Goal: Information Seeking & Learning: Learn about a topic

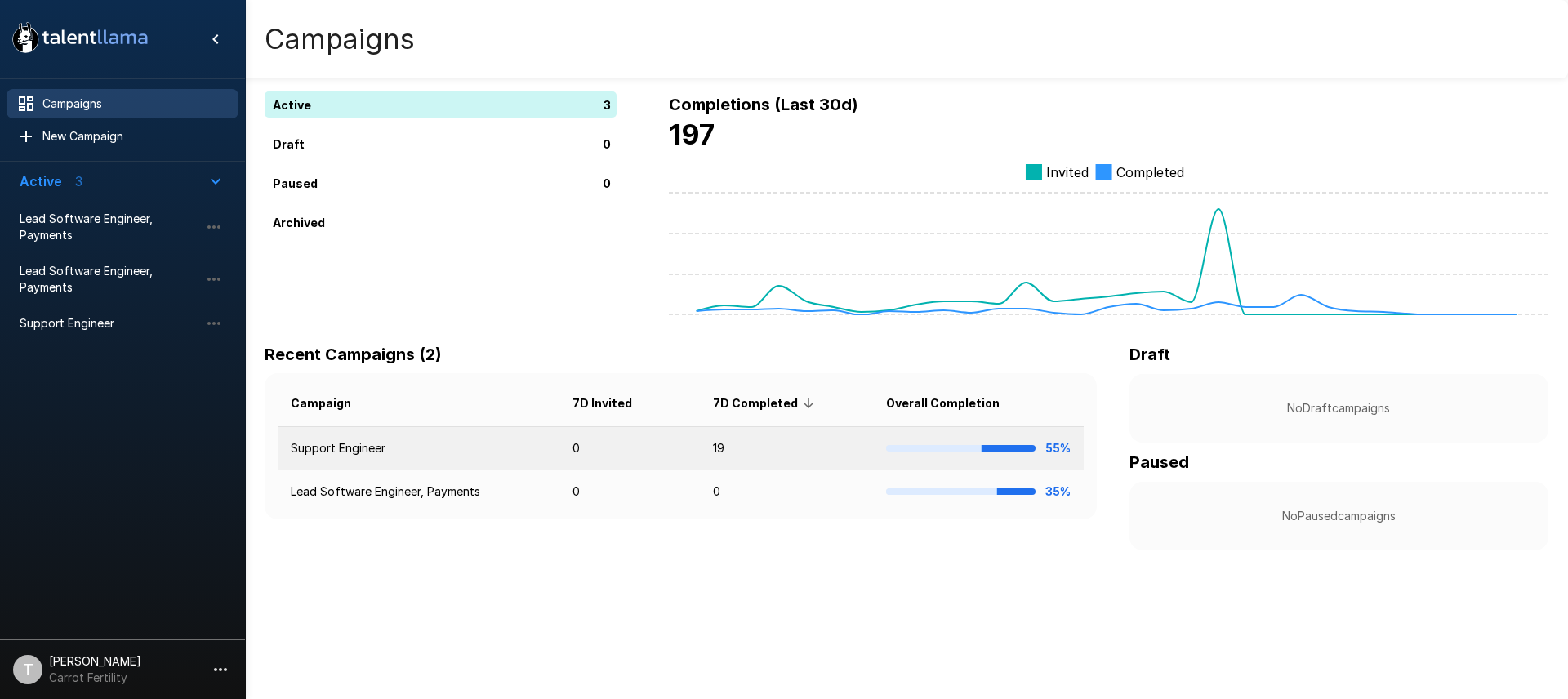
click at [386, 450] on td "Support Engineer" at bounding box center [418, 448] width 282 height 43
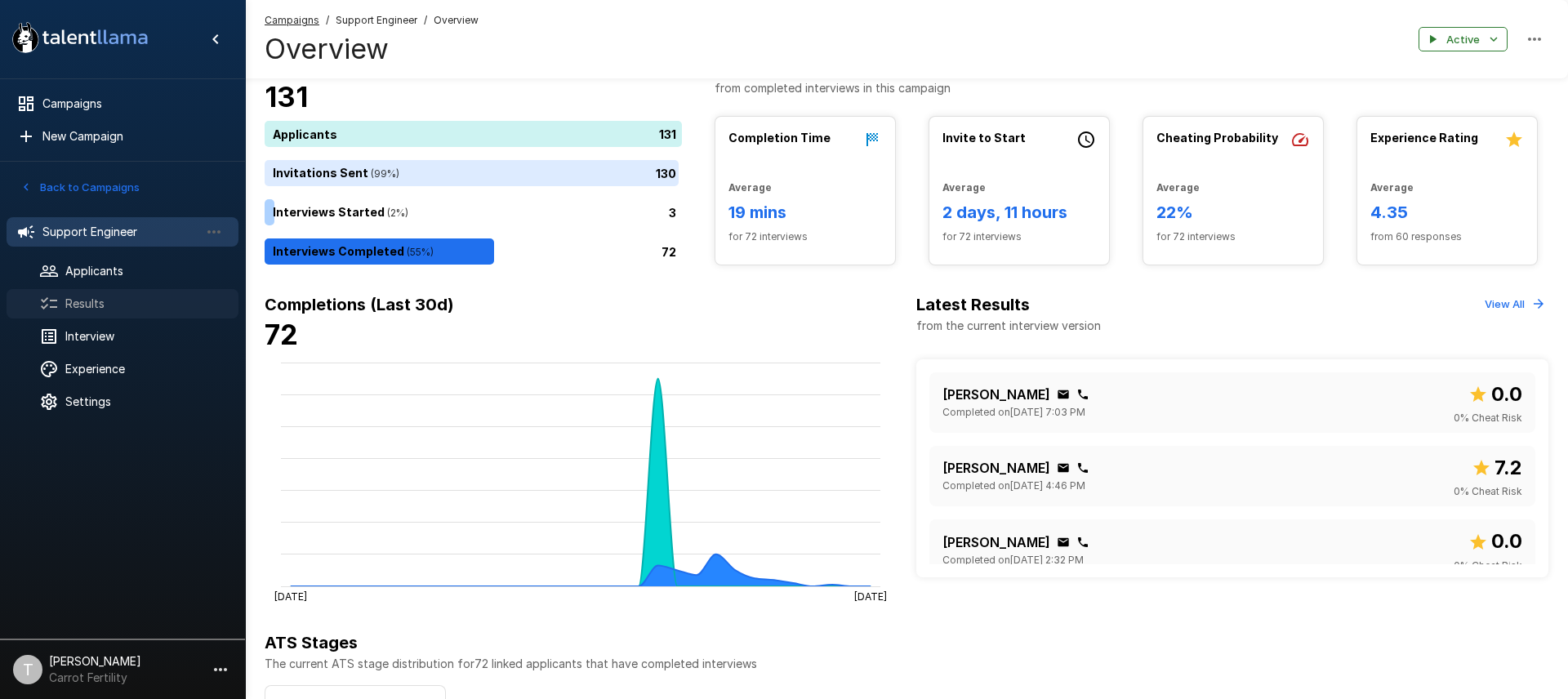
click at [95, 298] on span "Results" at bounding box center [145, 304] width 160 height 17
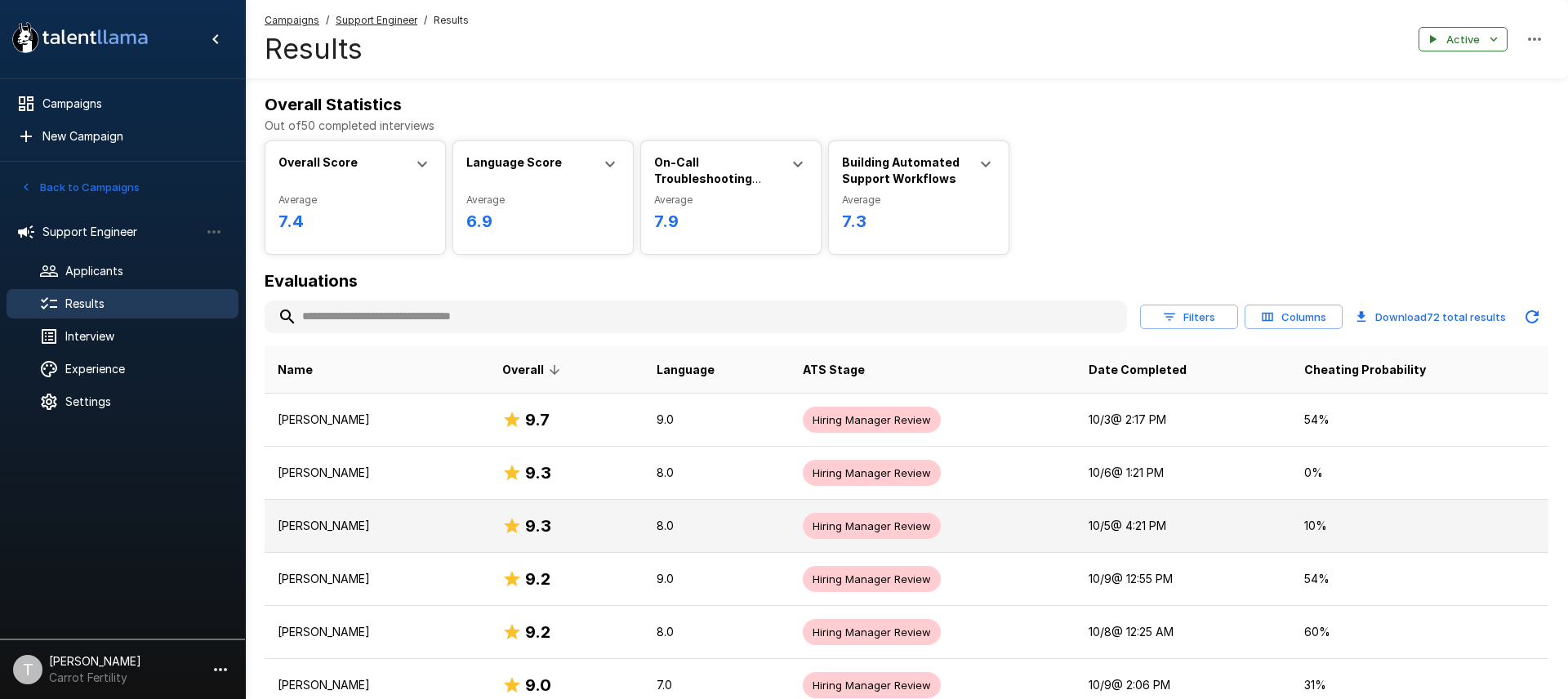
click at [347, 538] on td "[PERSON_NAME]" at bounding box center [377, 526] width 225 height 53
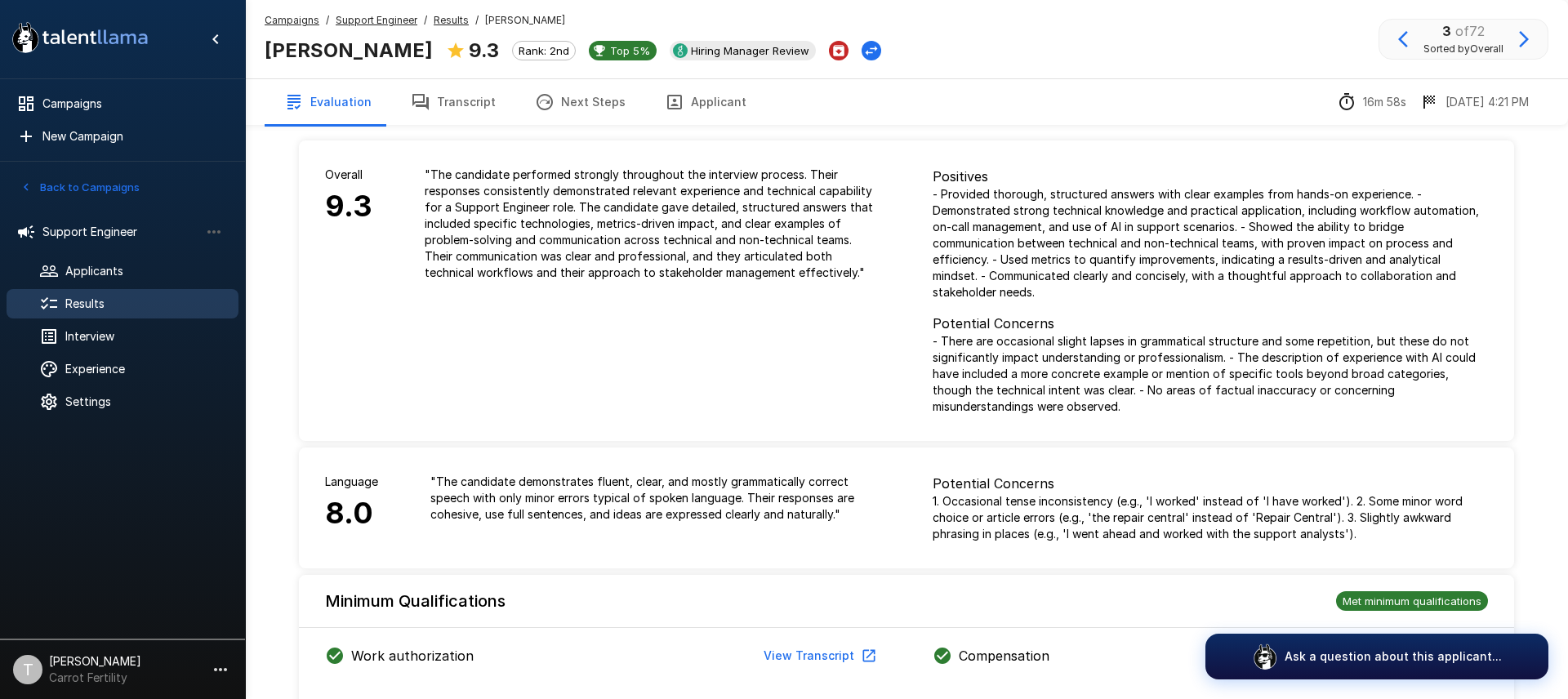
click at [451, 77] on div "Campaigns / Support Engineer / Results / [PERSON_NAME] [PERSON_NAME] 9.3 Rank: …" at bounding box center [906, 39] width 1323 height 78
click at [451, 98] on button "Transcript" at bounding box center [453, 102] width 124 height 46
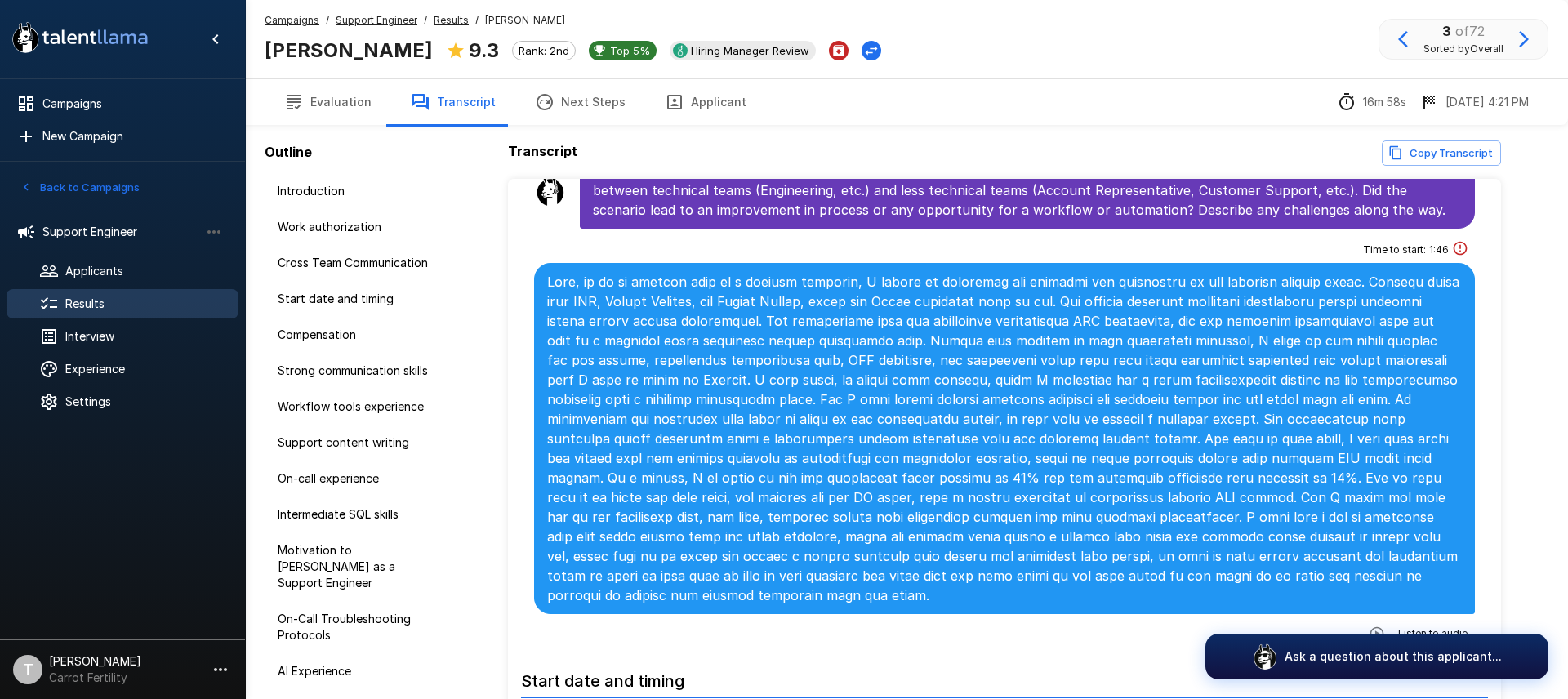
scroll to position [607, 0]
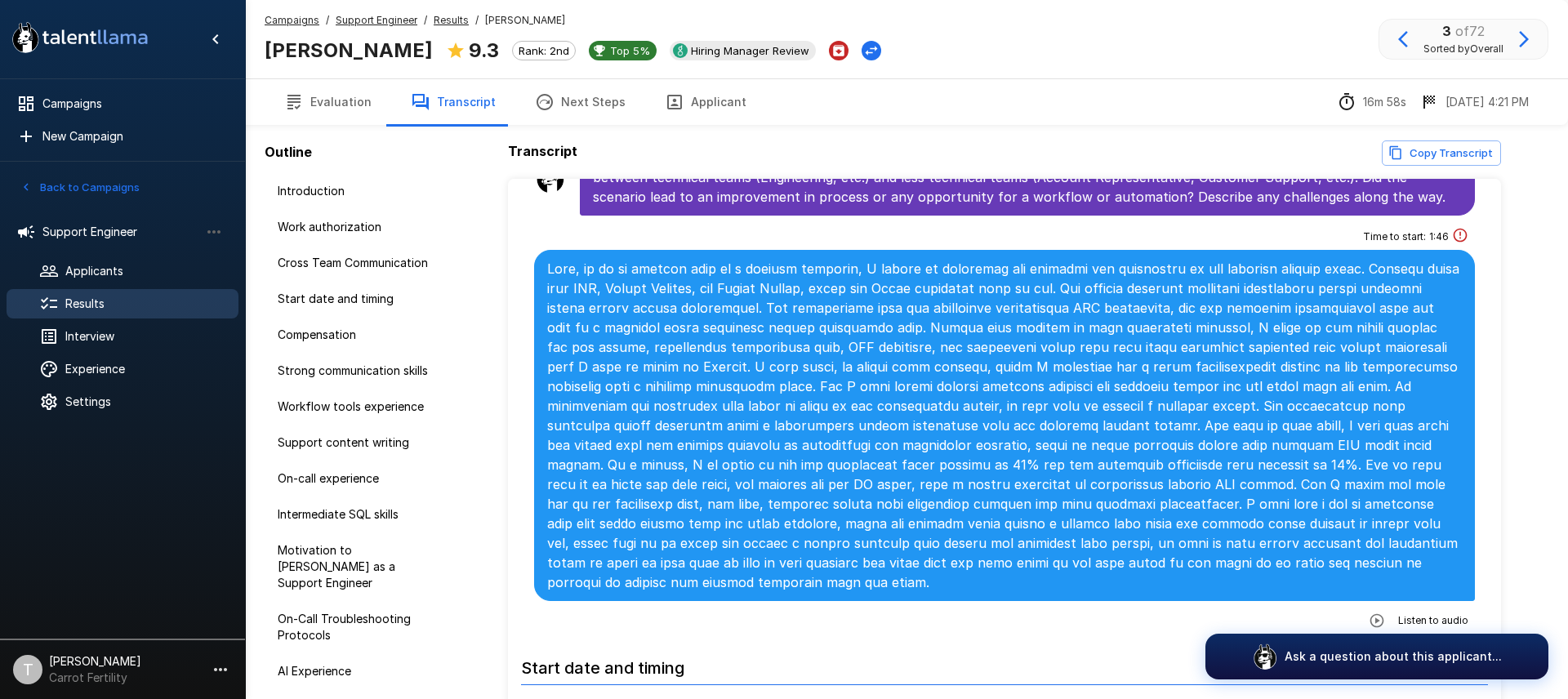
click at [1380, 614] on icon "button" at bounding box center [1377, 621] width 14 height 14
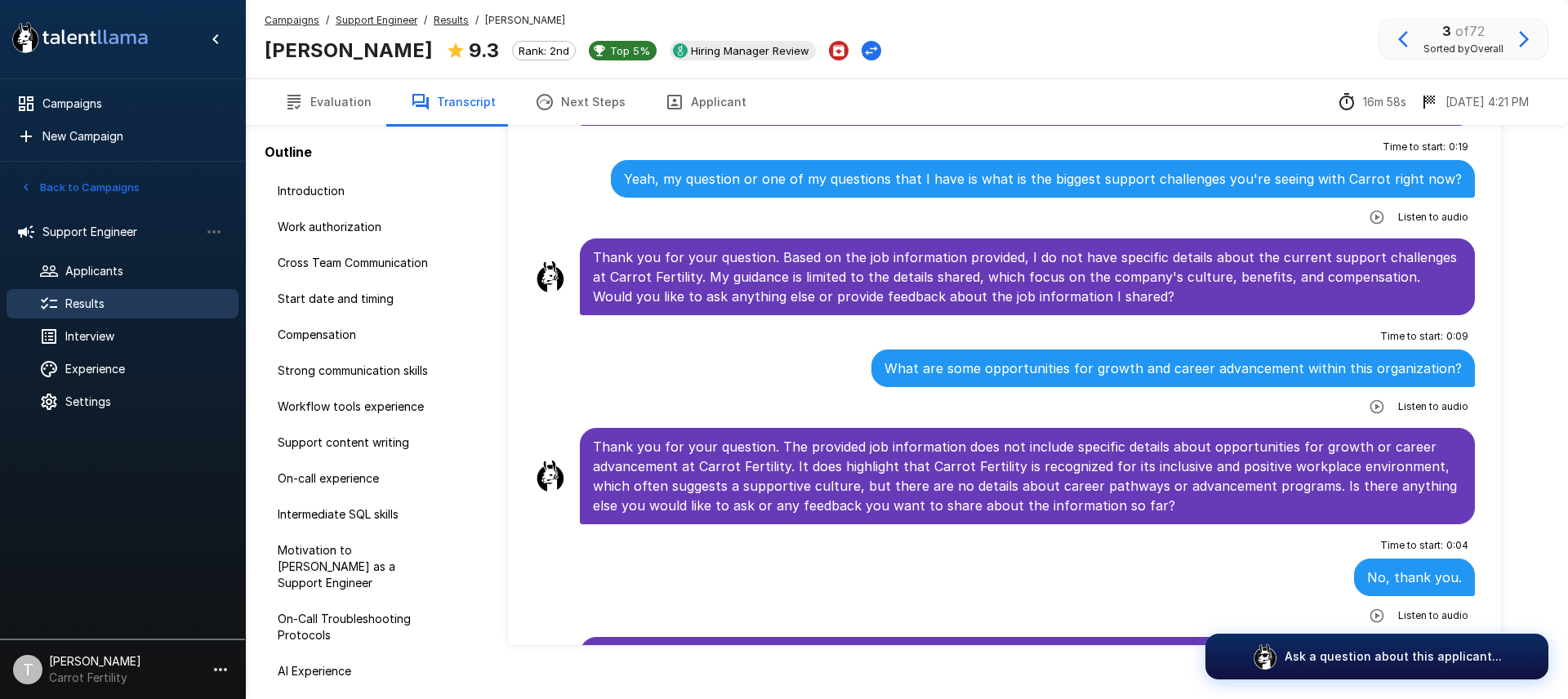
scroll to position [88, 0]
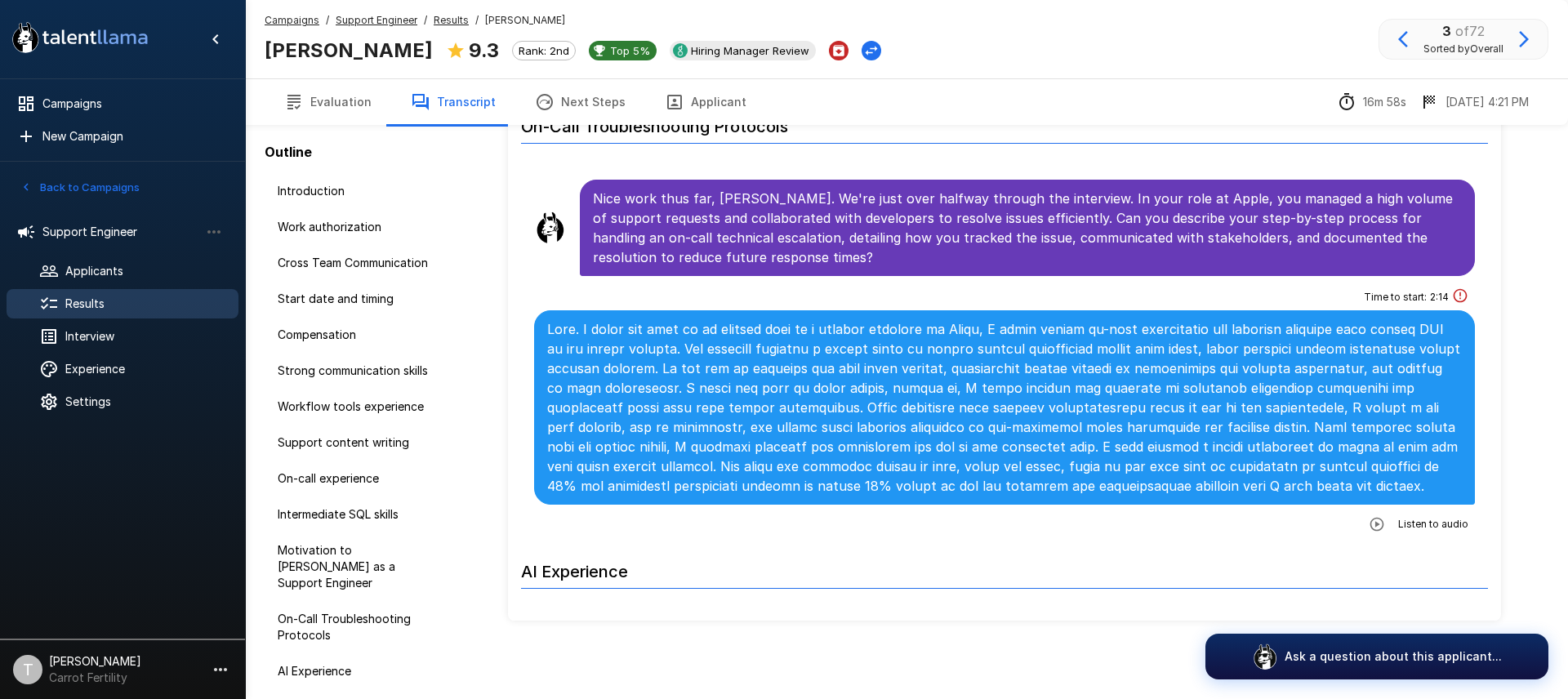
scroll to position [3322, 0]
click at [1384, 515] on icon "button" at bounding box center [1377, 523] width 17 height 17
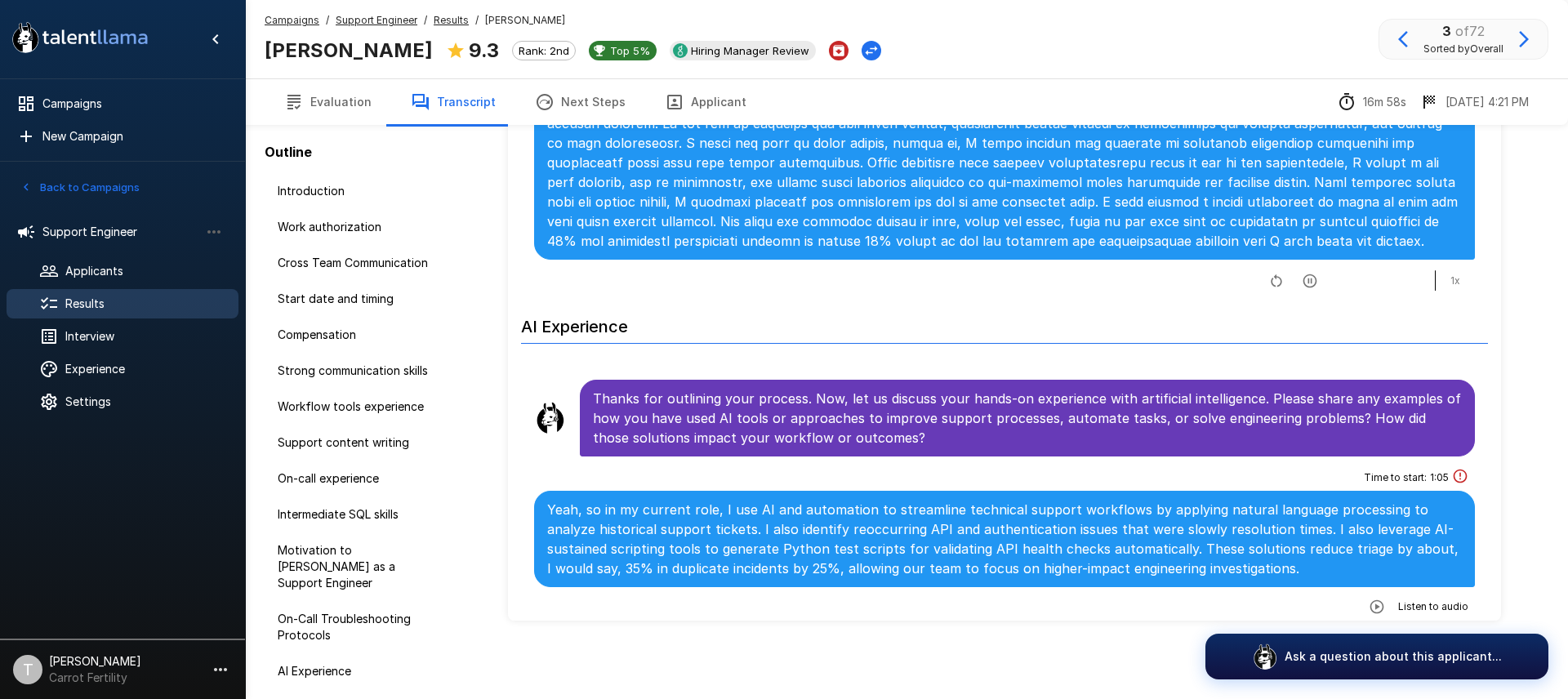
scroll to position [3591, 0]
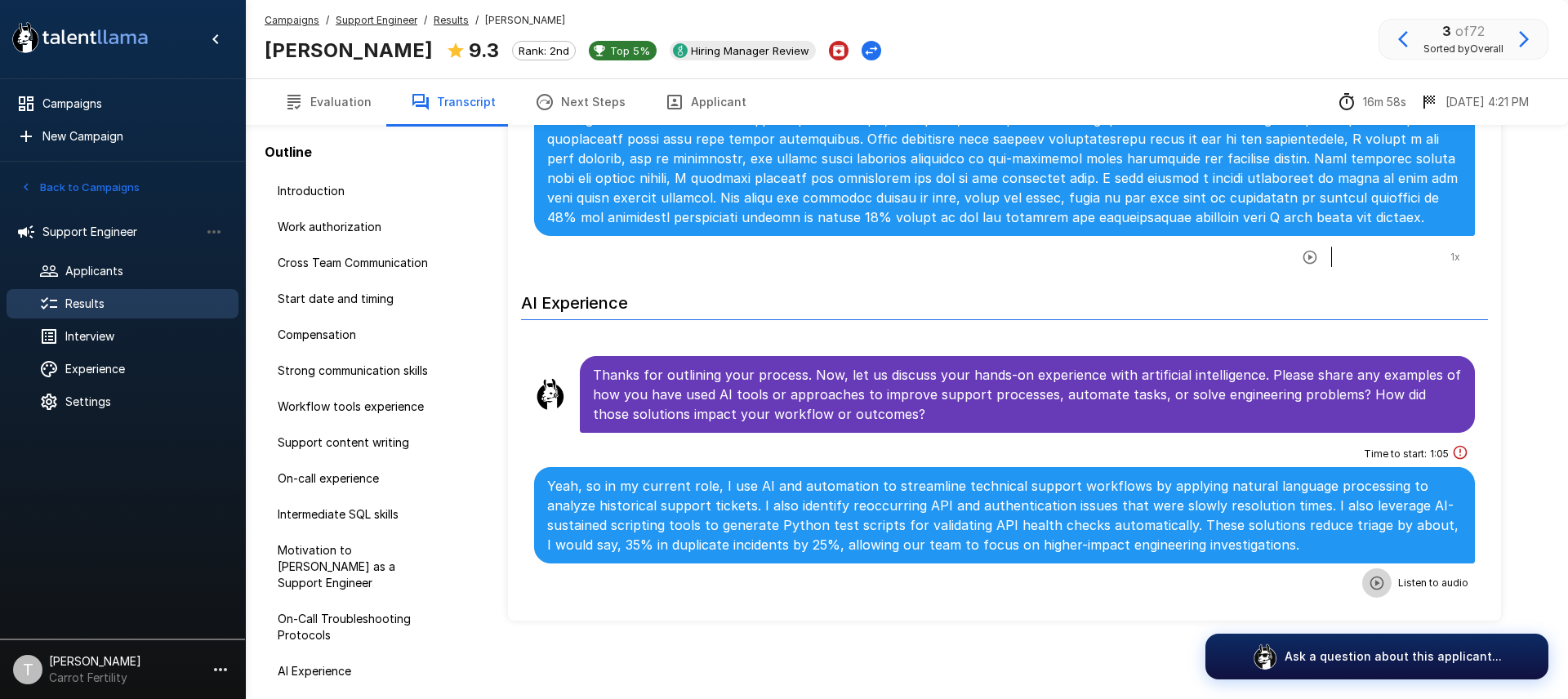
click at [1380, 575] on icon "button" at bounding box center [1377, 583] width 17 height 17
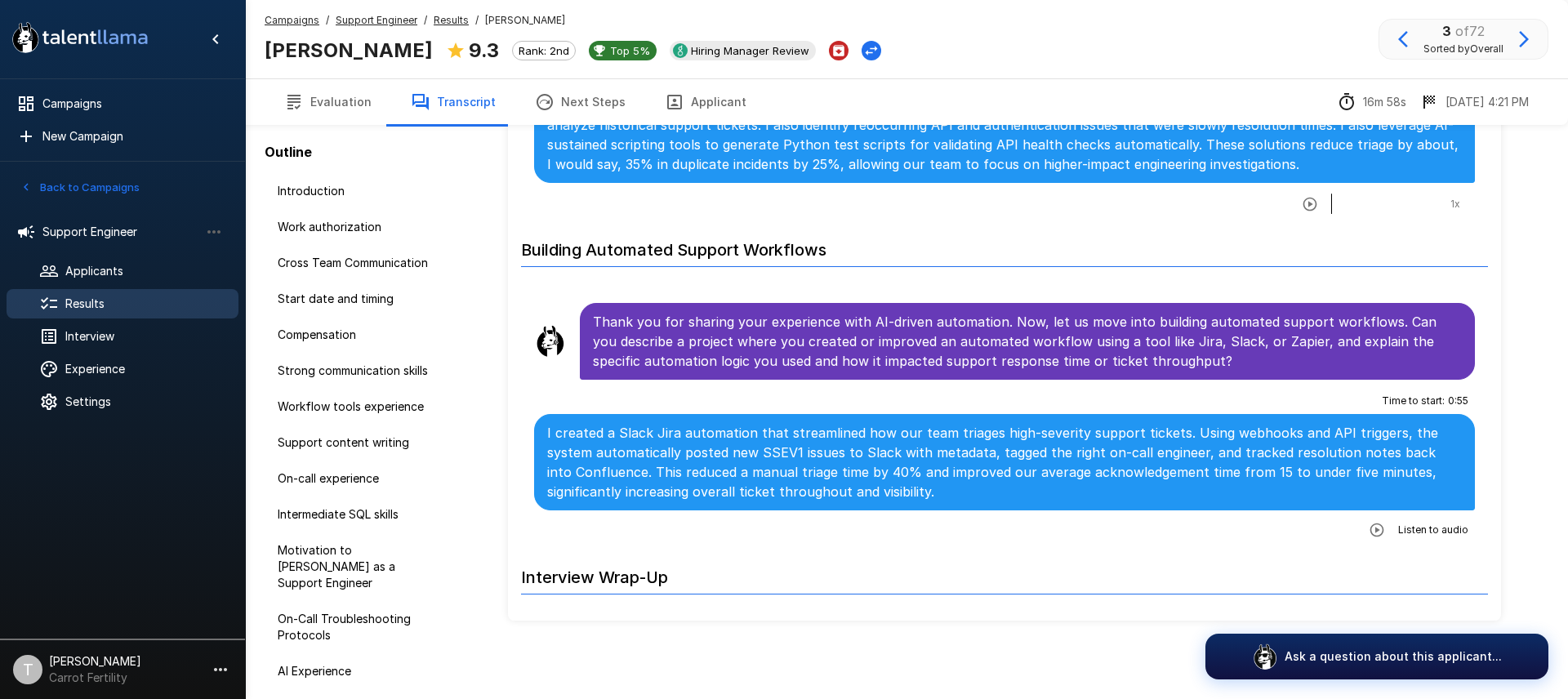
scroll to position [3985, 0]
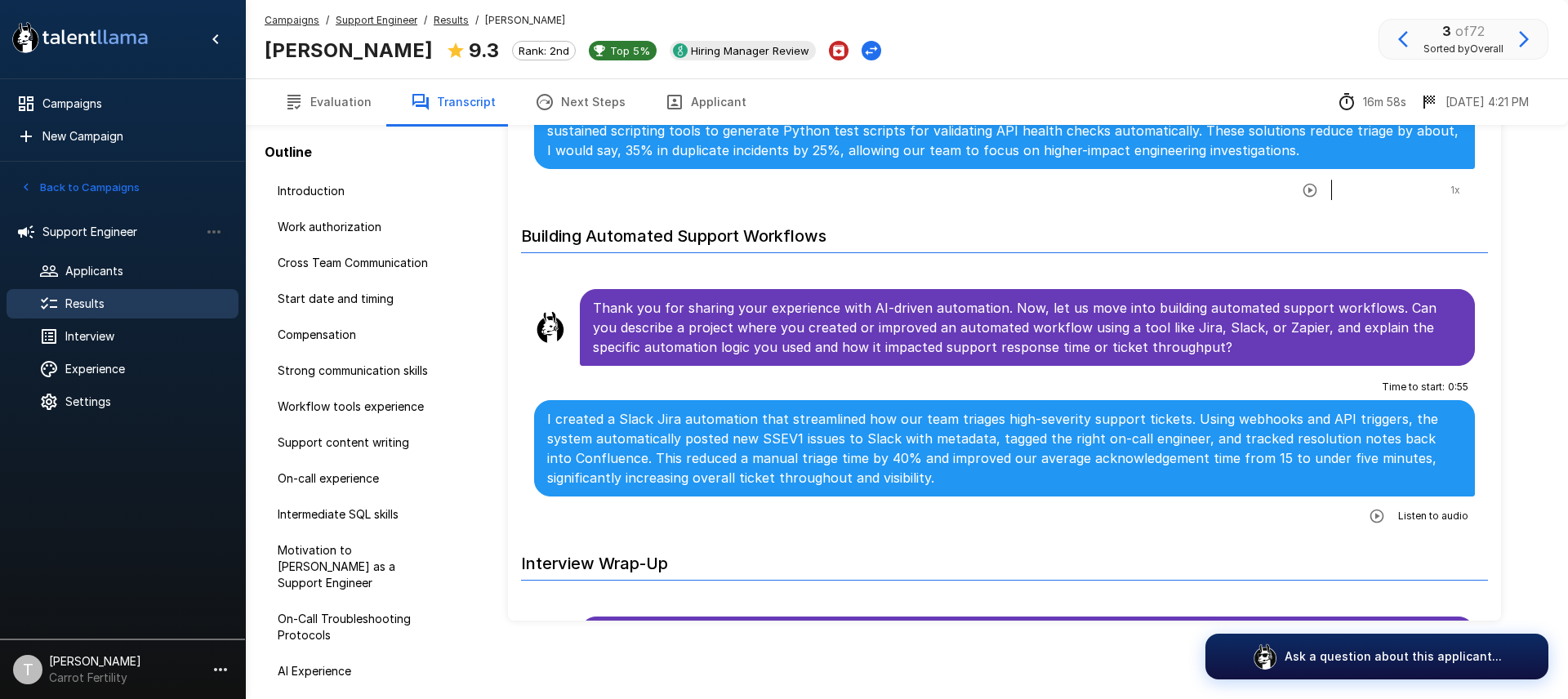
click at [1380, 508] on icon "button" at bounding box center [1377, 516] width 17 height 17
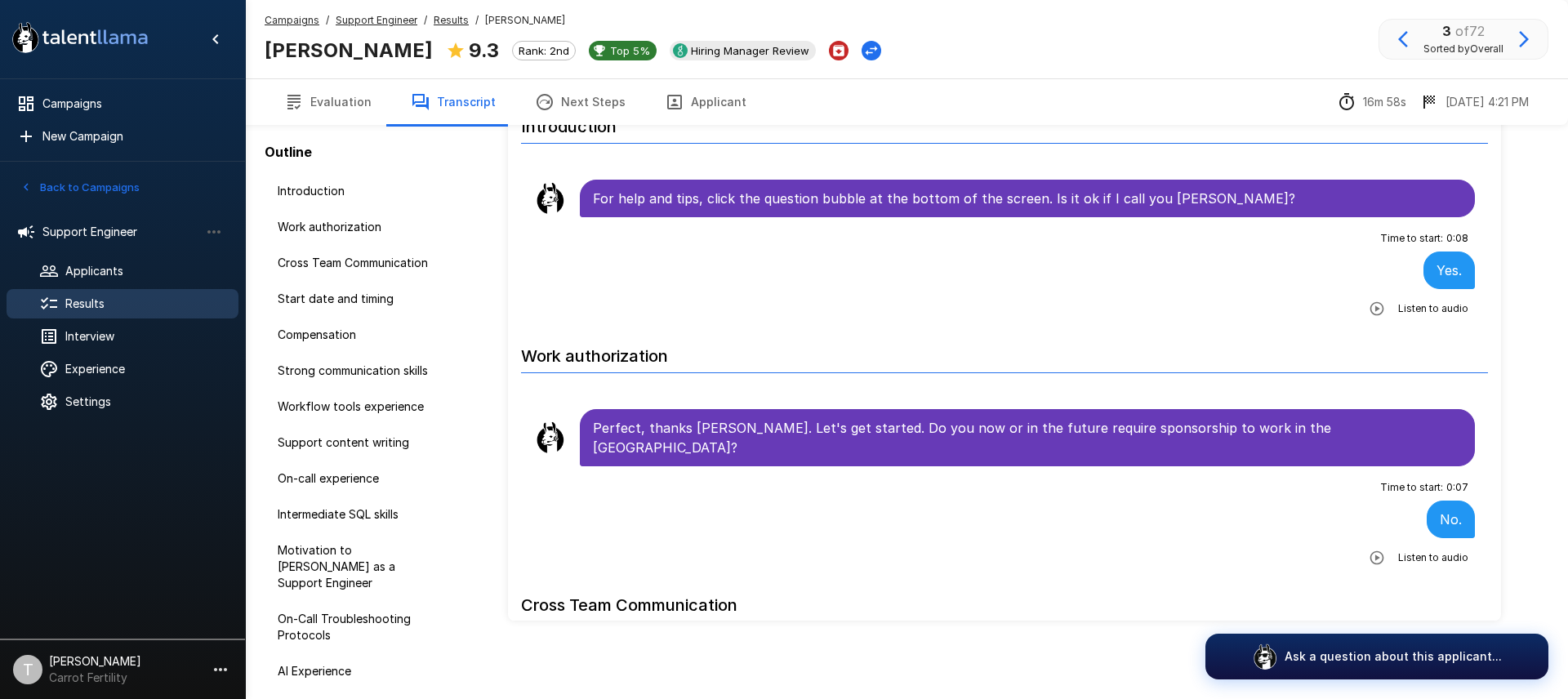
scroll to position [0, 0]
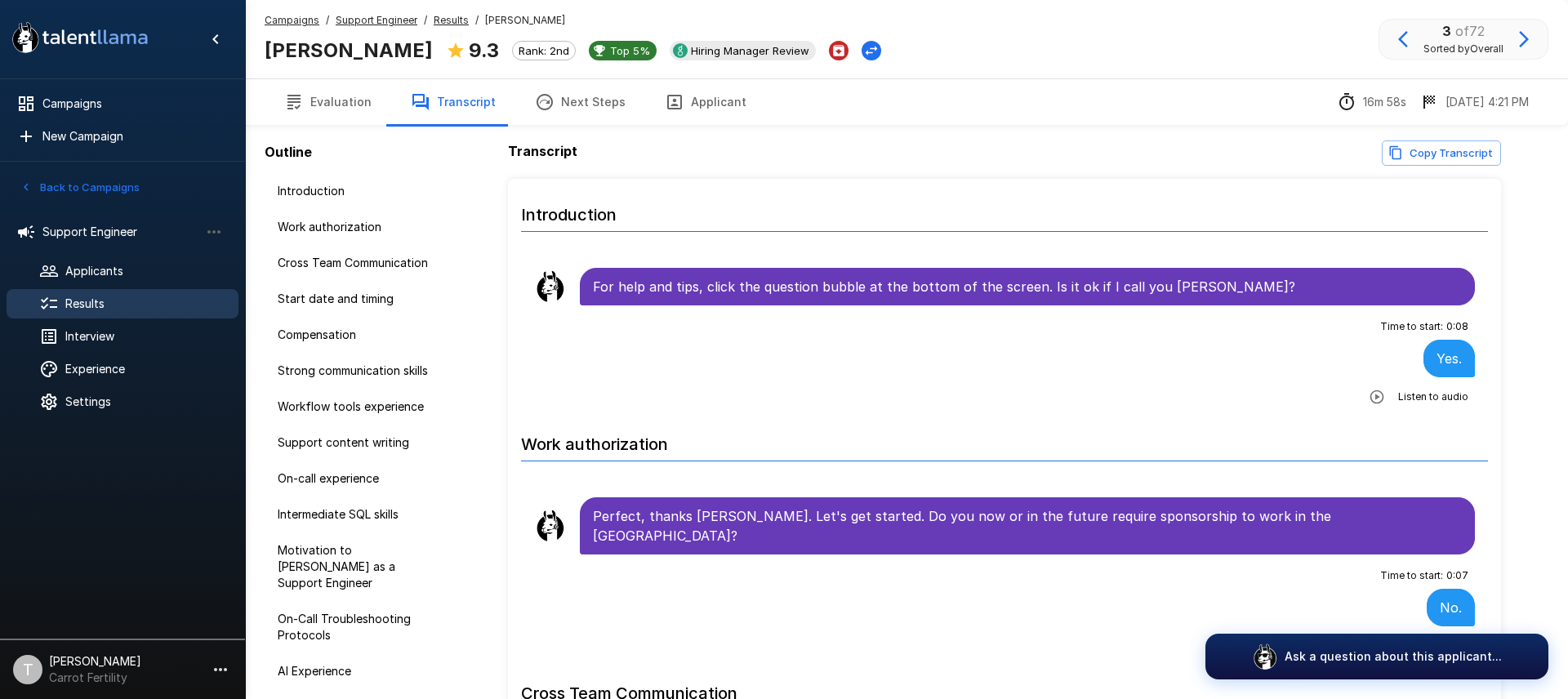
click at [350, 106] on button "Evaluation" at bounding box center [328, 102] width 127 height 46
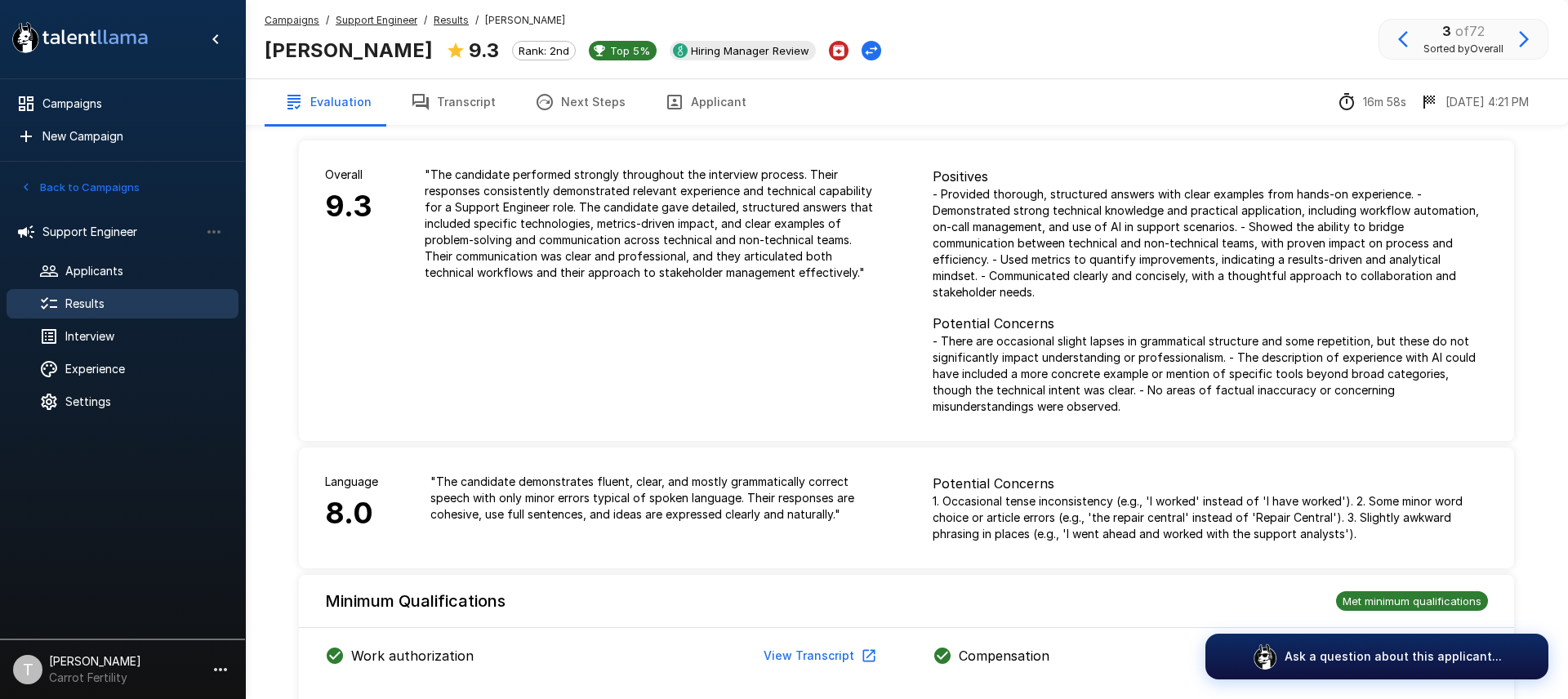
click at [107, 302] on span "Results" at bounding box center [145, 304] width 160 height 17
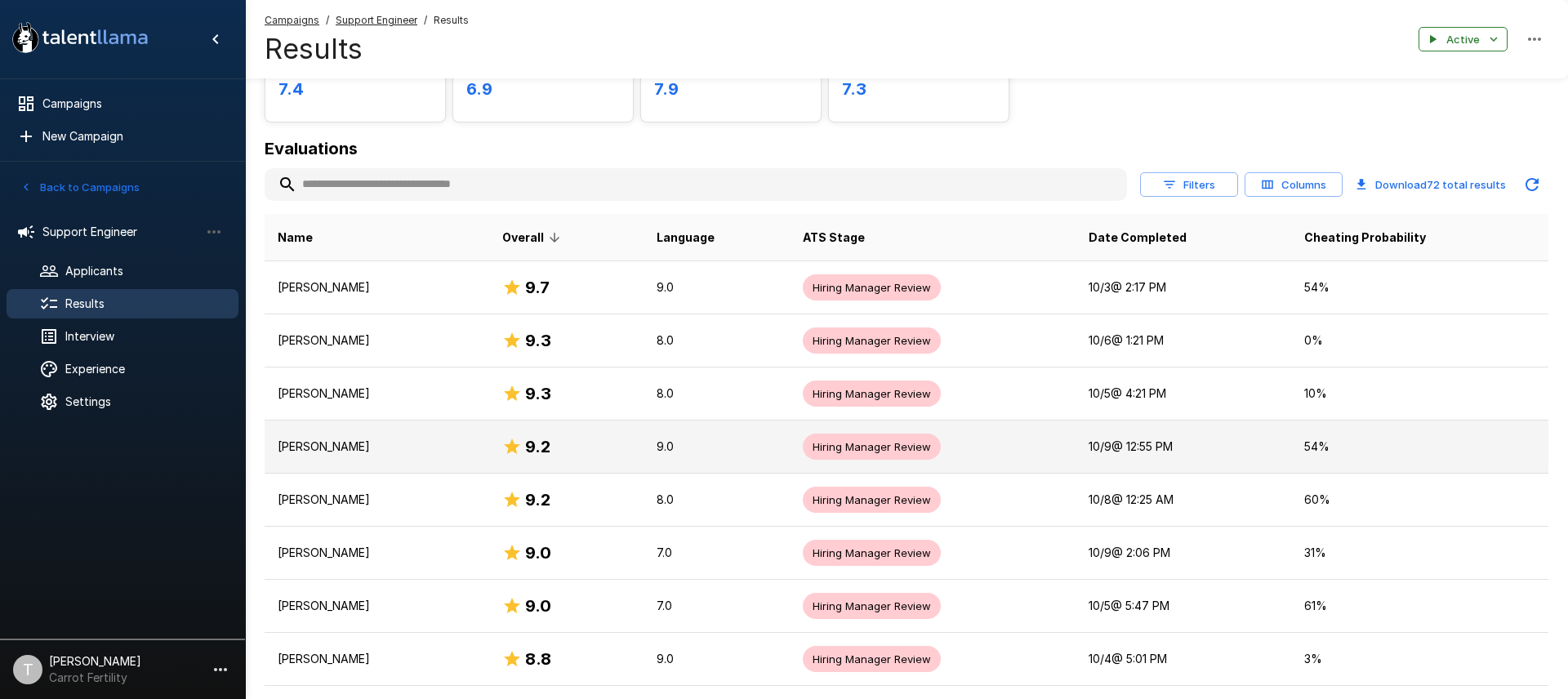
scroll to position [133, 0]
click at [357, 454] on td "[PERSON_NAME]" at bounding box center [377, 446] width 225 height 53
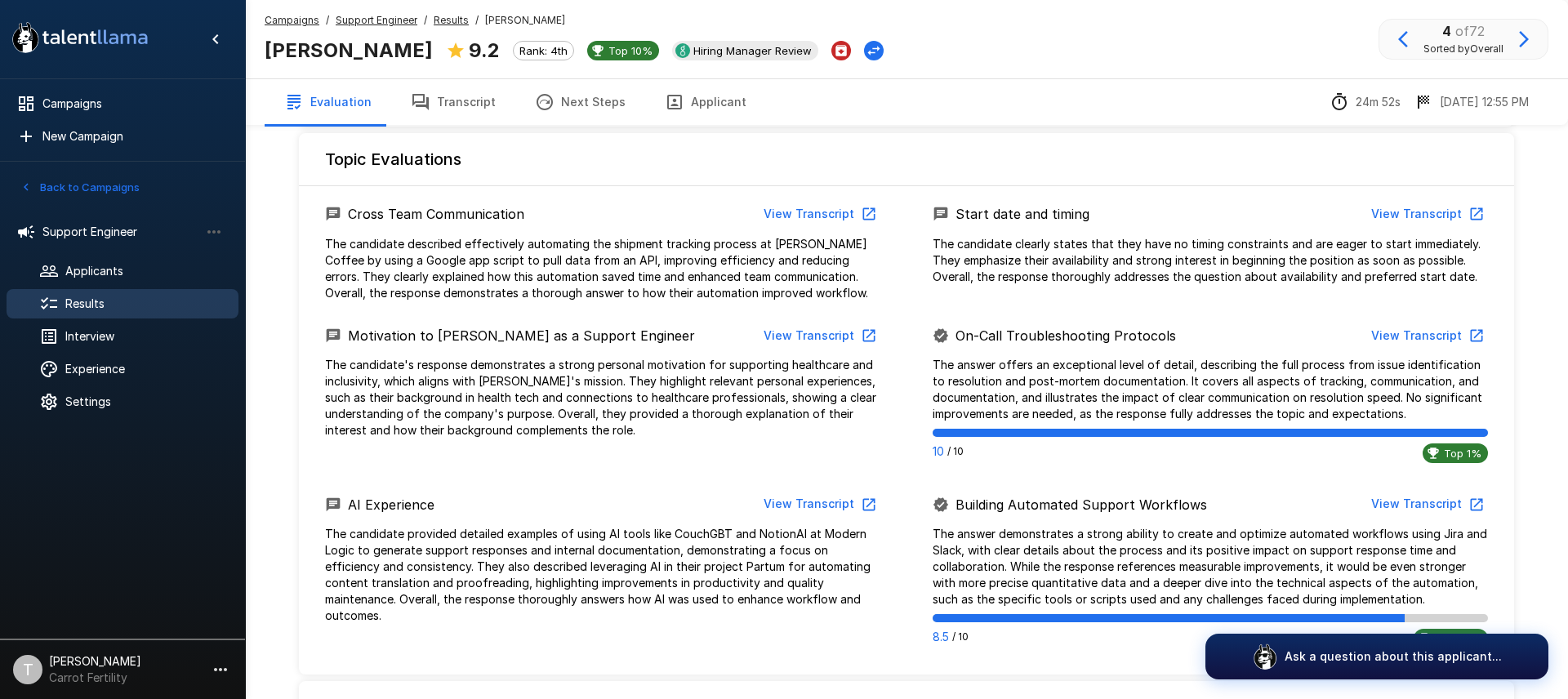
scroll to position [730, 0]
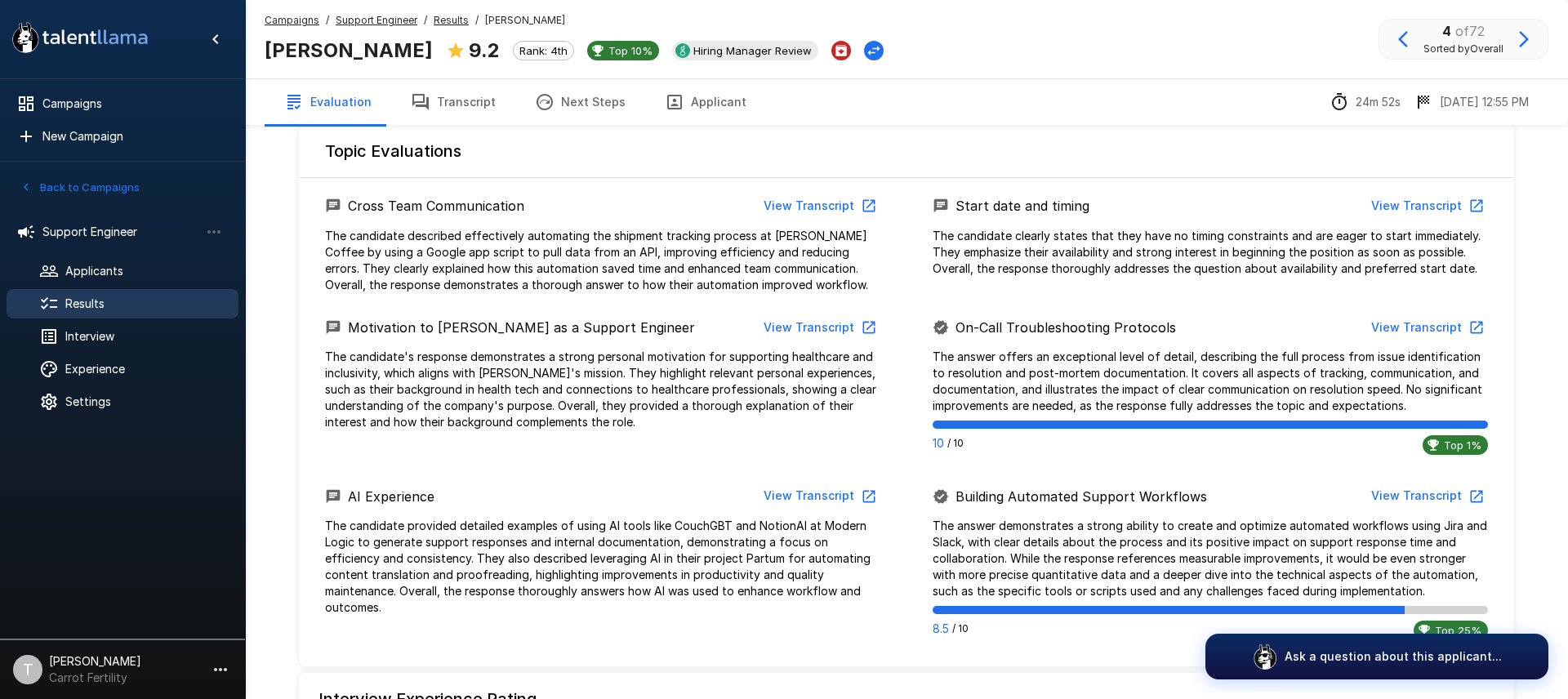
click at [1410, 321] on button "View Transcript" at bounding box center [1426, 327] width 123 height 30
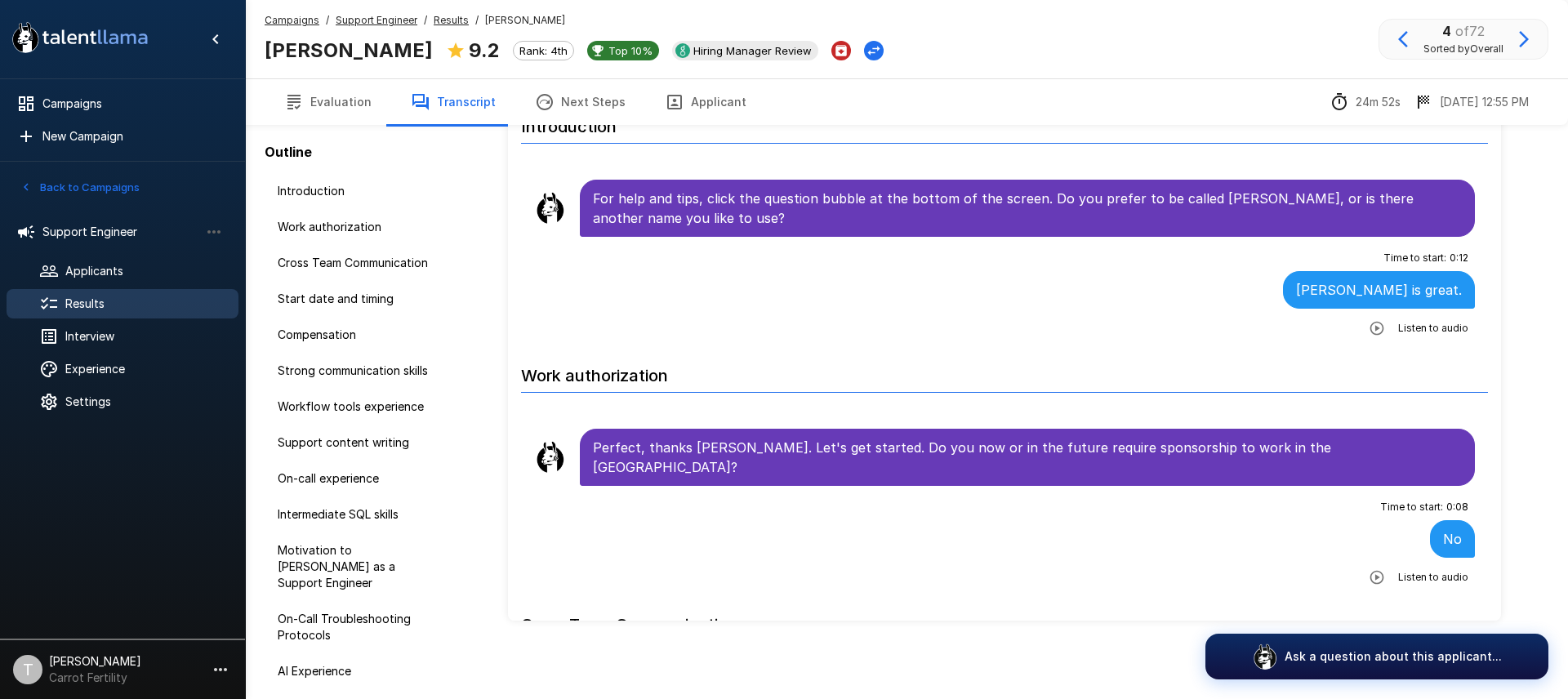
scroll to position [88, 0]
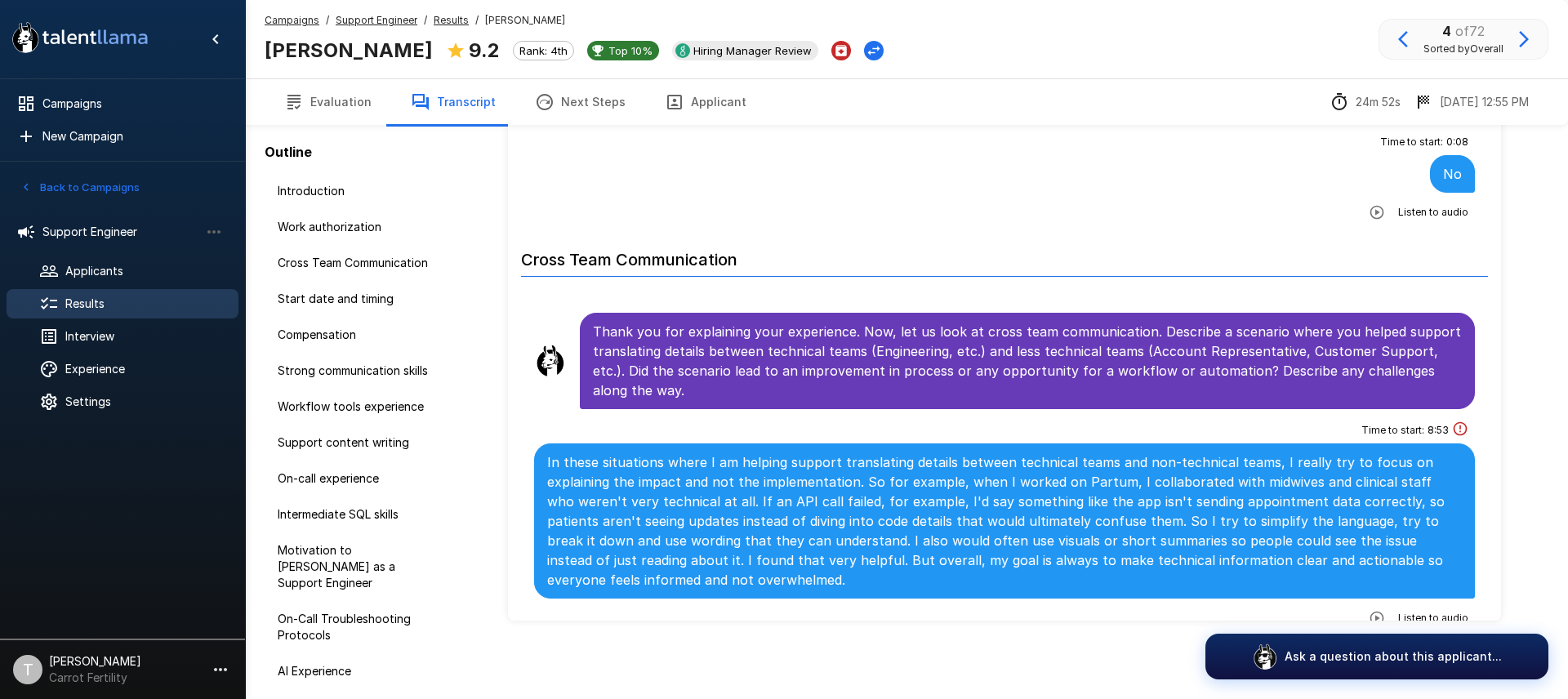
scroll to position [441, 0]
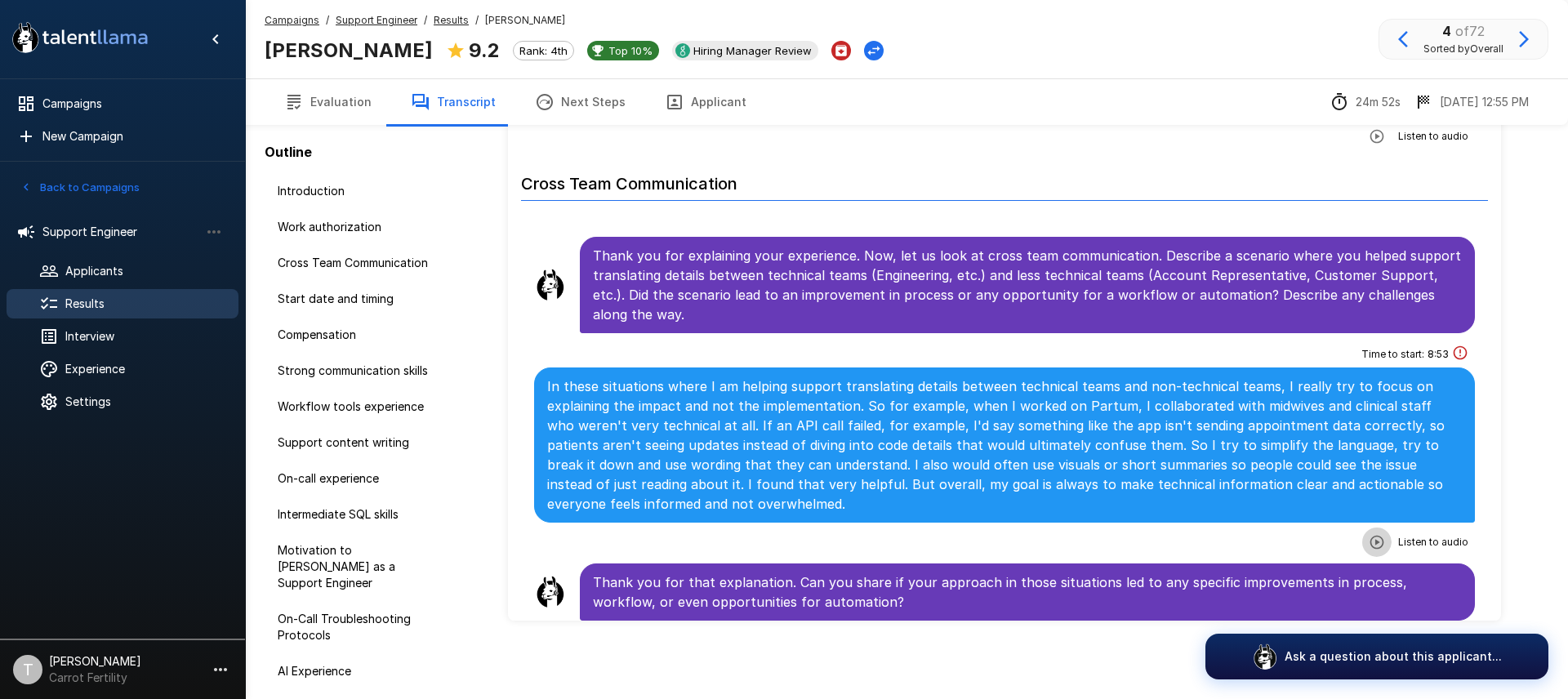
click at [1380, 534] on icon "button" at bounding box center [1377, 542] width 17 height 17
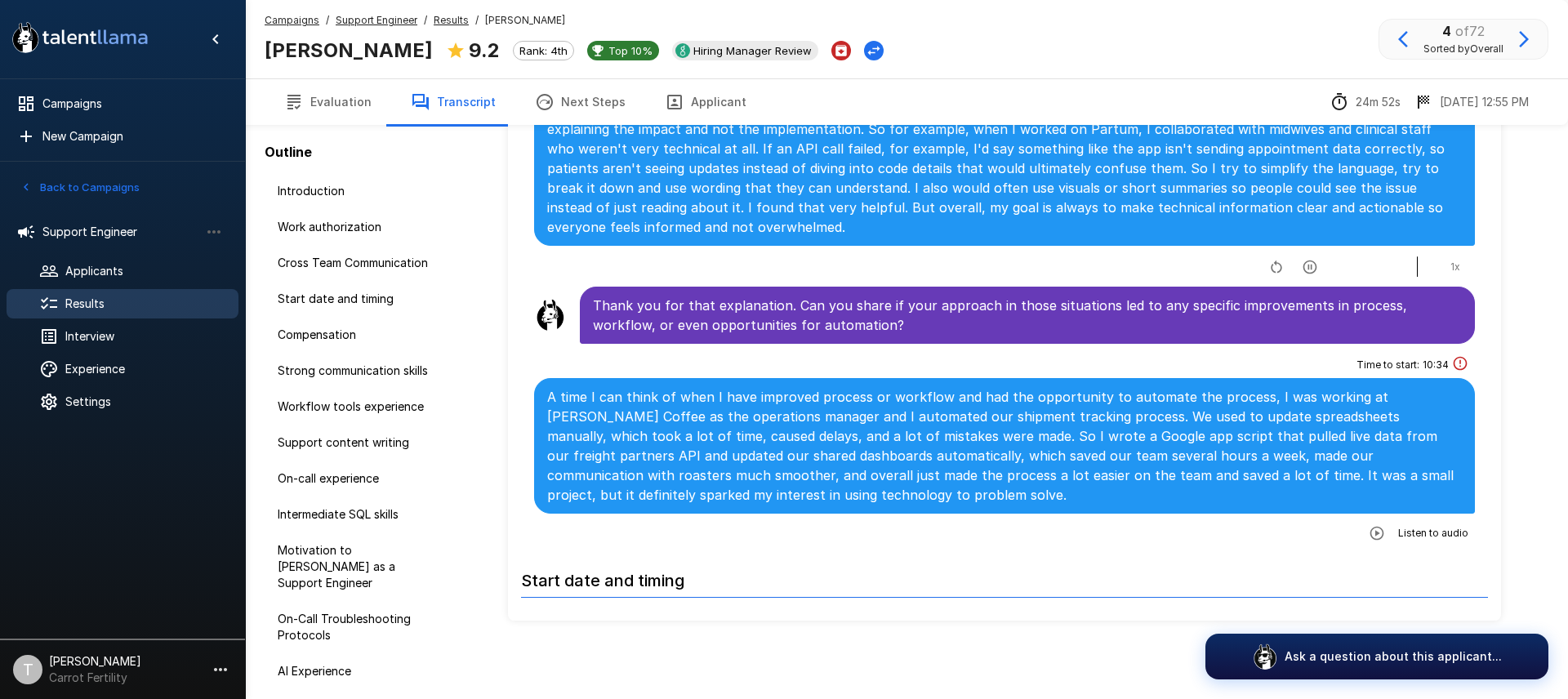
scroll to position [723, 0]
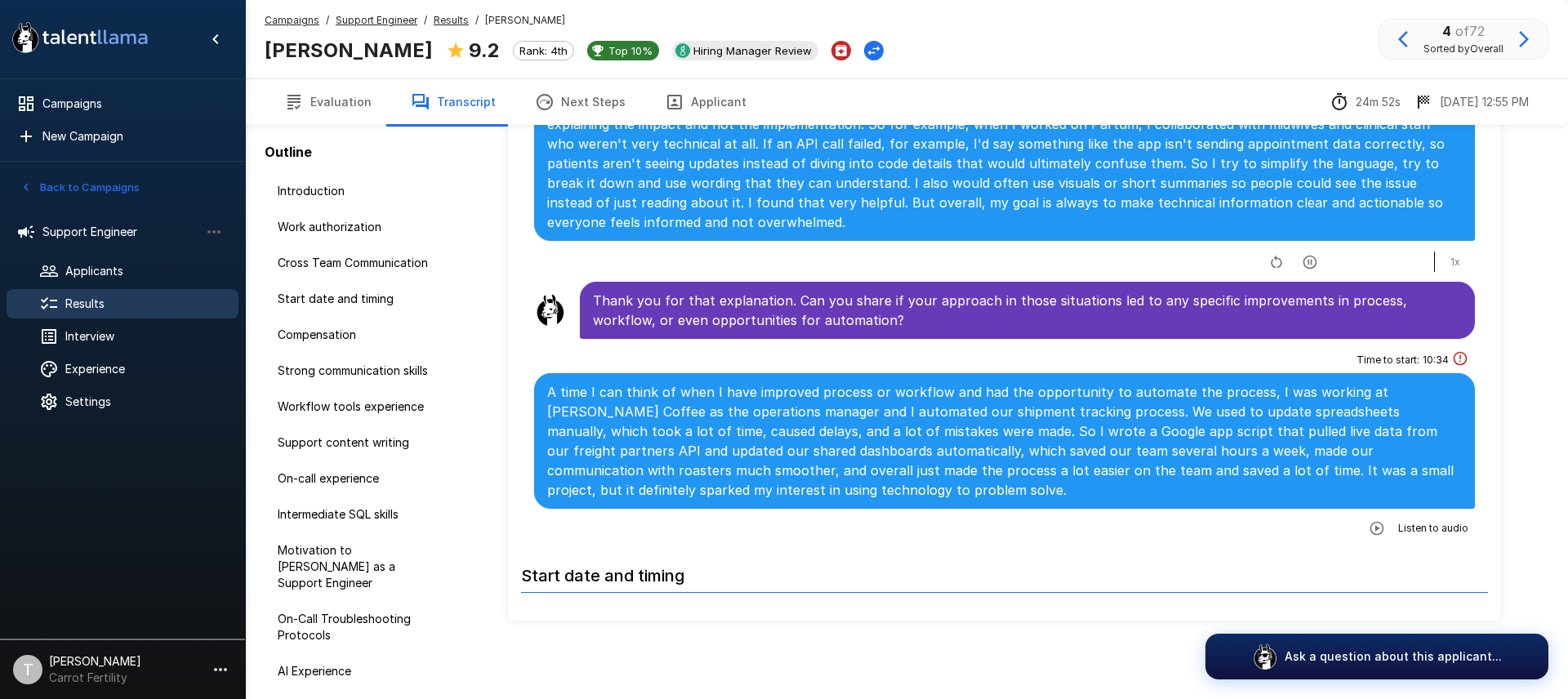
click at [1380, 520] on icon "button" at bounding box center [1377, 528] width 17 height 17
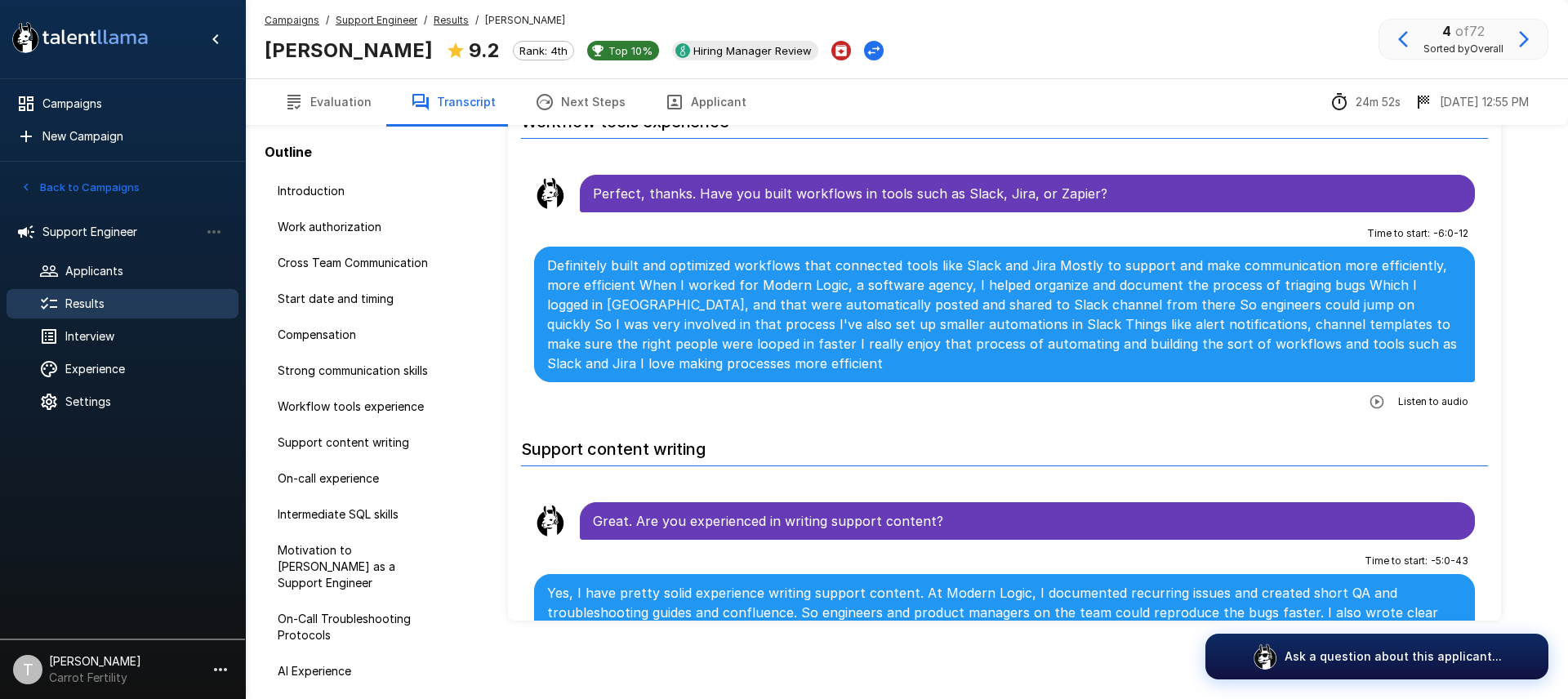
scroll to position [1945, 0]
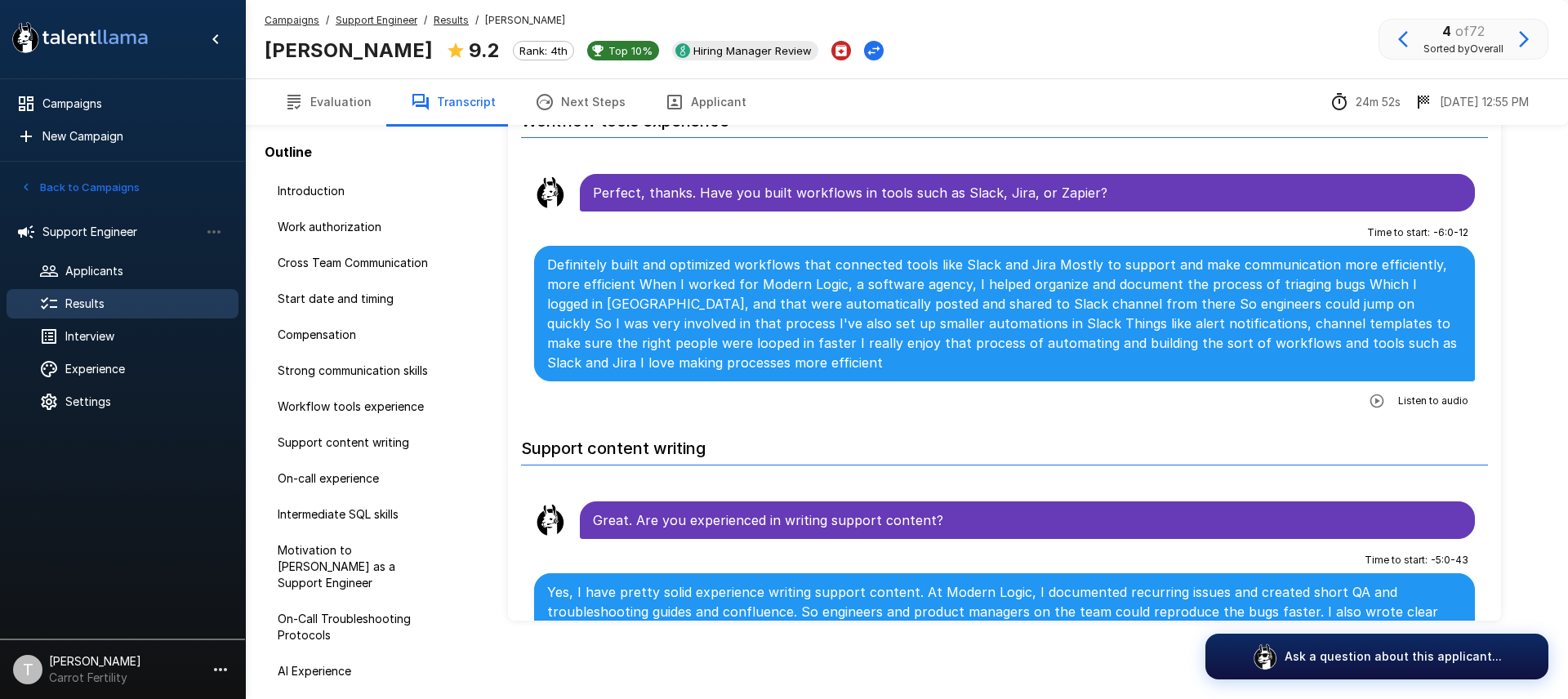
click at [1379, 393] on icon "button" at bounding box center [1377, 401] width 17 height 17
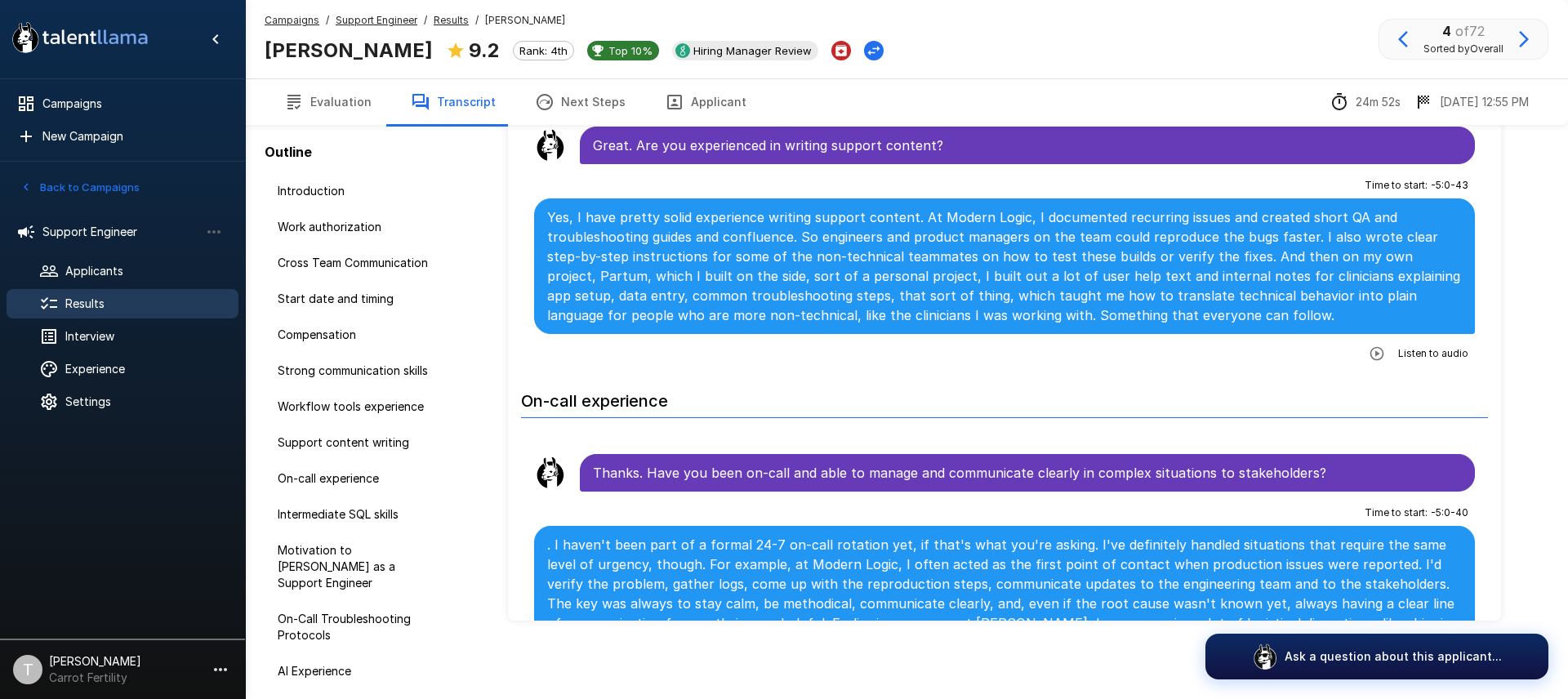
scroll to position [2321, 0]
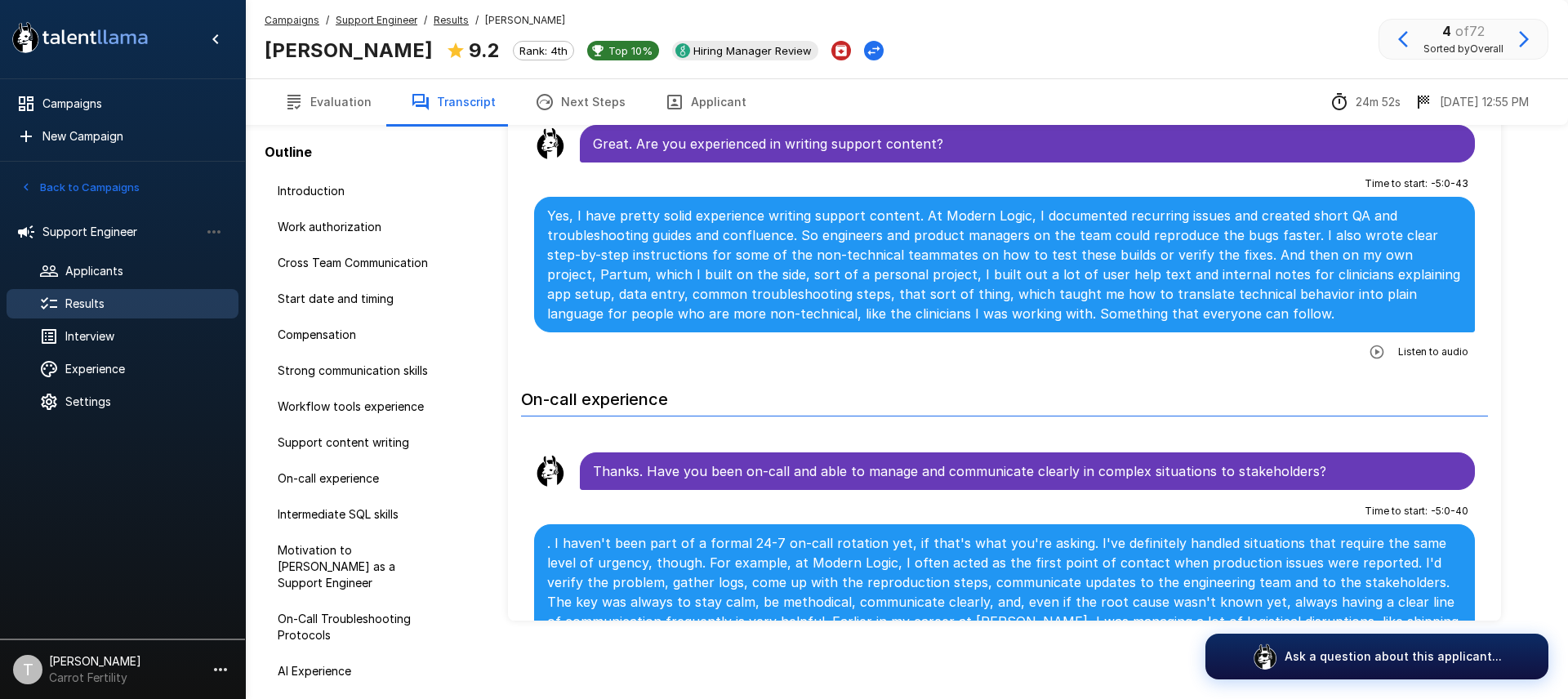
click at [1376, 344] on icon "button" at bounding box center [1377, 352] width 17 height 17
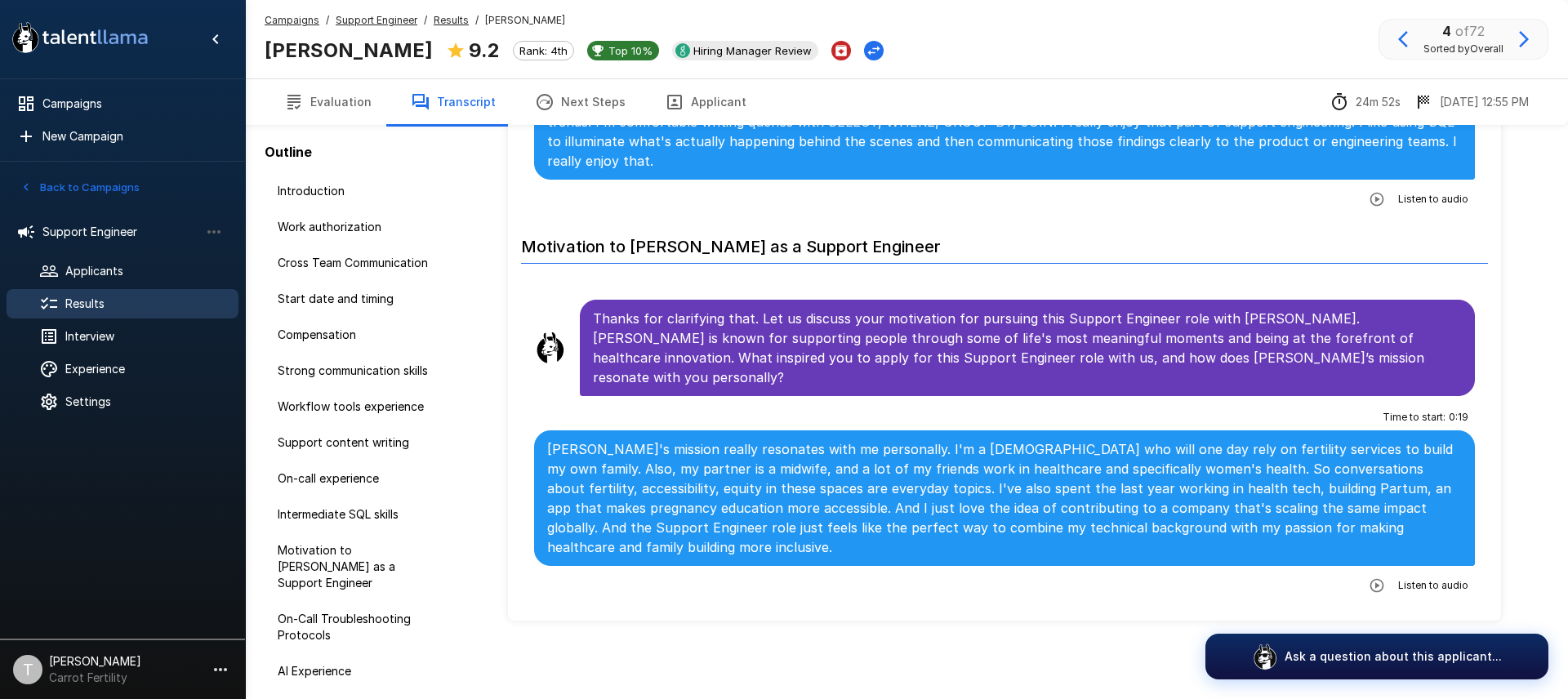
scroll to position [3193, 0]
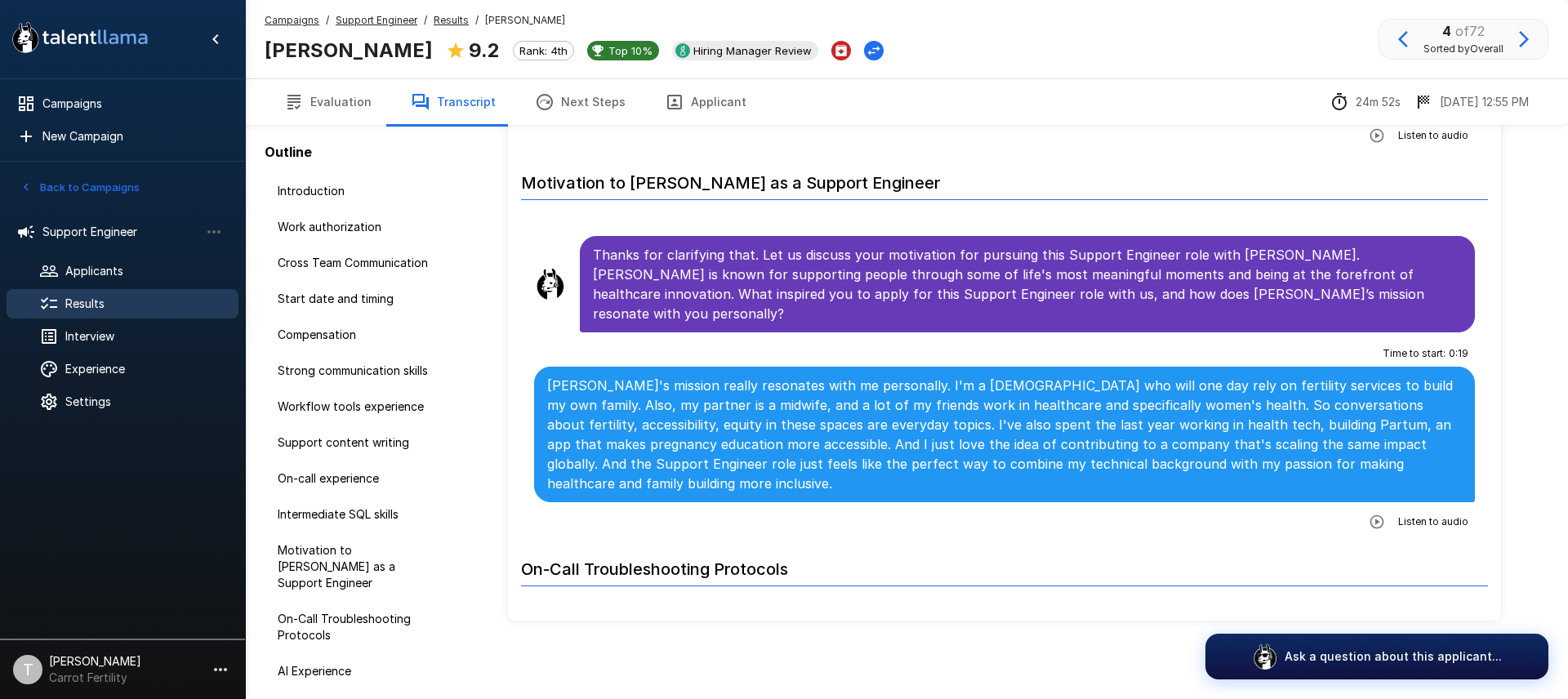
click at [1382, 514] on icon "button" at bounding box center [1377, 522] width 17 height 17
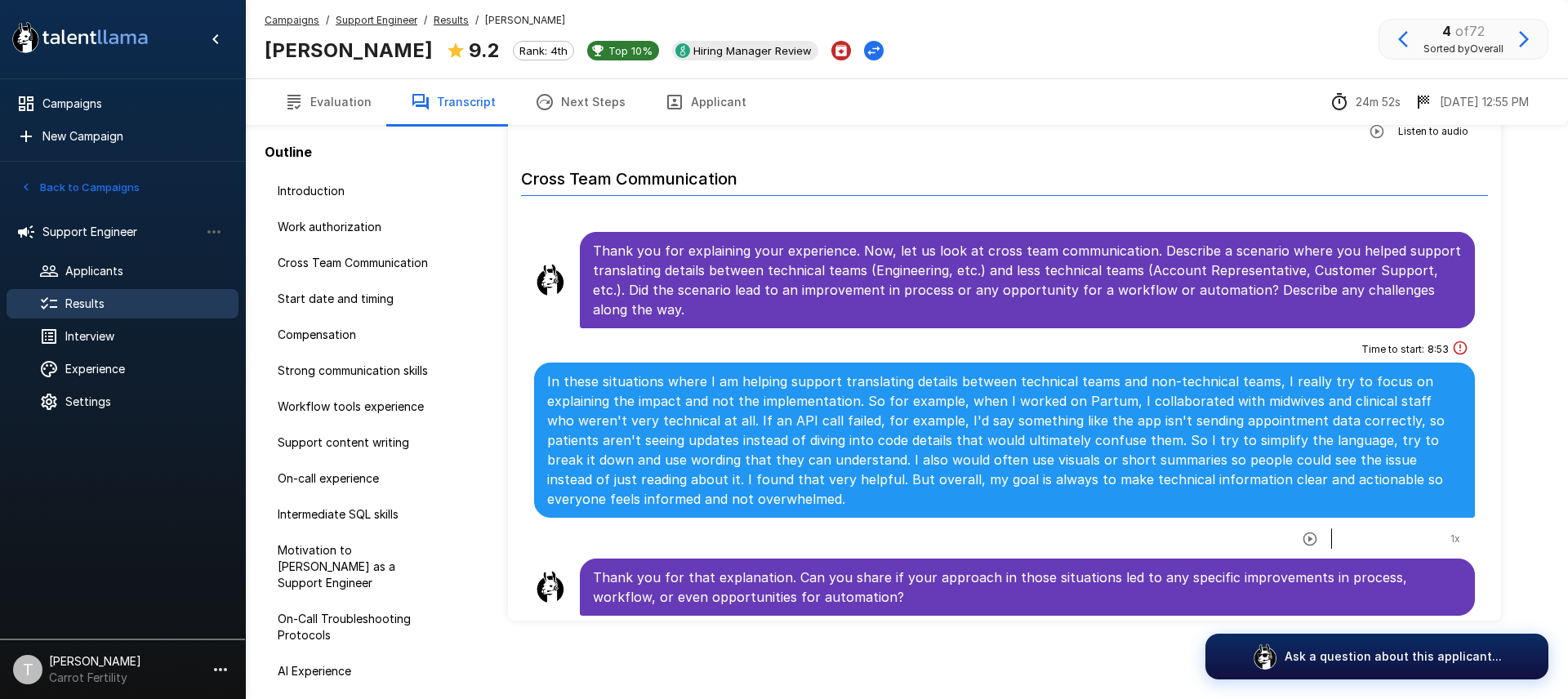
scroll to position [0, 0]
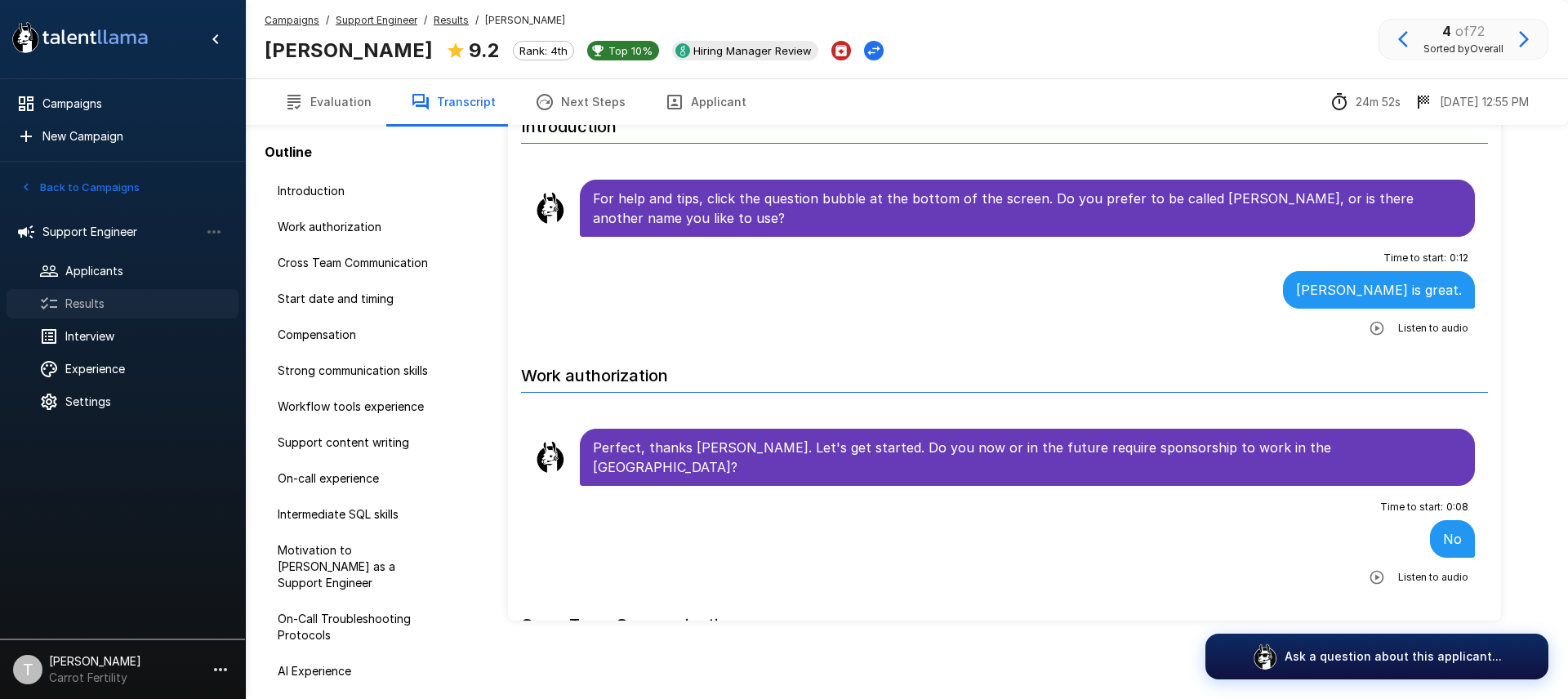
click at [85, 305] on span "Results" at bounding box center [145, 304] width 160 height 17
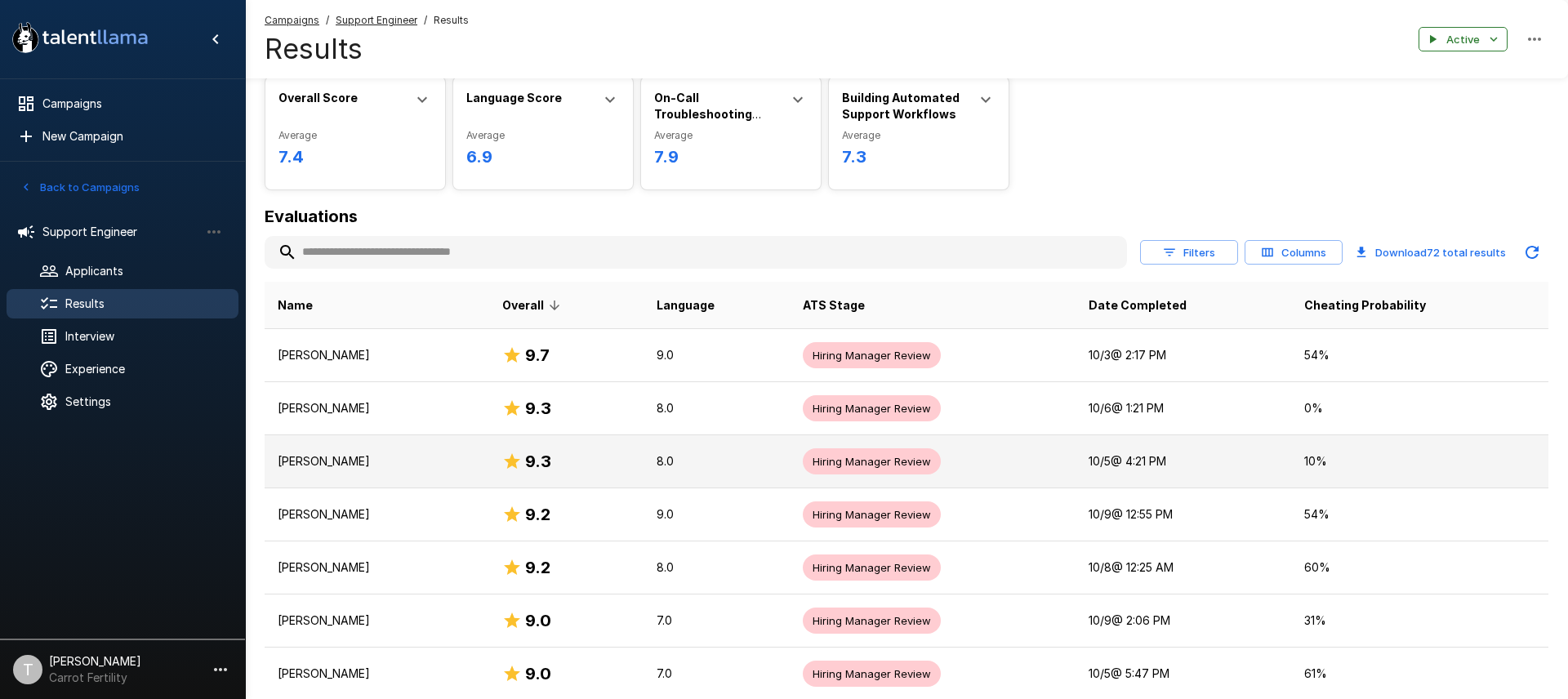
scroll to position [72, 0]
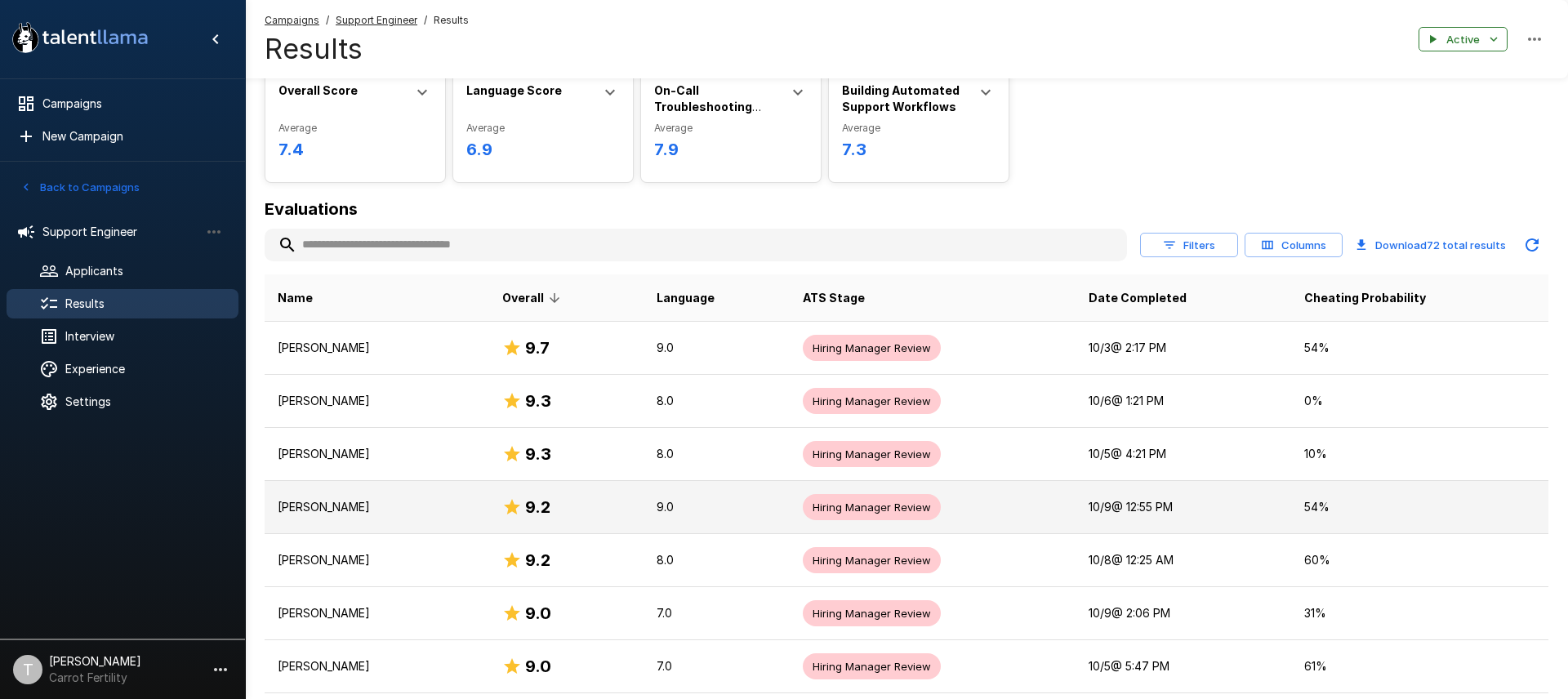
click at [409, 509] on p "[PERSON_NAME]" at bounding box center [376, 507] width 198 height 17
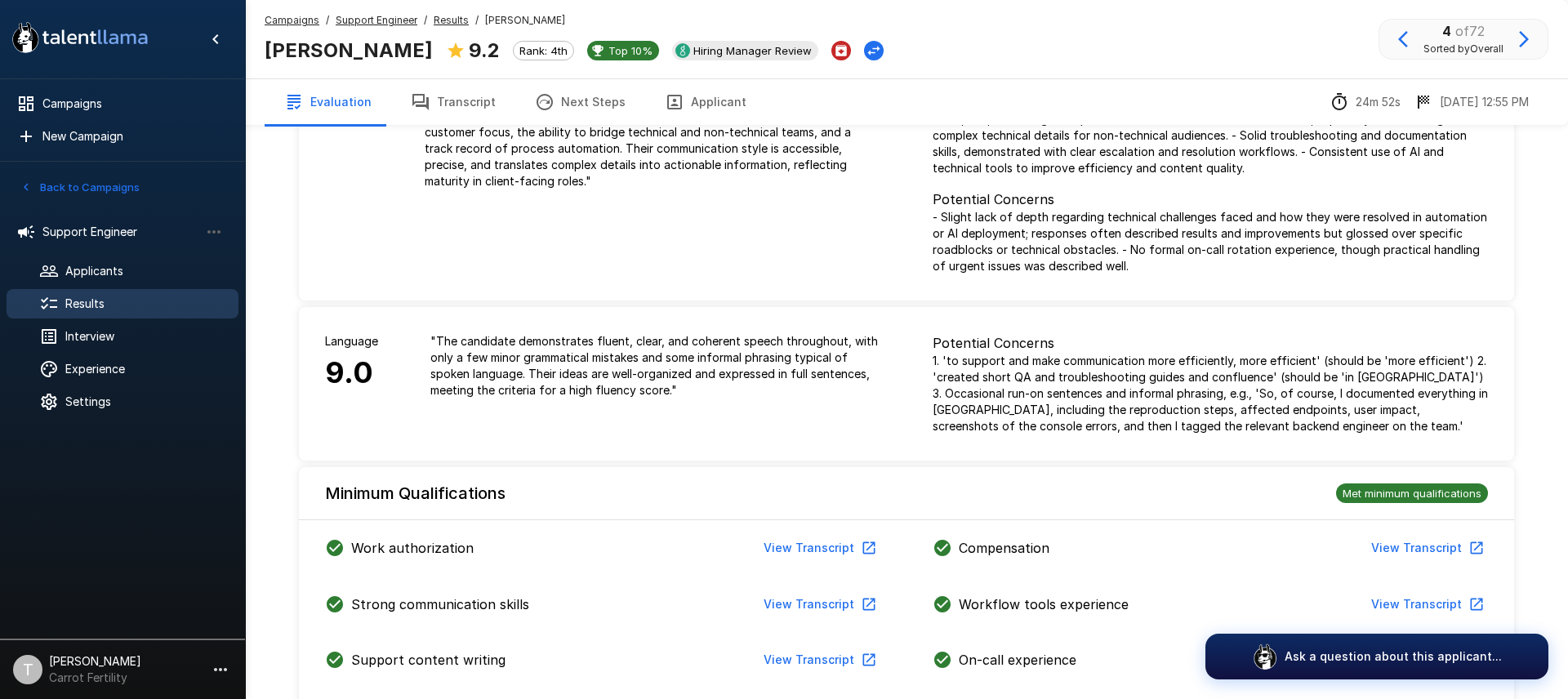
scroll to position [121, 0]
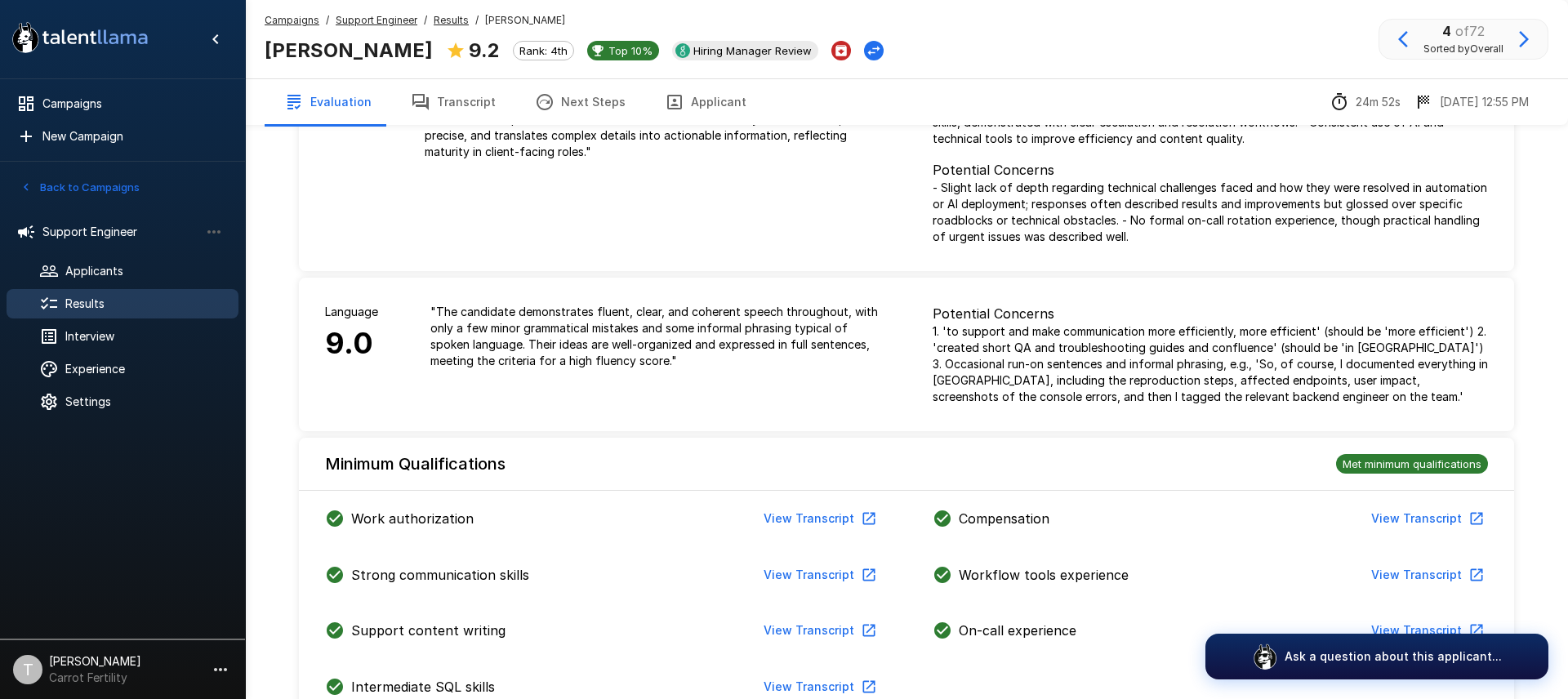
click at [835, 514] on button "View Transcript" at bounding box center [819, 519] width 123 height 30
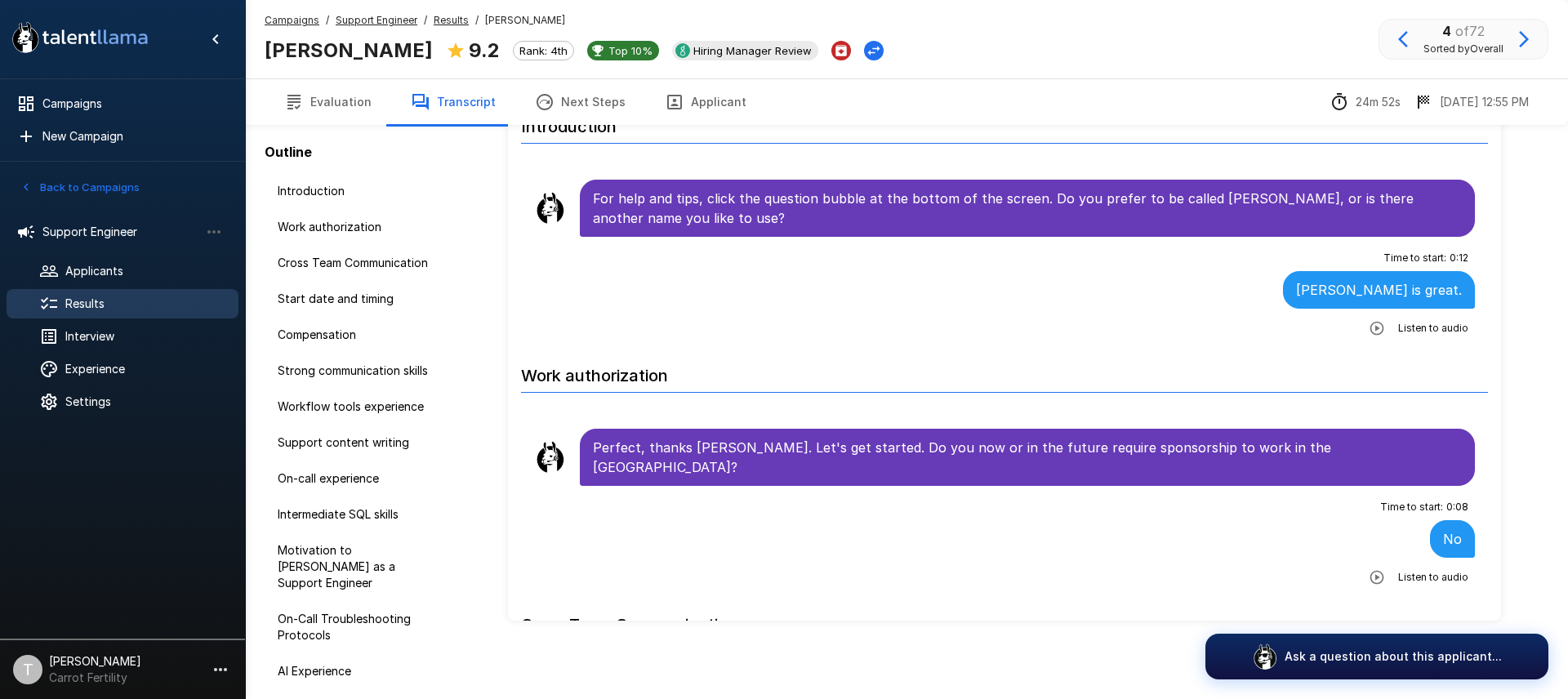
scroll to position [88, 0]
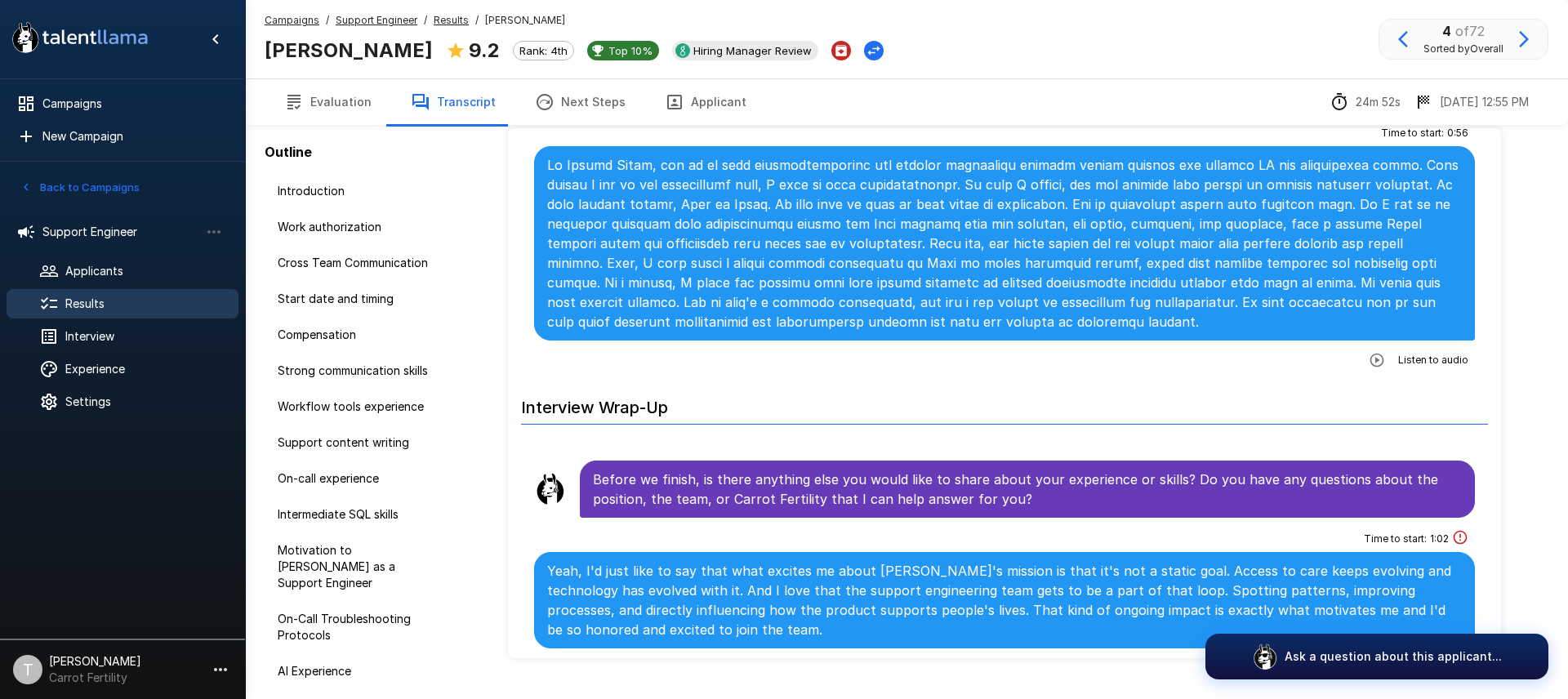
scroll to position [88, 0]
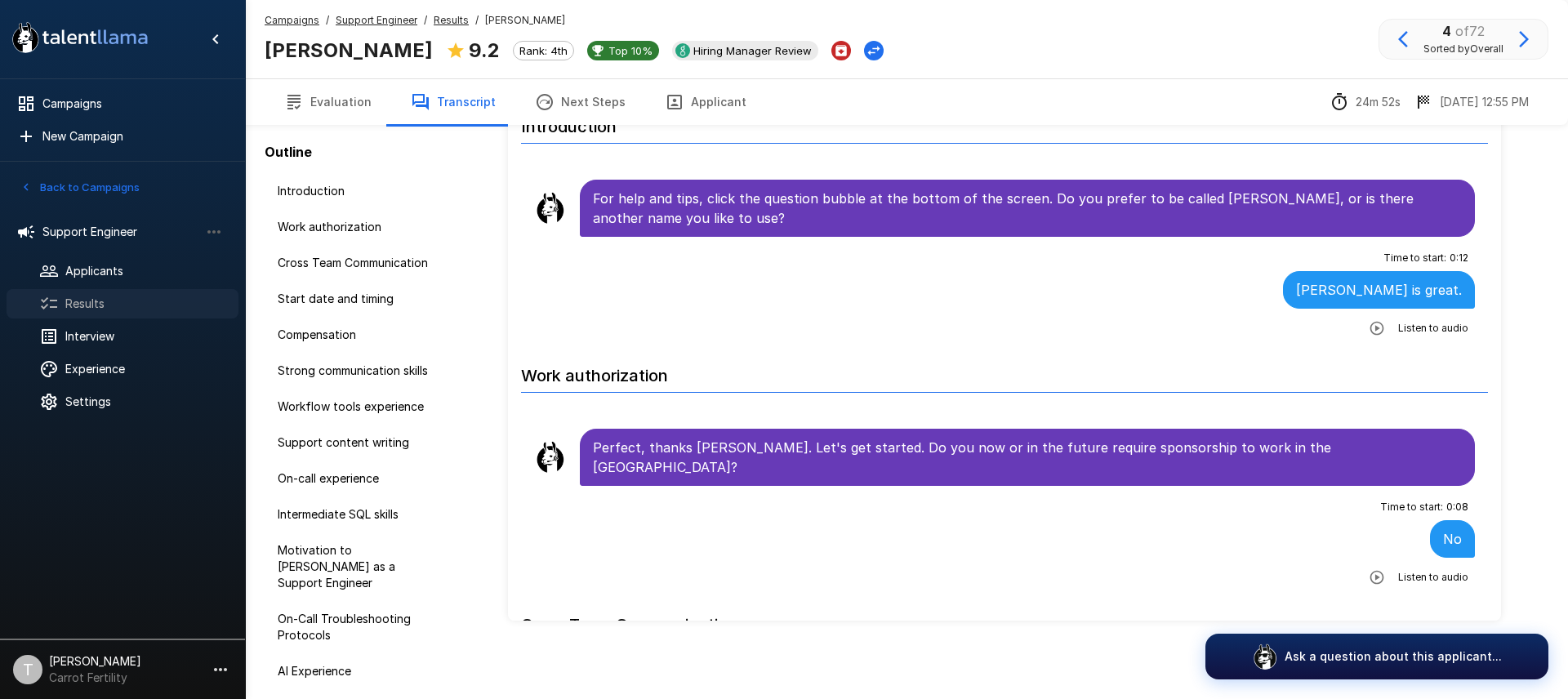
drag, startPoint x: 76, startPoint y: 302, endPoint x: 85, endPoint y: 307, distance: 10.3
click at [76, 302] on span "Results" at bounding box center [145, 304] width 160 height 17
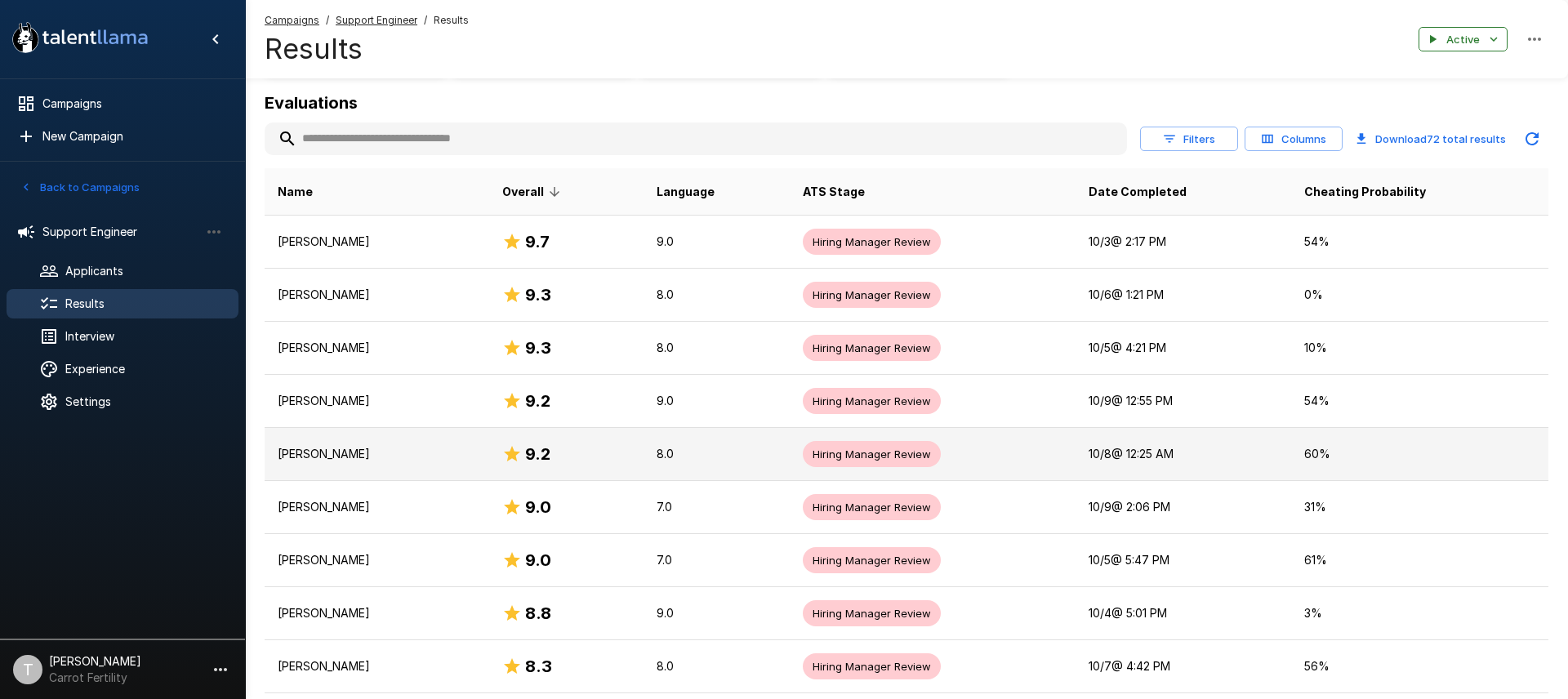
scroll to position [256, 0]
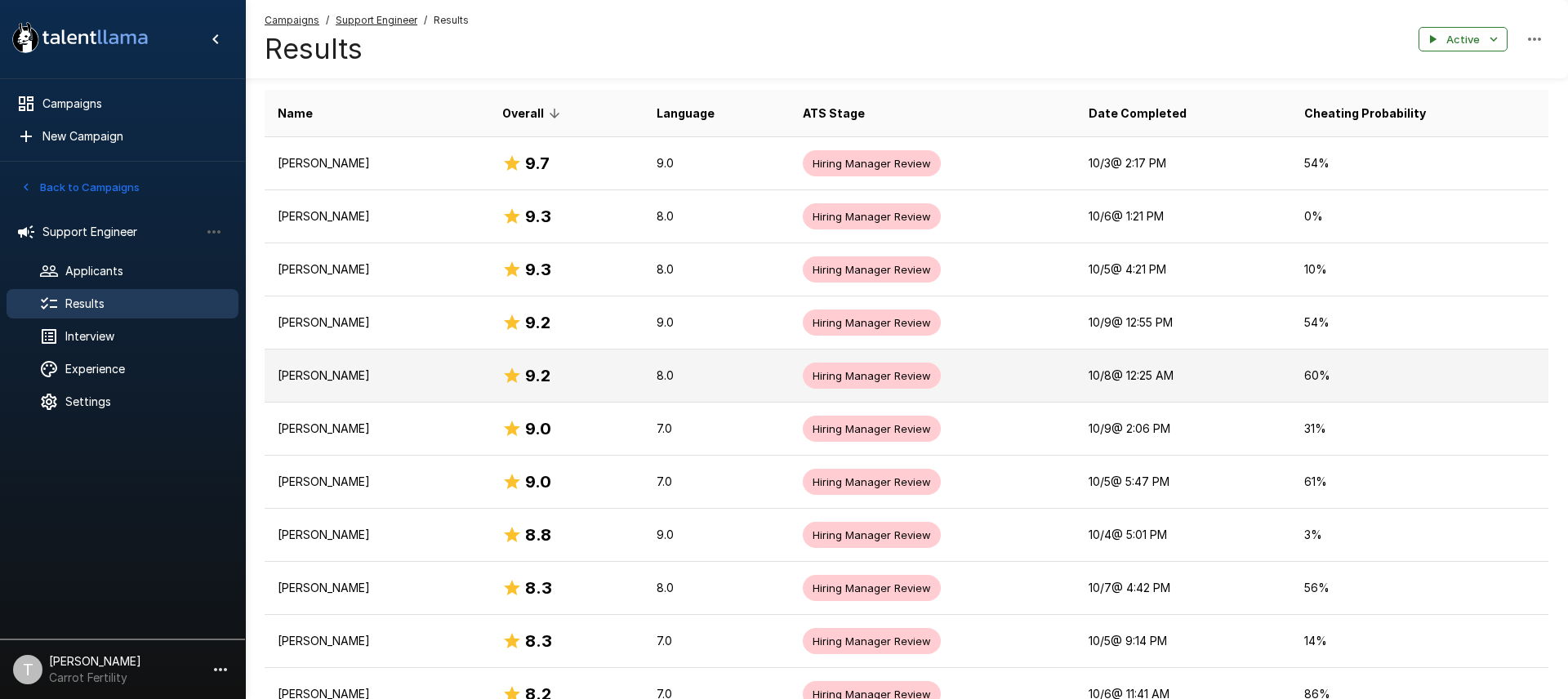
click at [344, 379] on p "[PERSON_NAME]" at bounding box center [376, 376] width 198 height 17
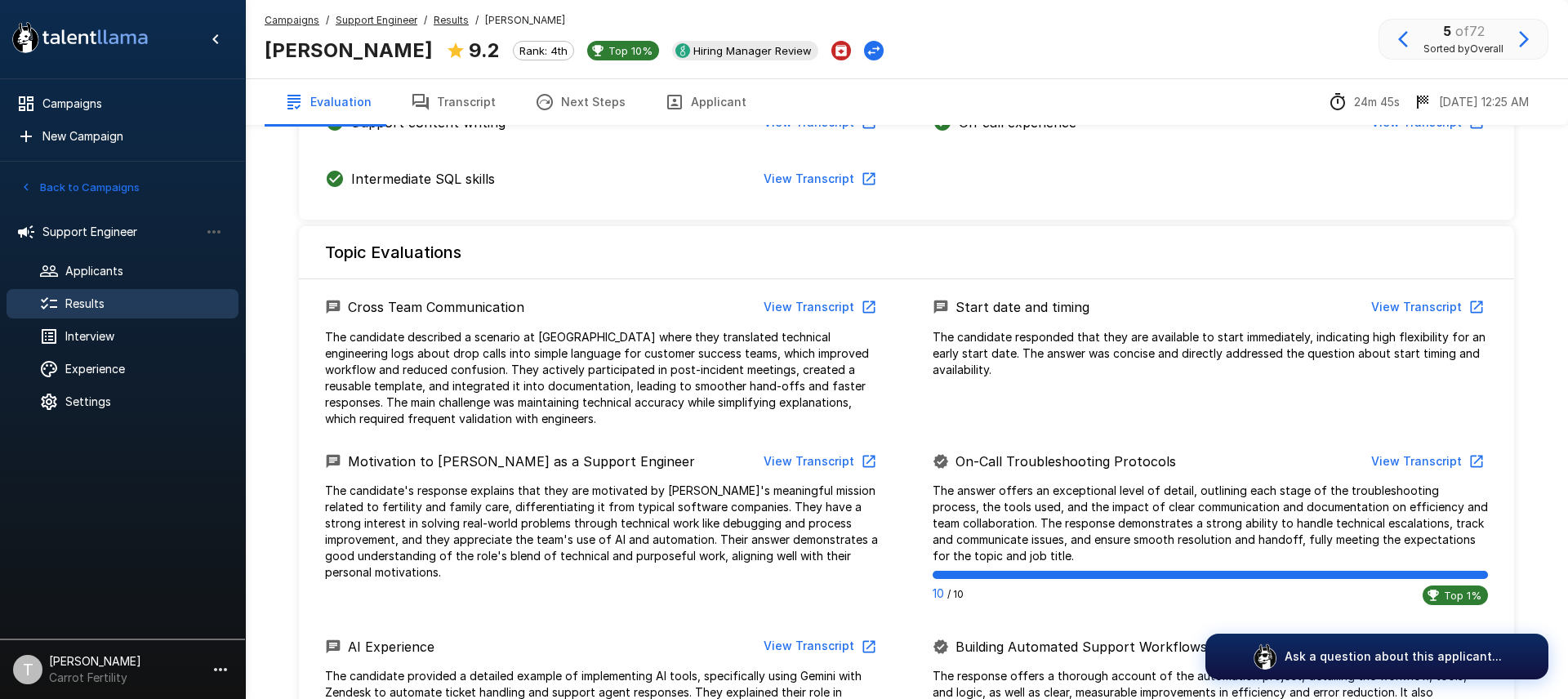
scroll to position [857, 0]
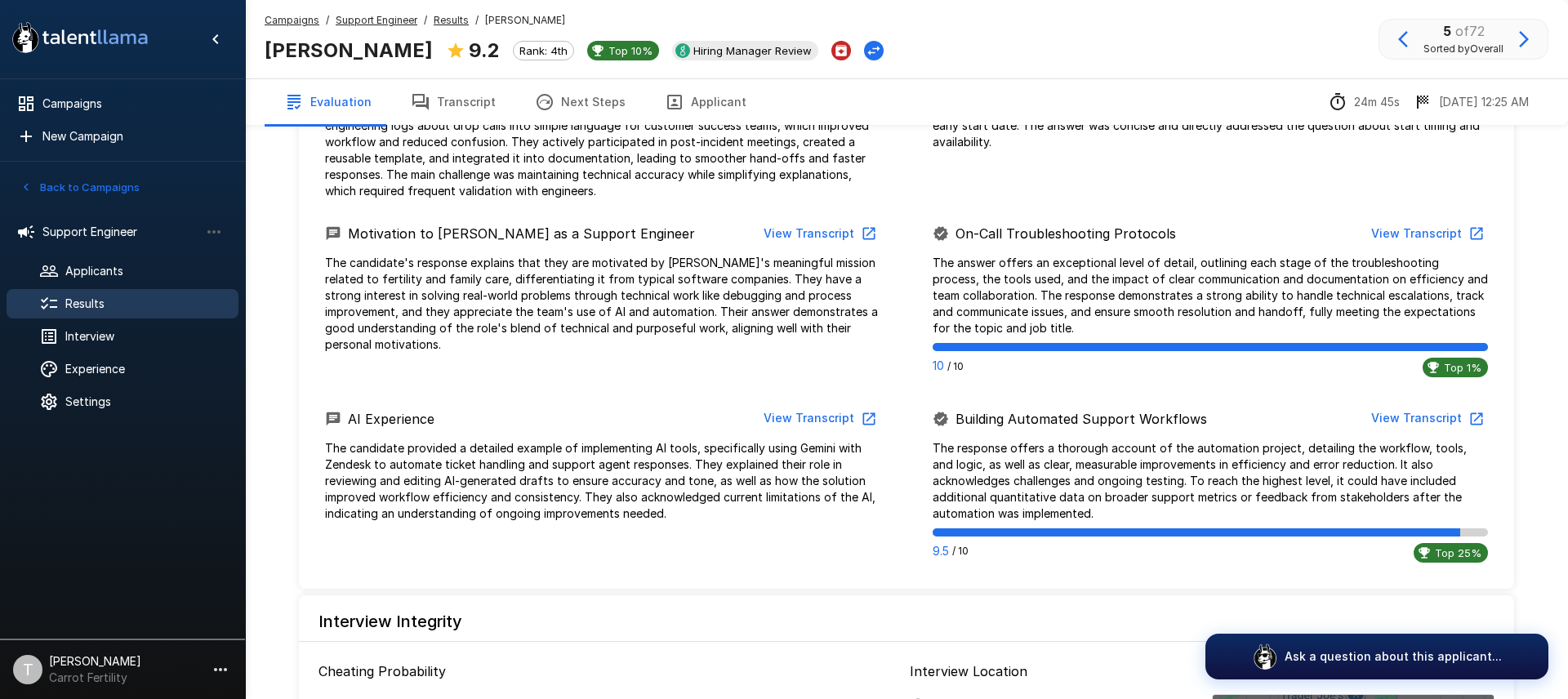
click at [1420, 230] on button "View Transcript" at bounding box center [1426, 234] width 123 height 30
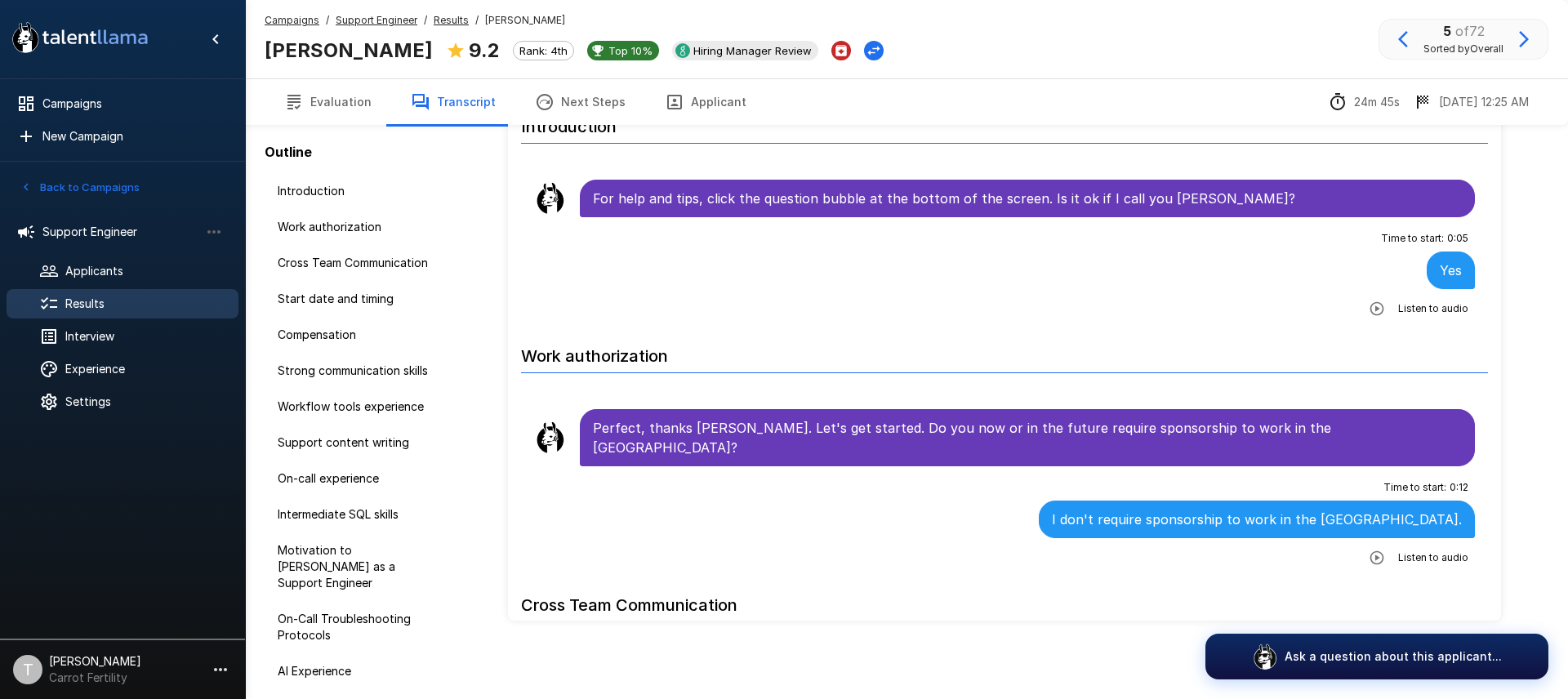
scroll to position [88, 0]
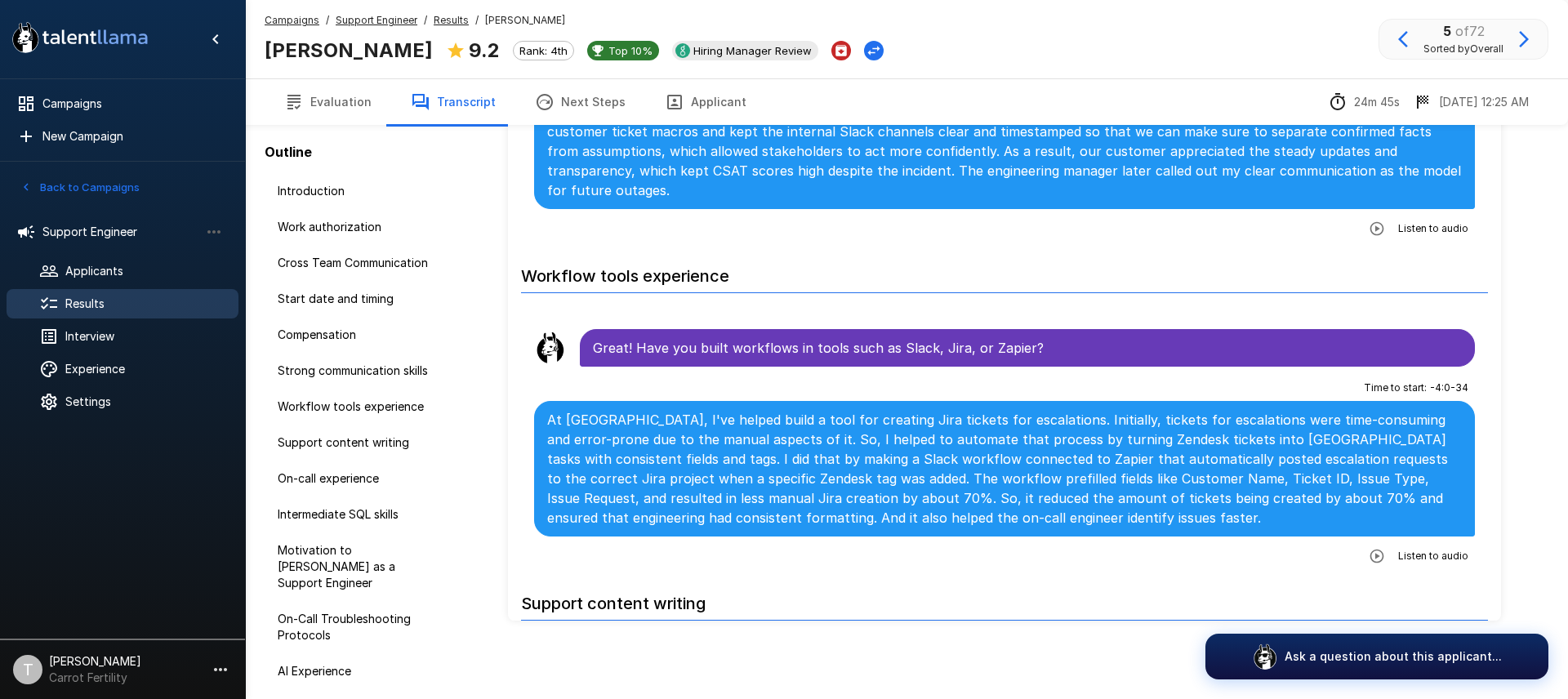
scroll to position [1581, 0]
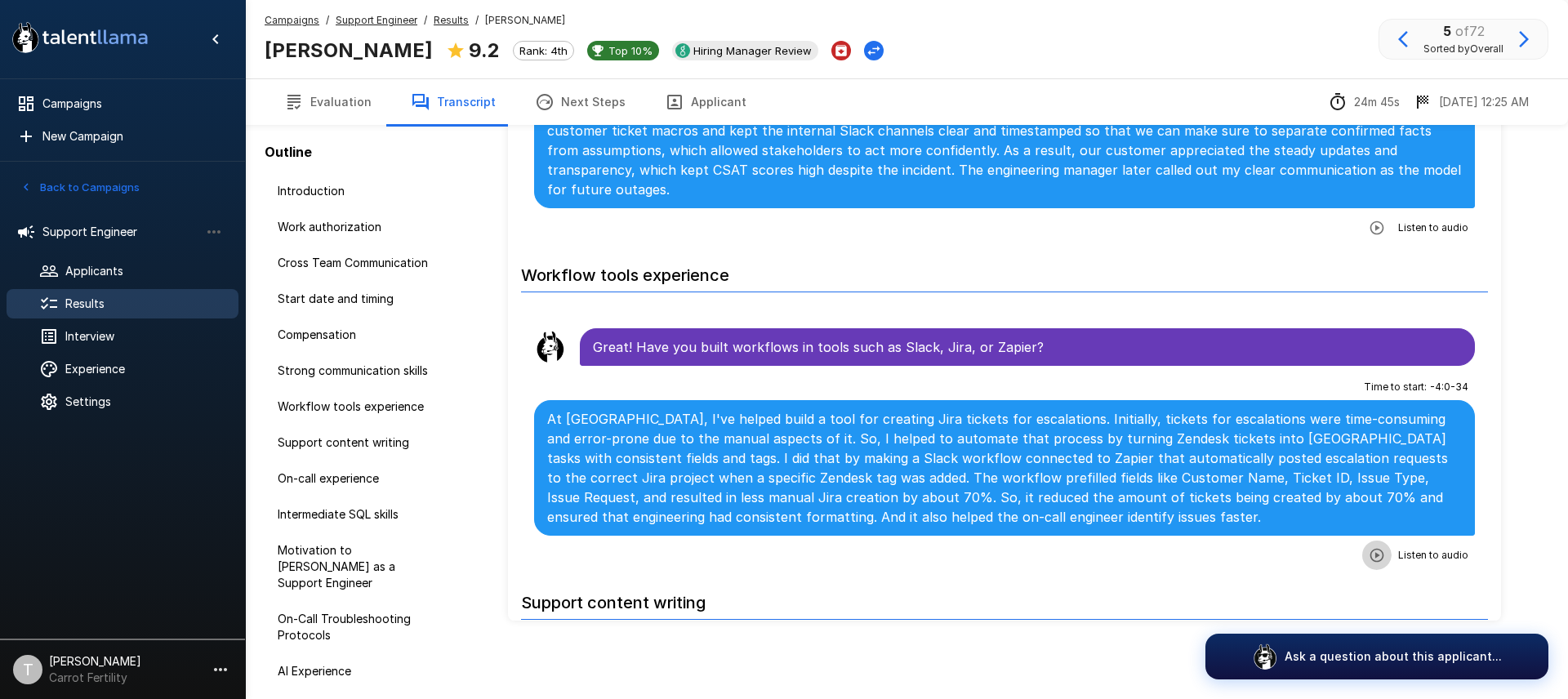
click at [1379, 548] on icon "button" at bounding box center [1377, 556] width 14 height 14
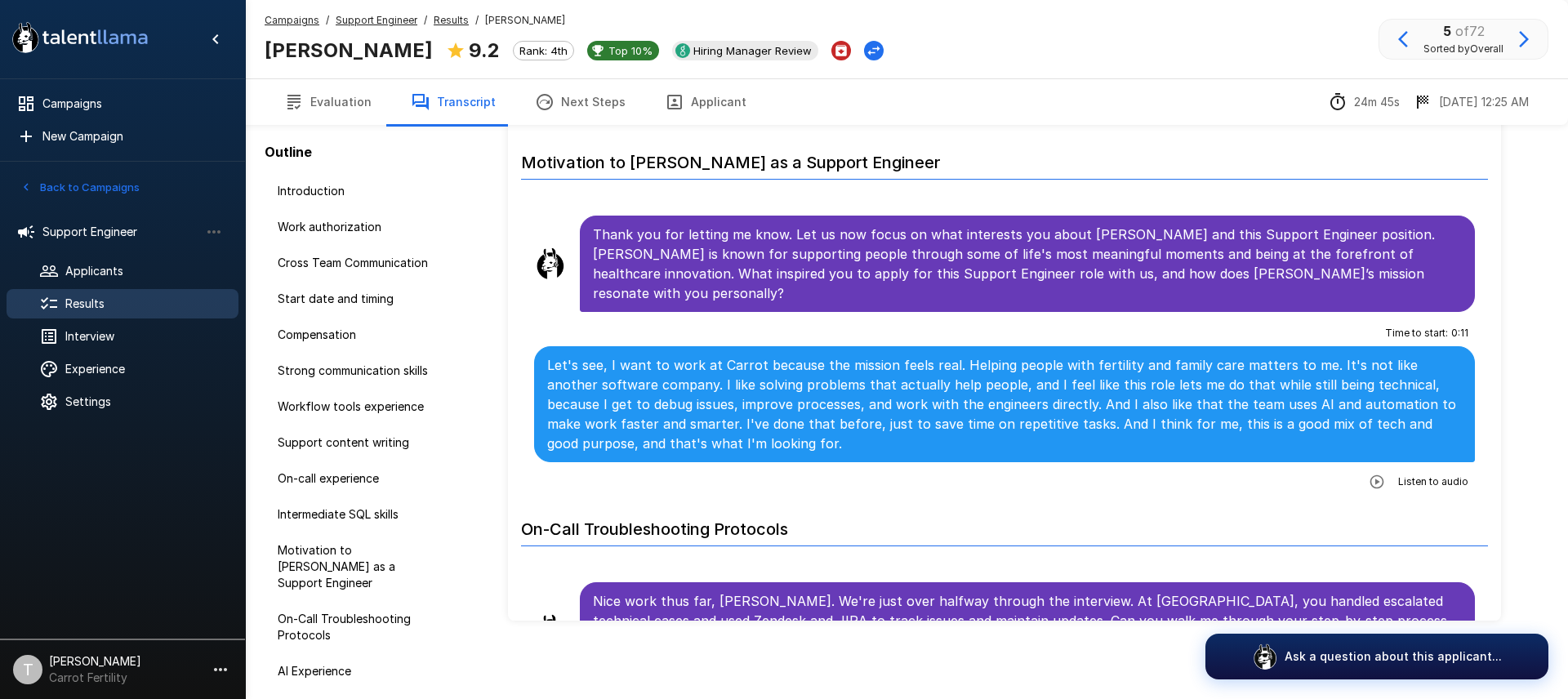
scroll to position [3025, 0]
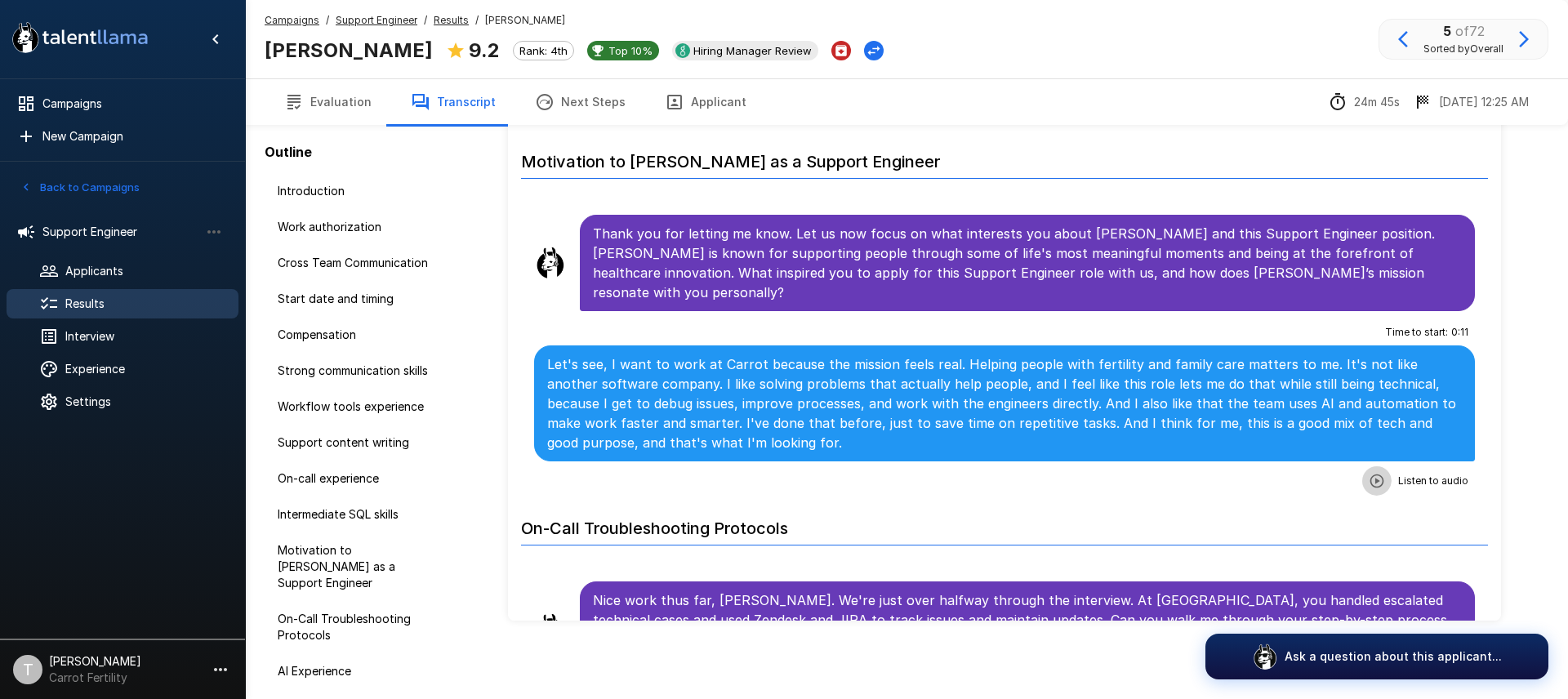
click at [1379, 474] on icon "button" at bounding box center [1377, 481] width 14 height 14
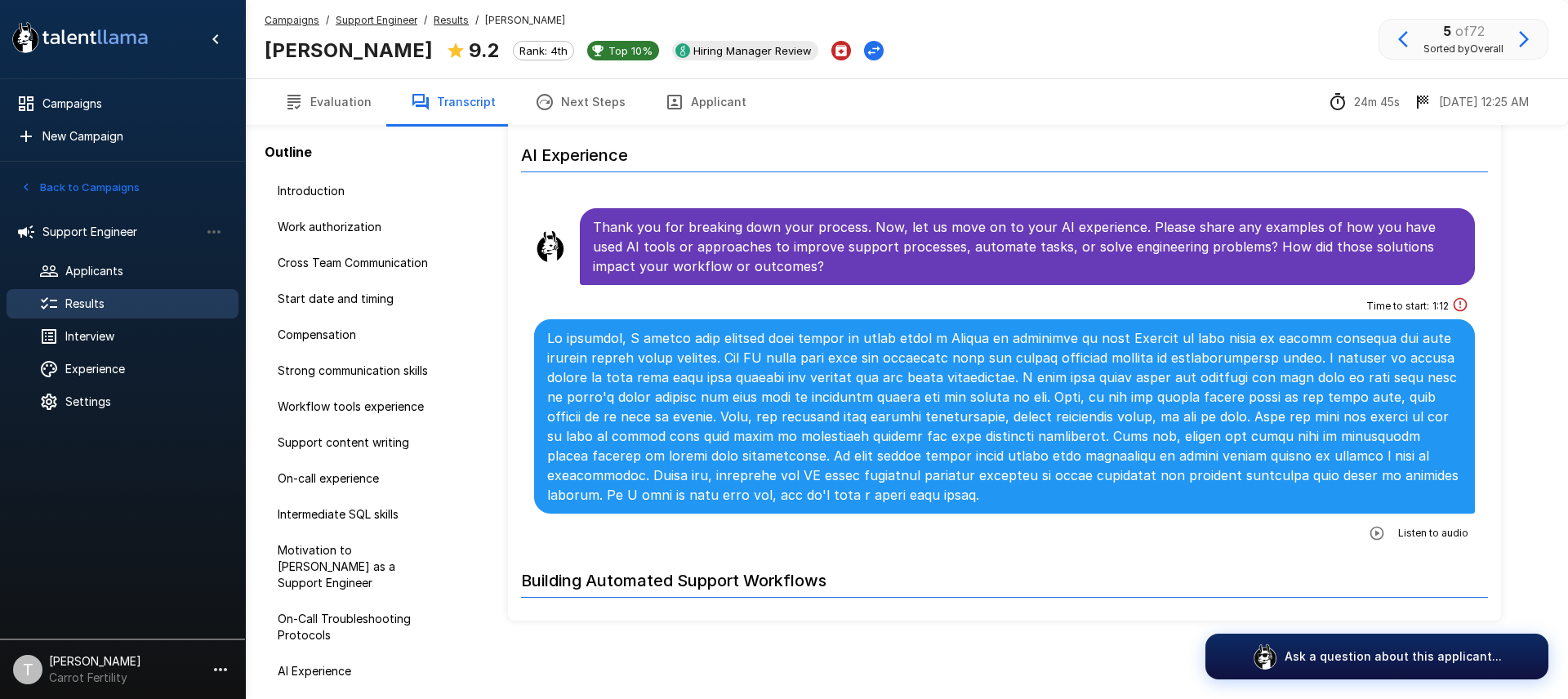
scroll to position [3844, 0]
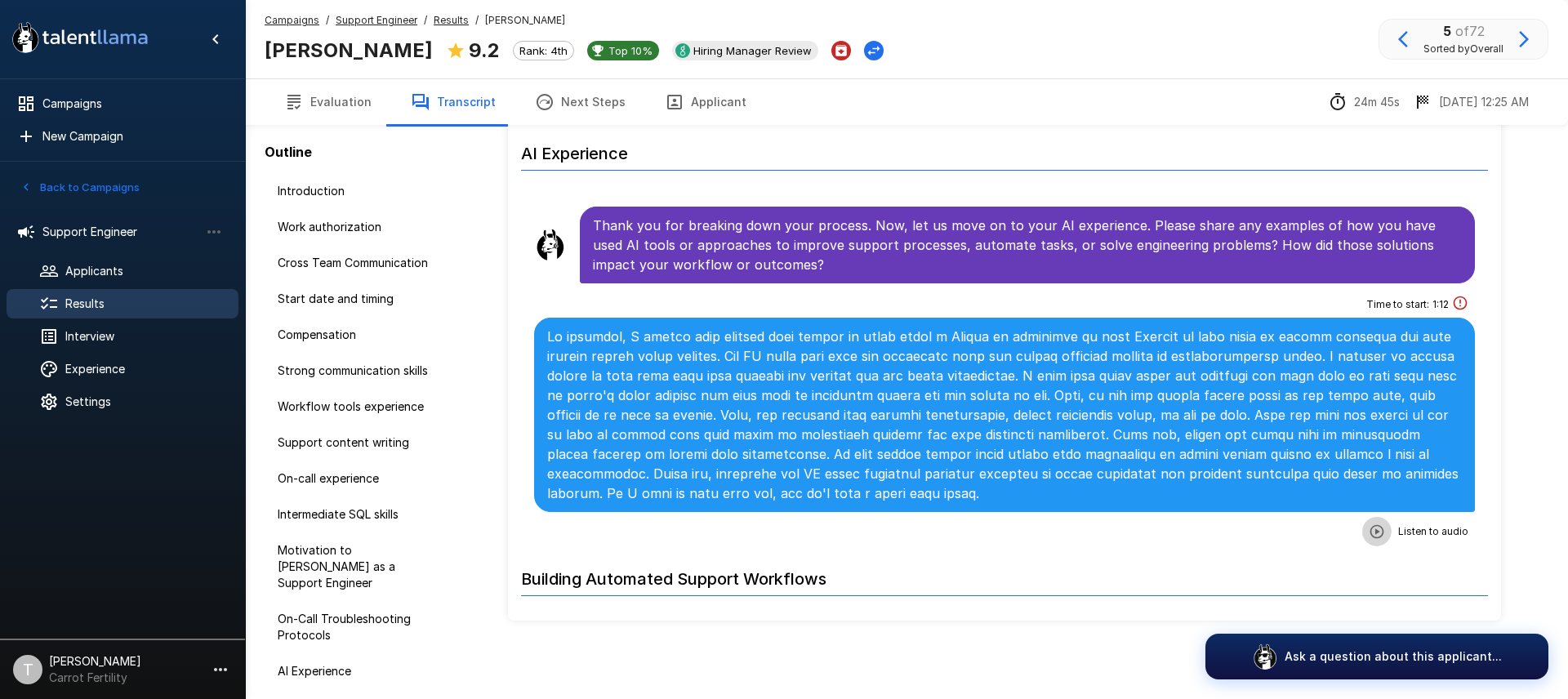
click at [1382, 525] on icon "button" at bounding box center [1377, 532] width 14 height 14
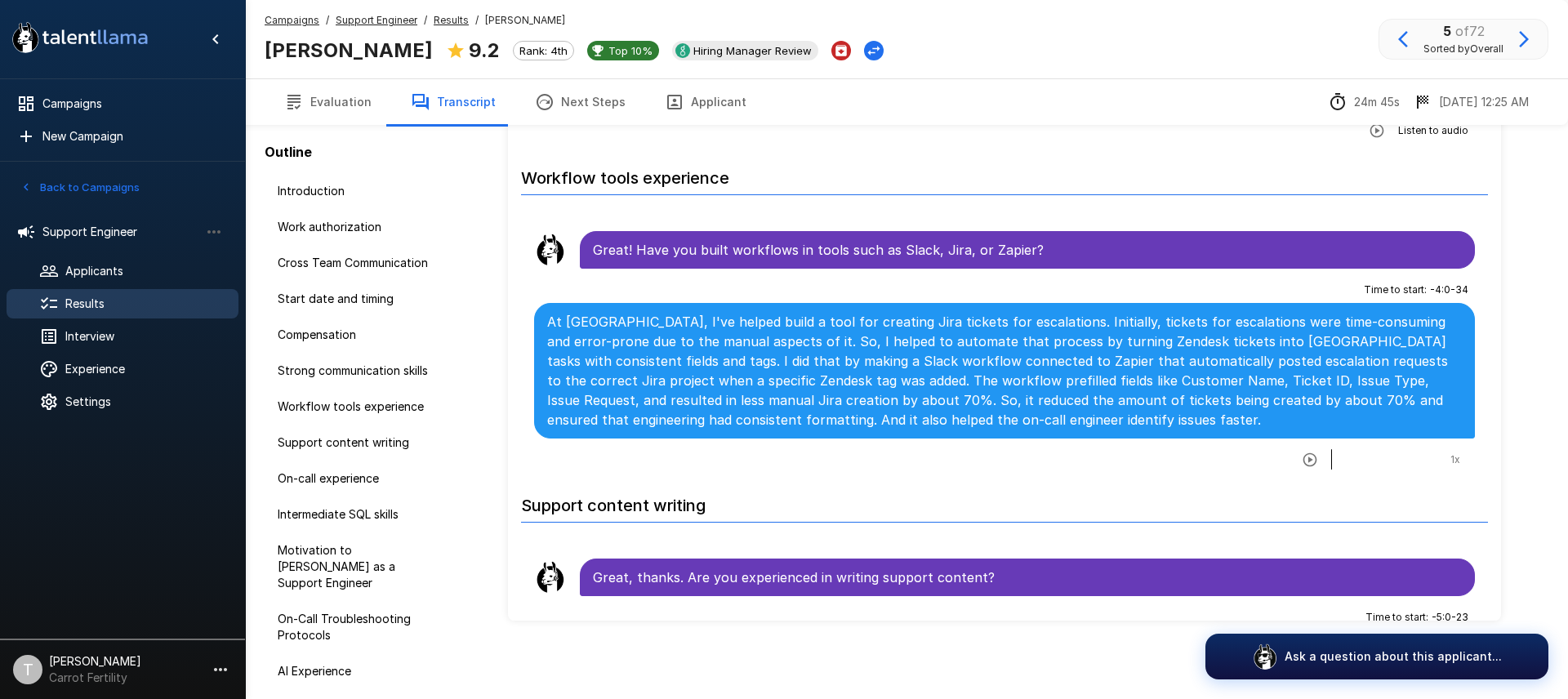
scroll to position [1680, 0]
click at [93, 304] on span "Results" at bounding box center [145, 304] width 160 height 17
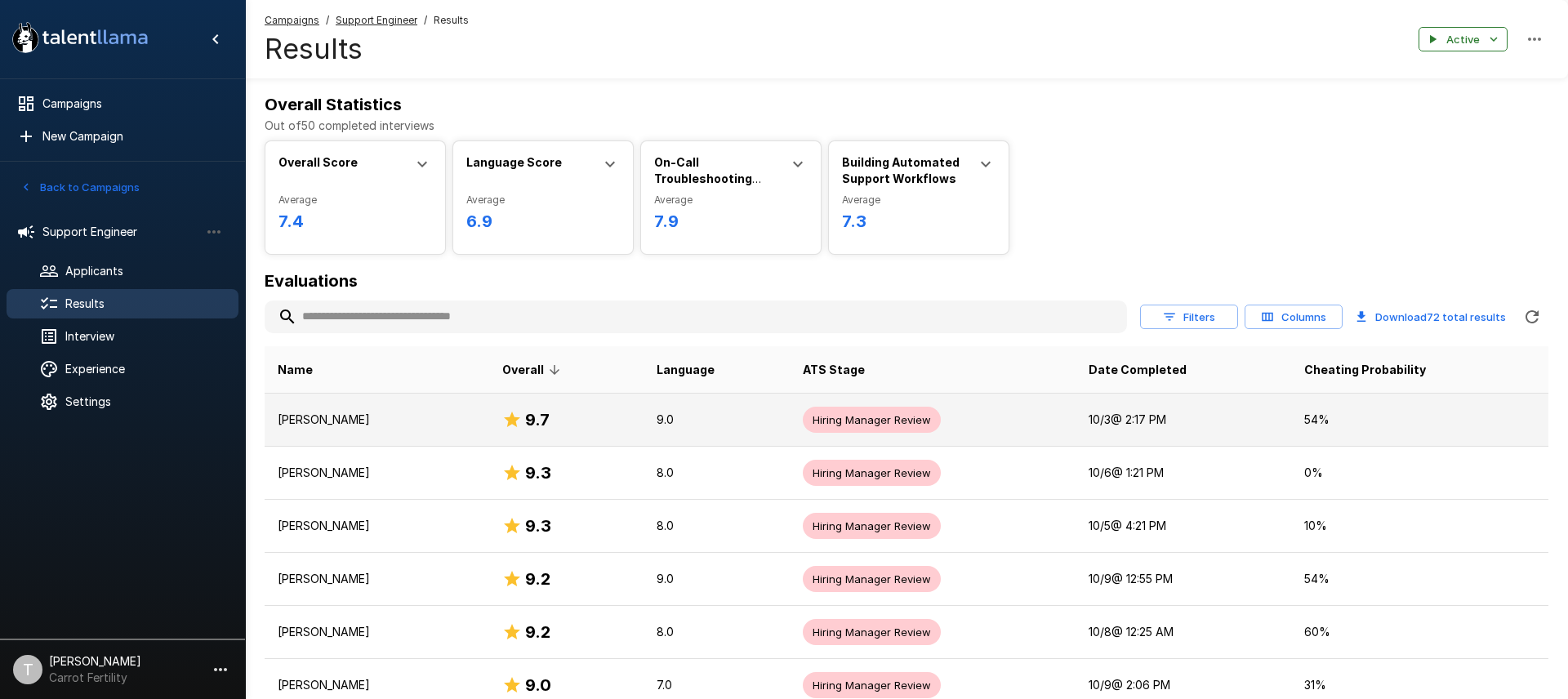
click at [1335, 417] on p "54 %" at bounding box center [1420, 420] width 232 height 17
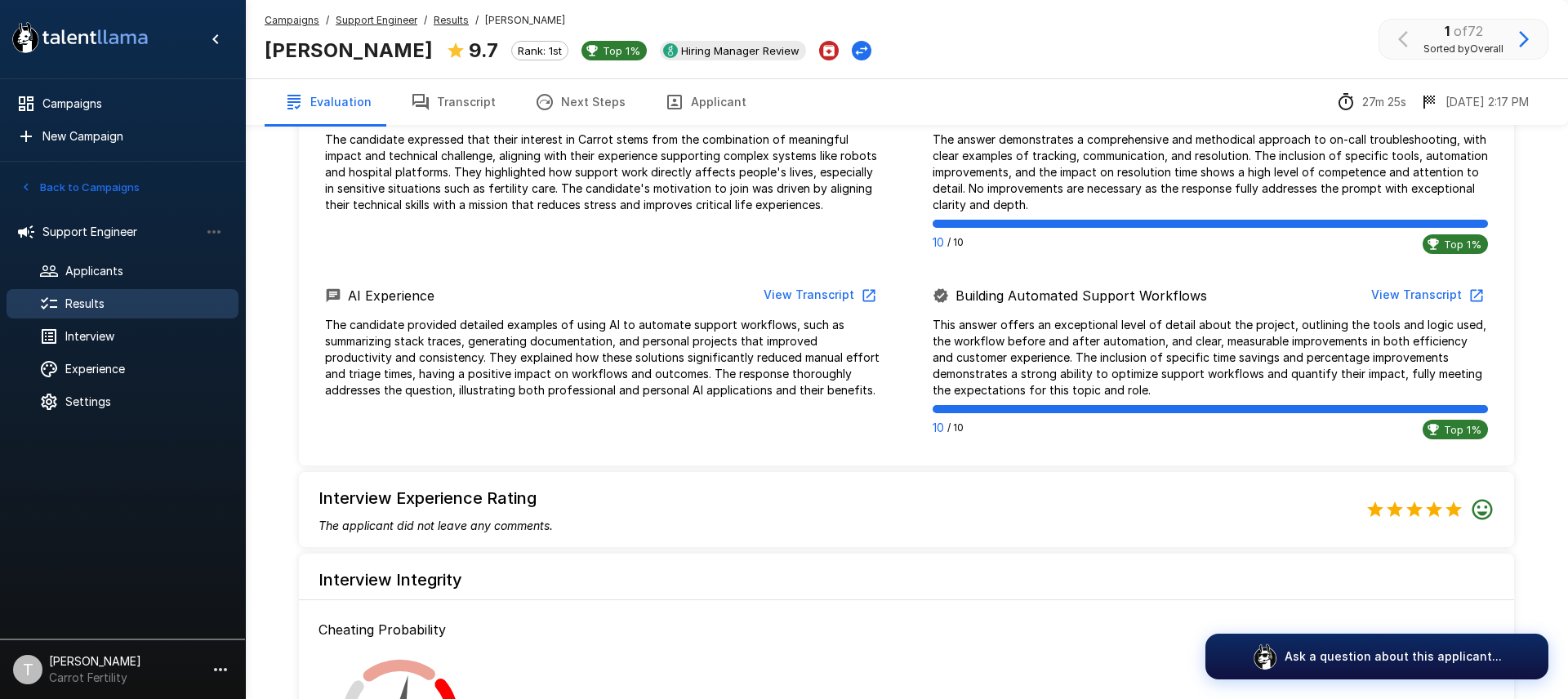
scroll to position [1133, 0]
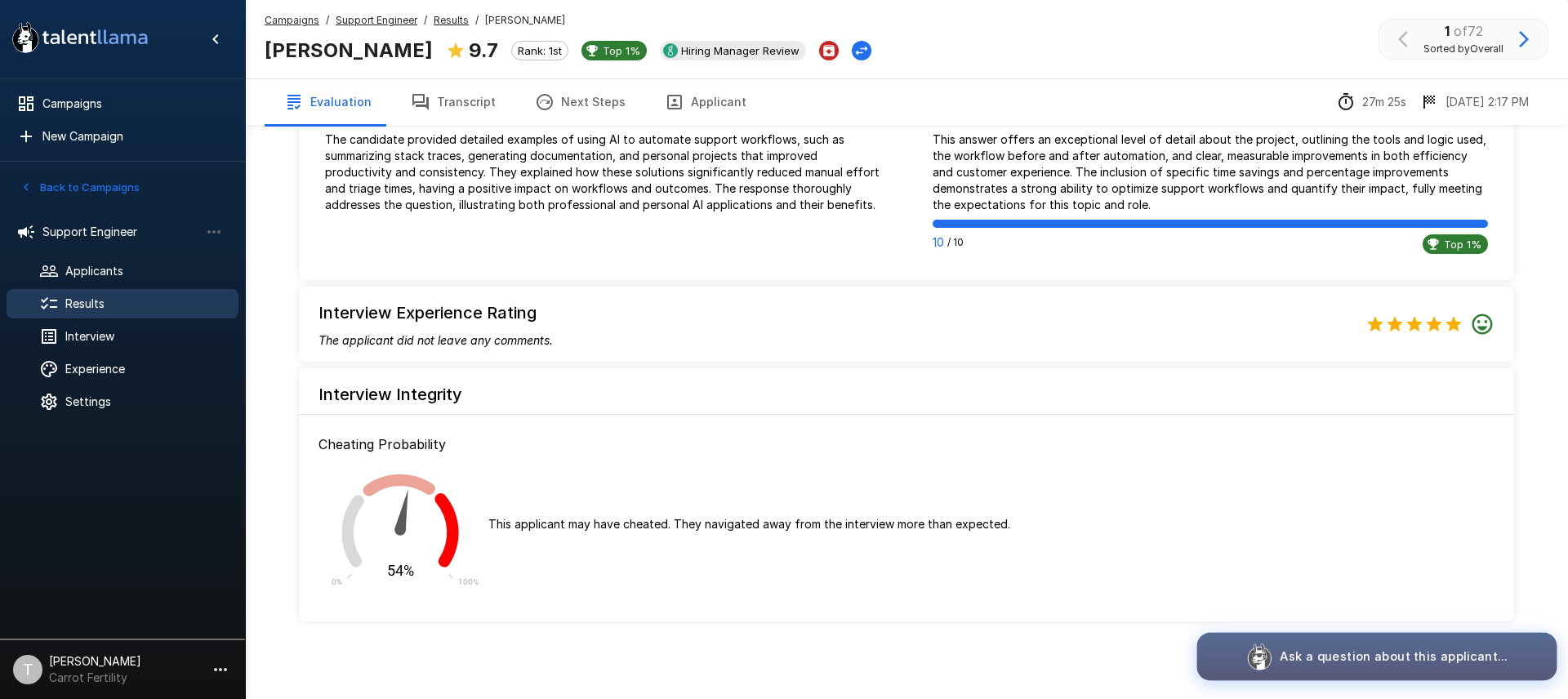
click at [1402, 659] on p "Ask a question about this applicant..." at bounding box center [1394, 656] width 228 height 17
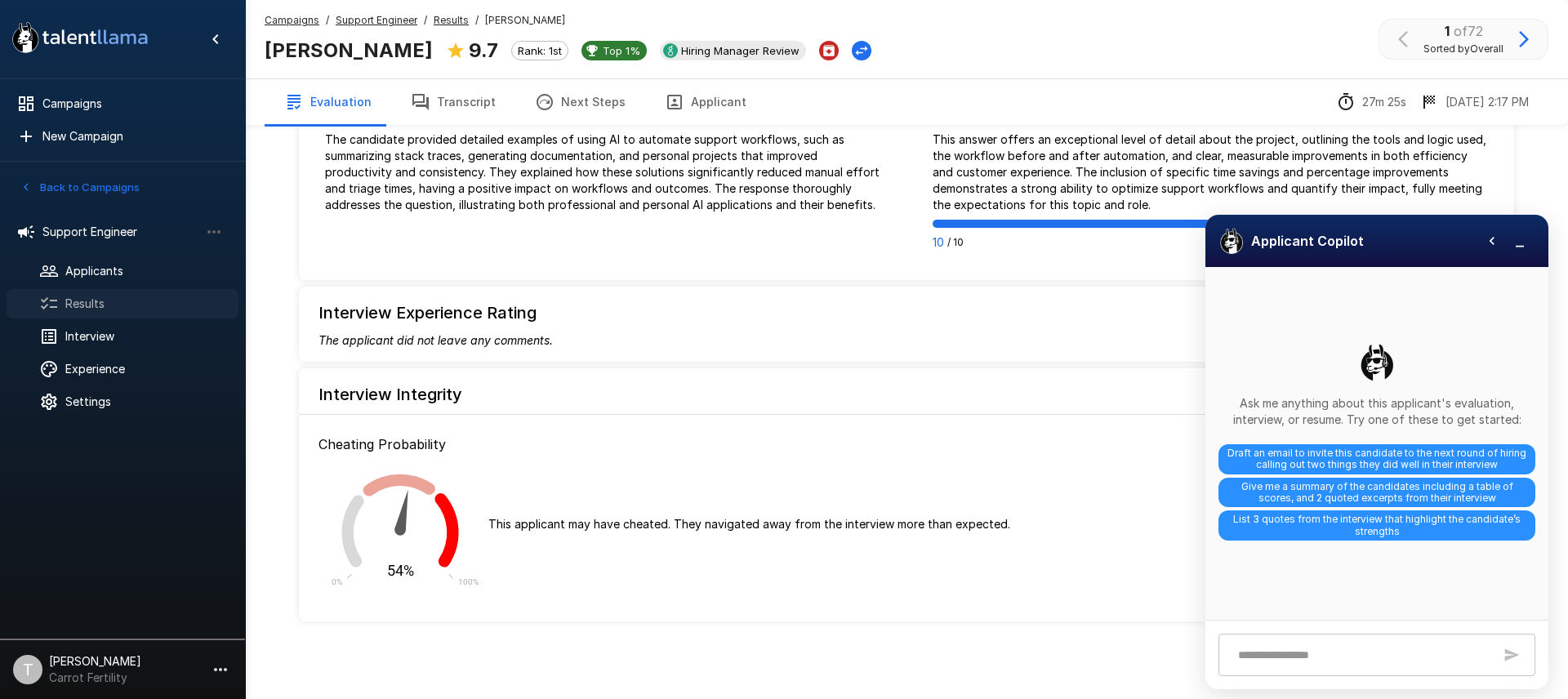
click at [75, 303] on span "Results" at bounding box center [145, 304] width 160 height 17
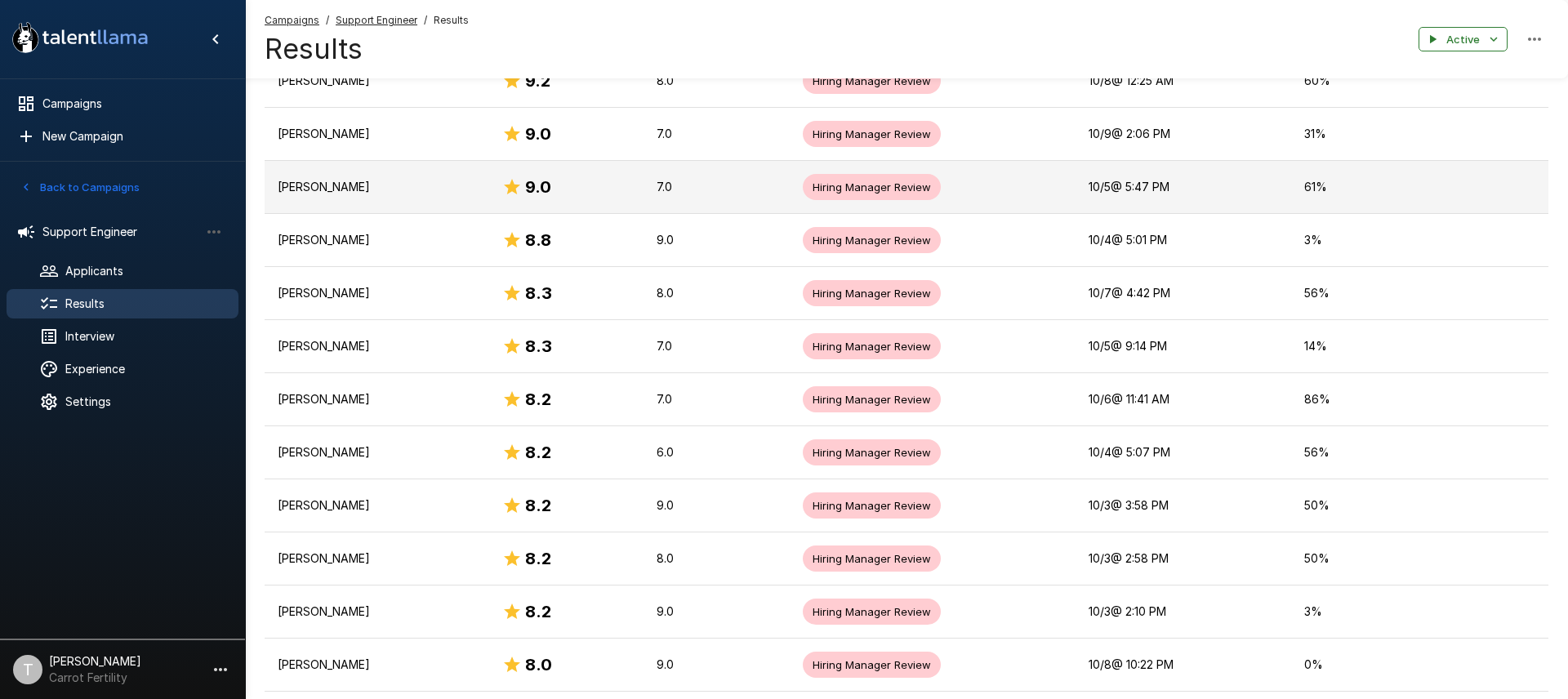
scroll to position [552, 0]
click at [418, 198] on td "[PERSON_NAME]" at bounding box center [377, 187] width 225 height 53
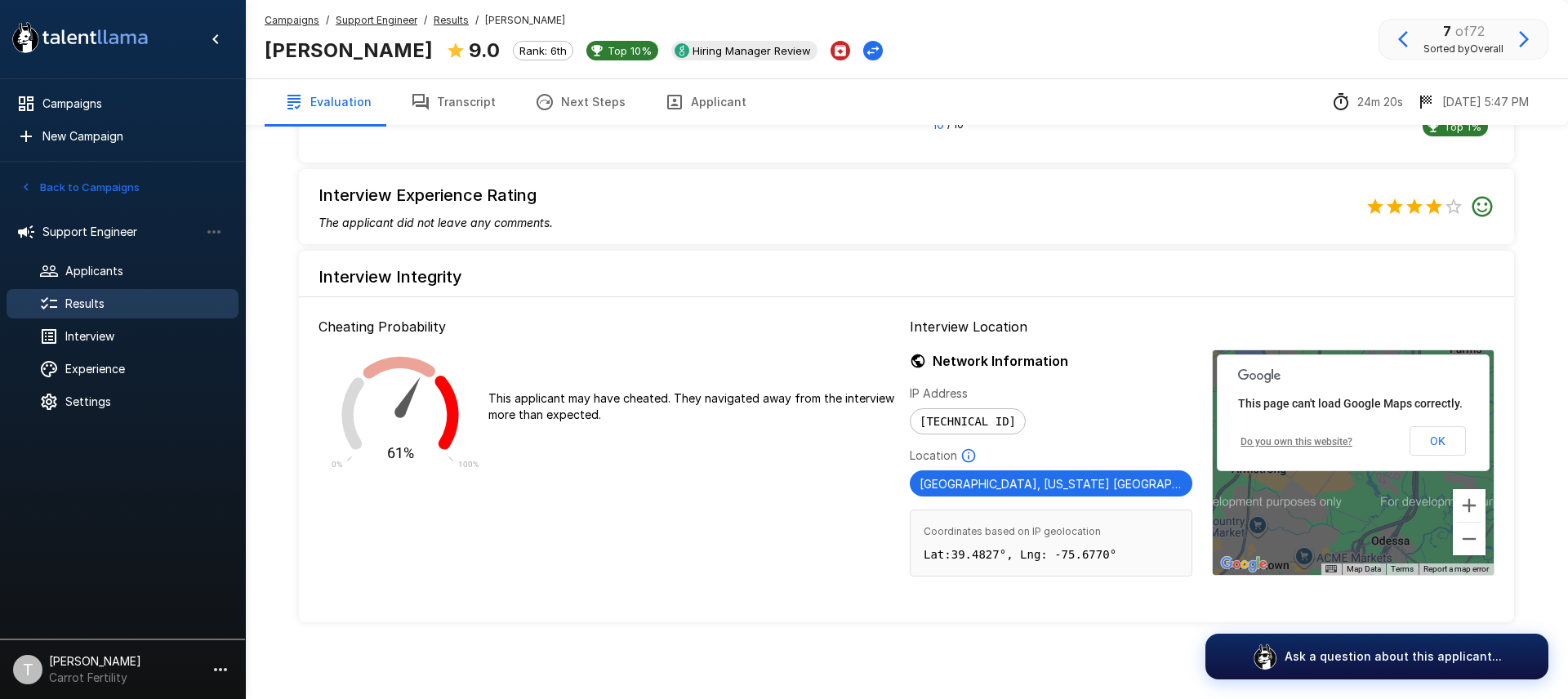
scroll to position [1317, 0]
click at [449, 398] on icon at bounding box center [446, 412] width 24 height 74
click at [405, 368] on icon "61% 0% 100%" at bounding box center [401, 404] width 164 height 138
drag, startPoint x: 335, startPoint y: 408, endPoint x: 401, endPoint y: 422, distance: 67.5
click at [335, 408] on icon "61% 0% 100%" at bounding box center [401, 404] width 164 height 138
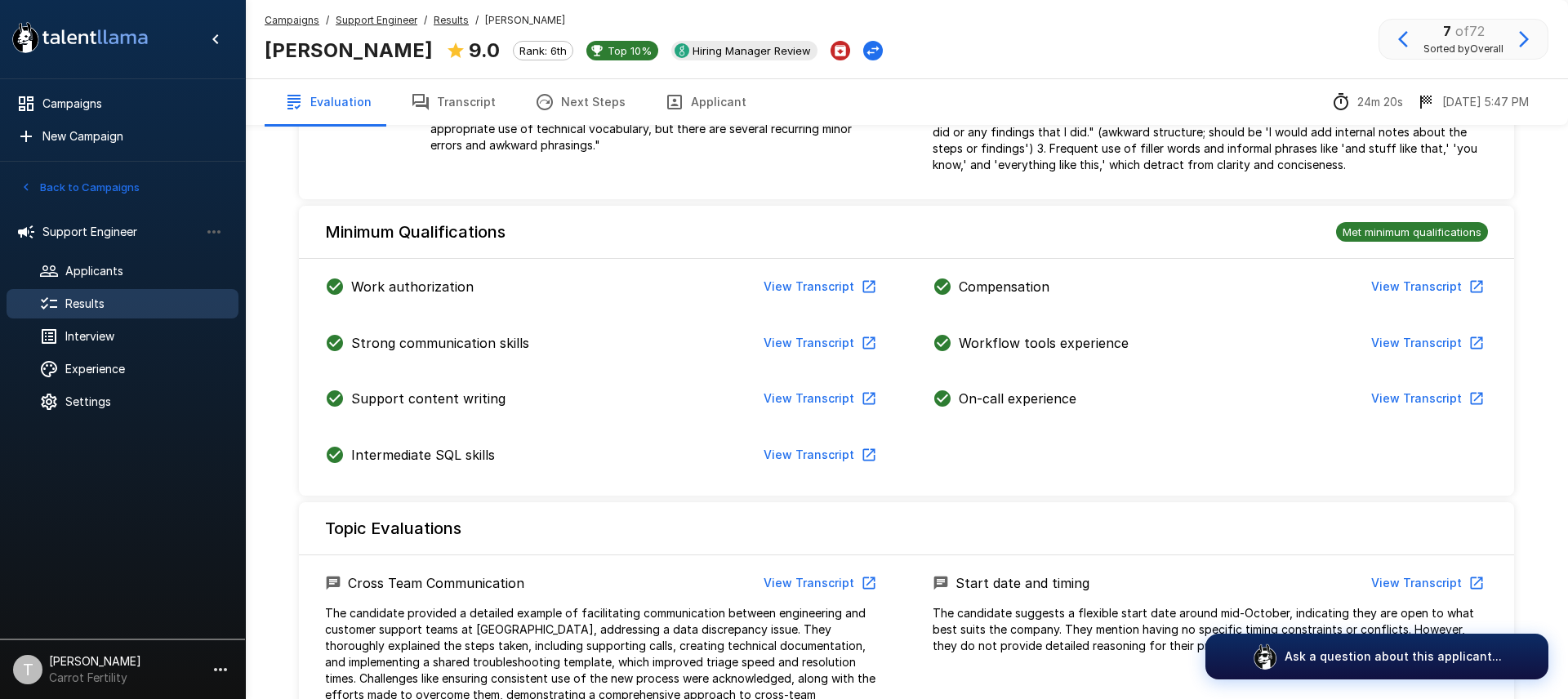
scroll to position [368, 0]
click at [103, 304] on span "Results" at bounding box center [145, 304] width 160 height 17
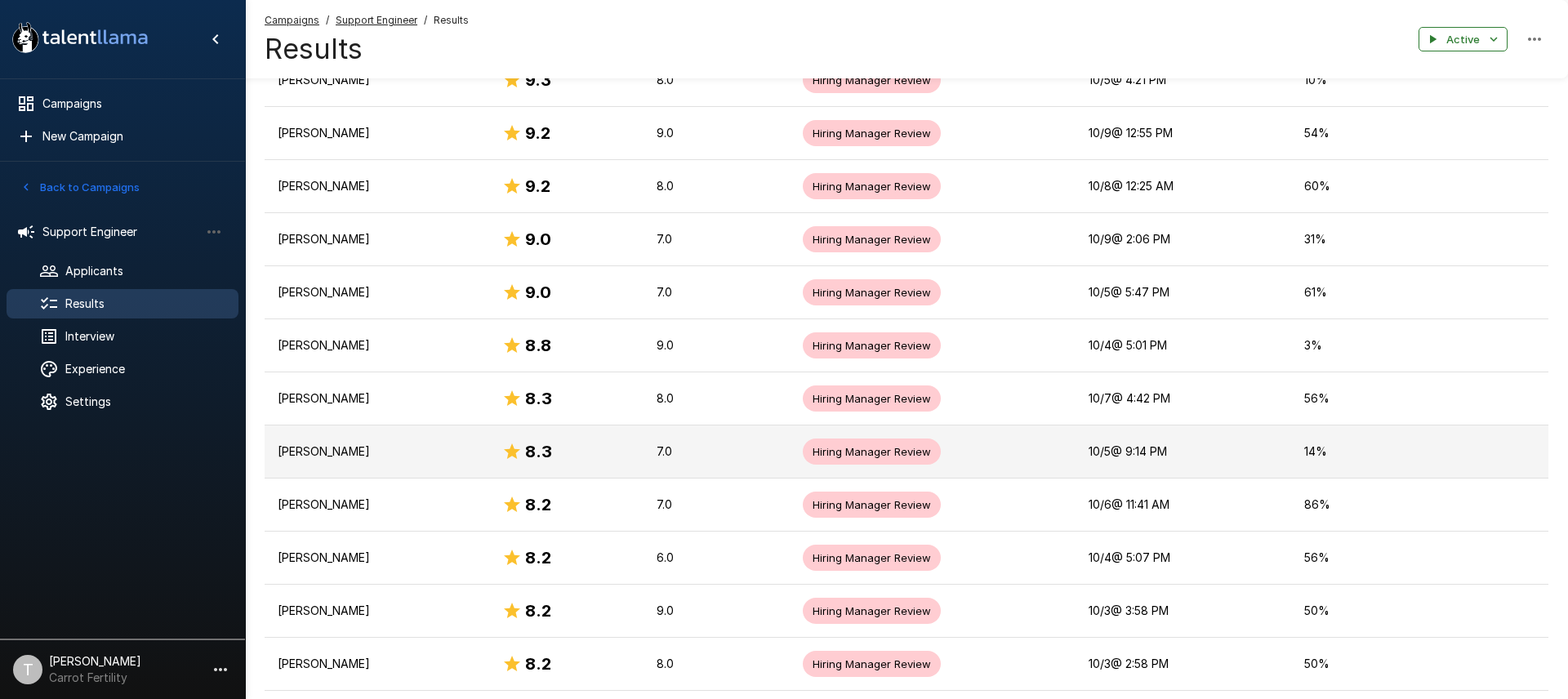
scroll to position [453, 0]
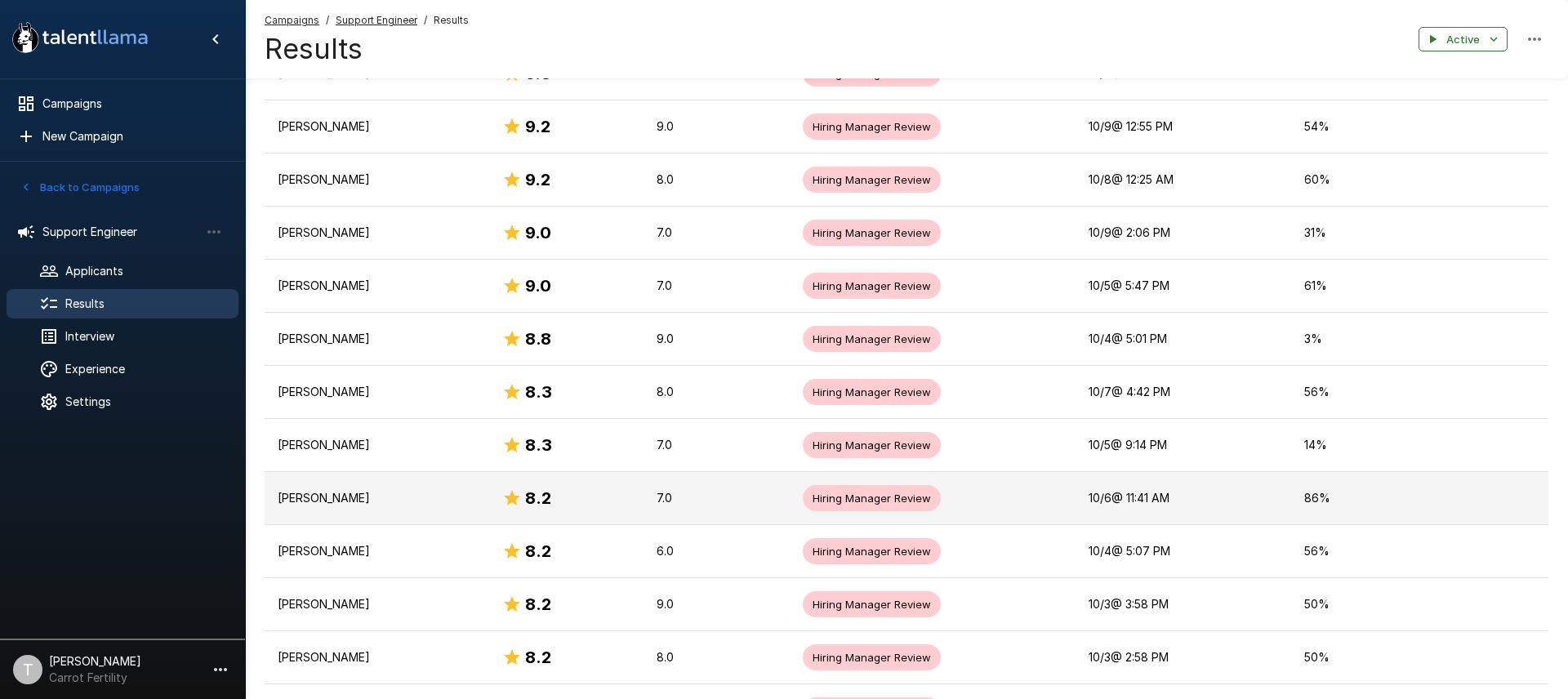
click at [316, 503] on p "[PERSON_NAME]" at bounding box center [376, 498] width 198 height 17
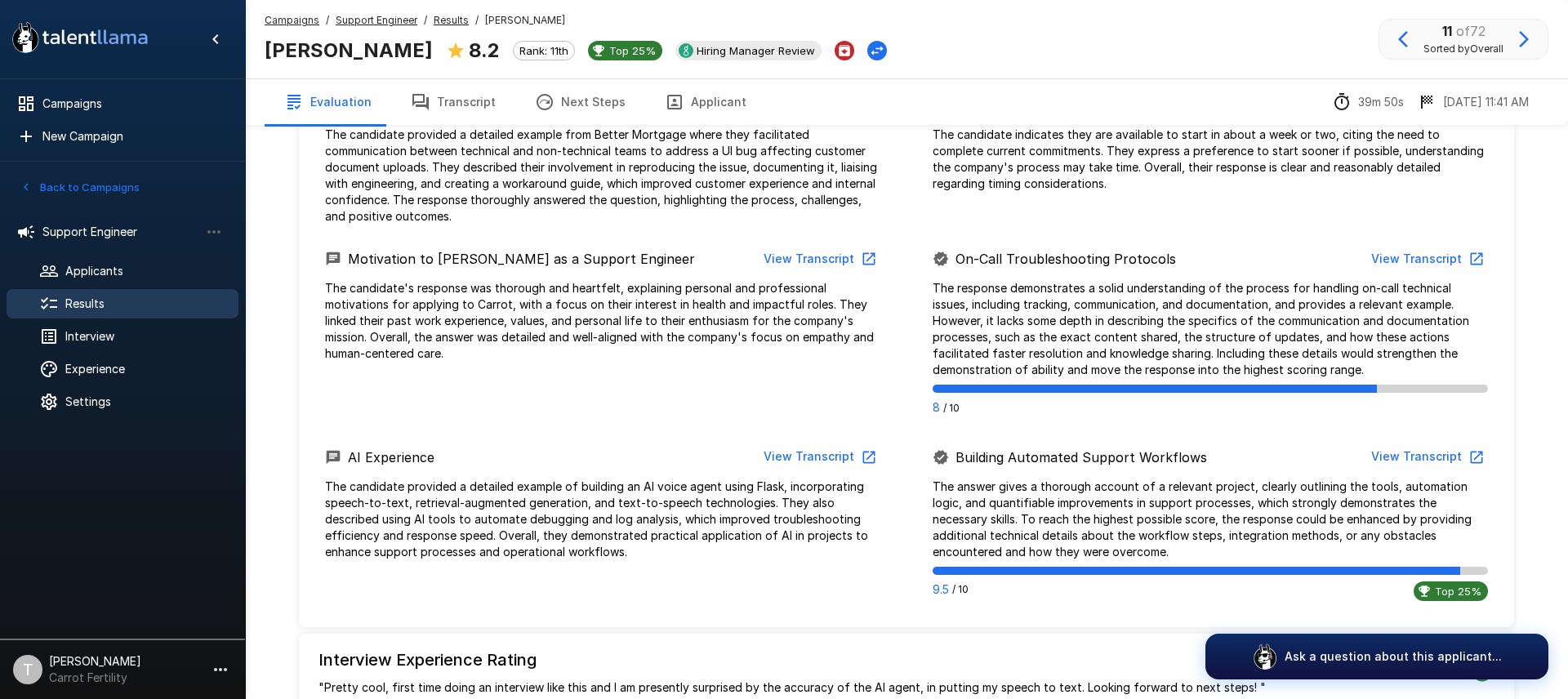
scroll to position [865, 0]
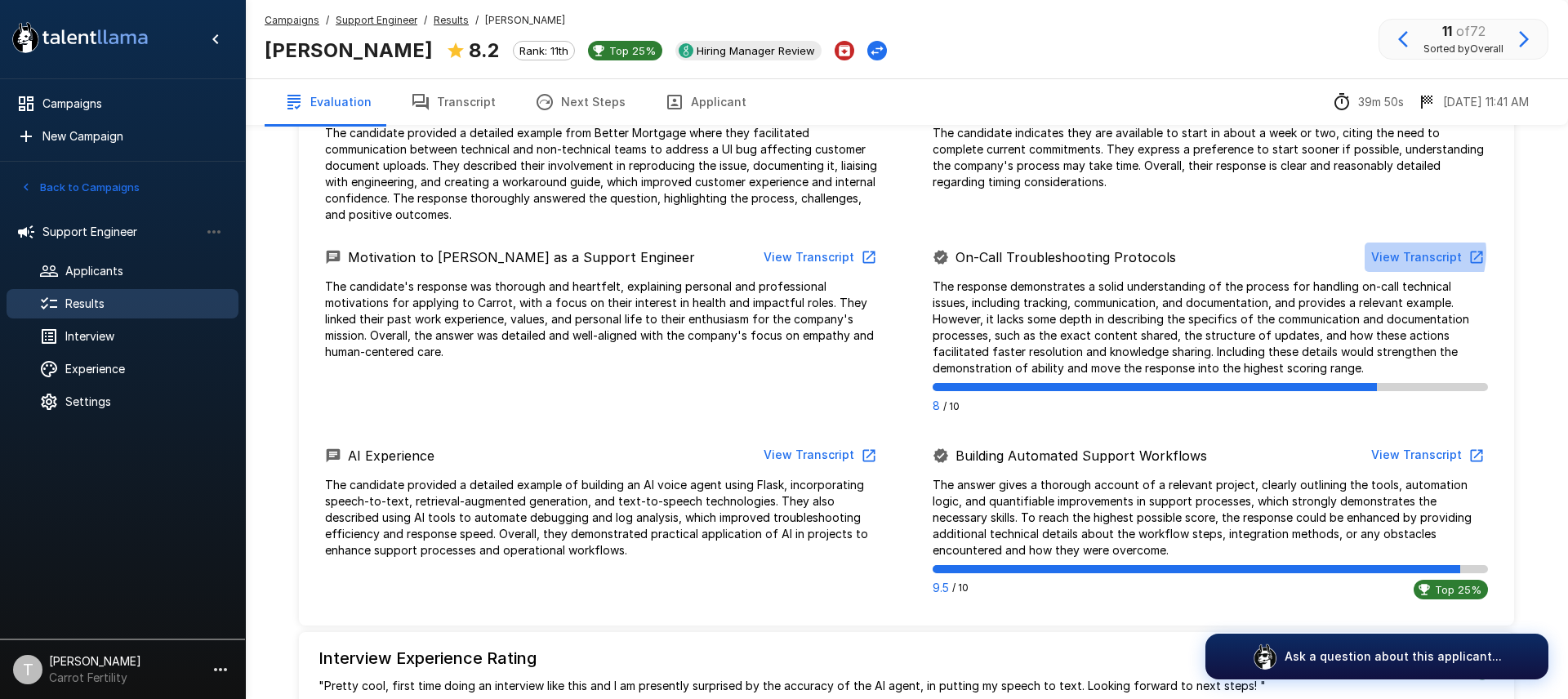
click at [1405, 253] on button "View Transcript" at bounding box center [1426, 258] width 123 height 30
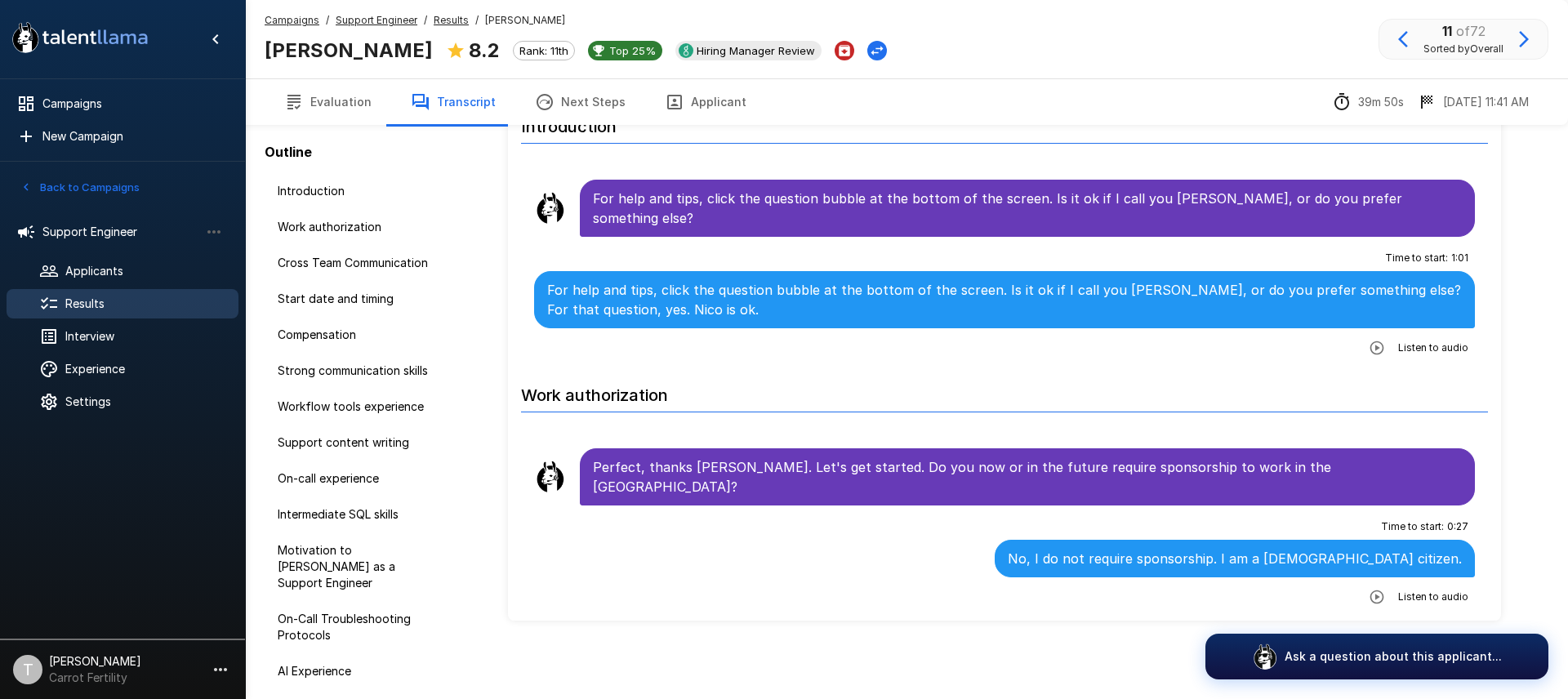
scroll to position [88, 0]
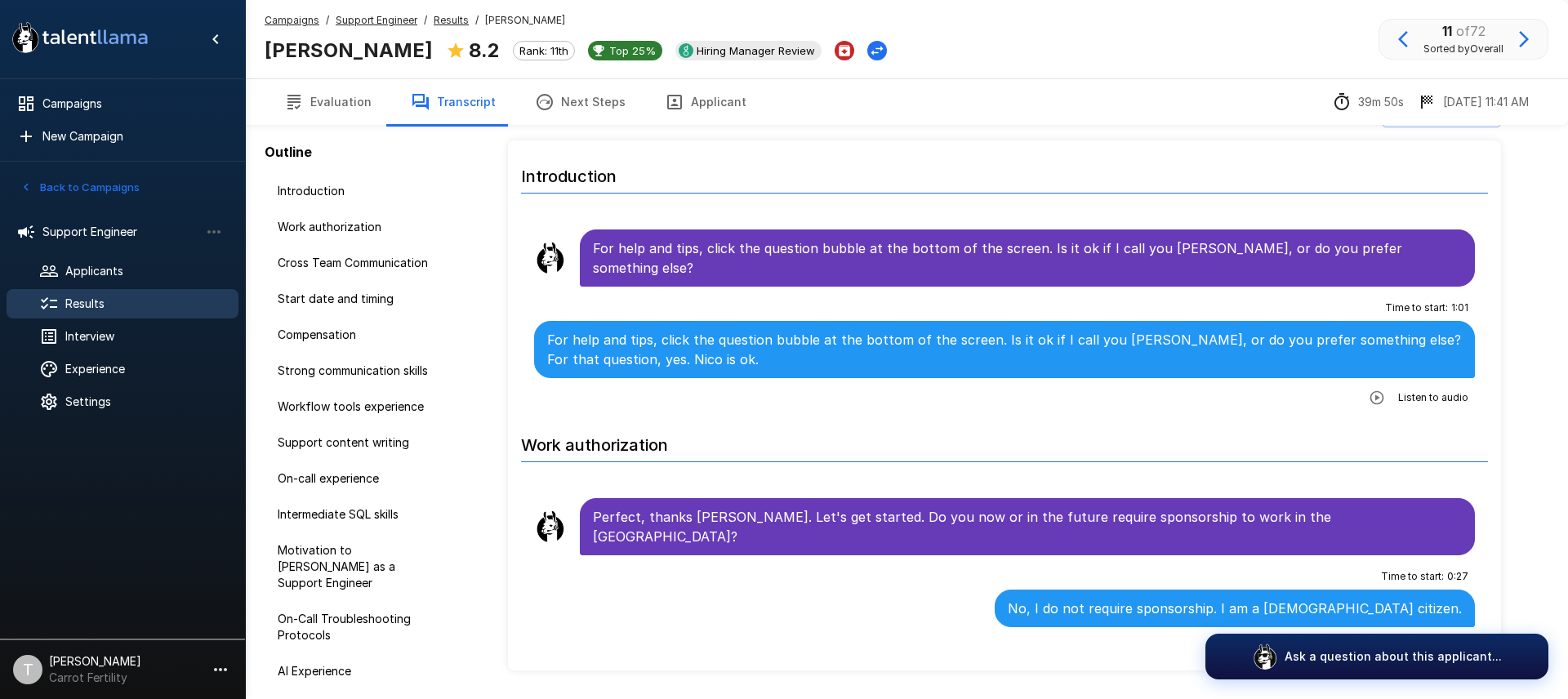
scroll to position [37, 0]
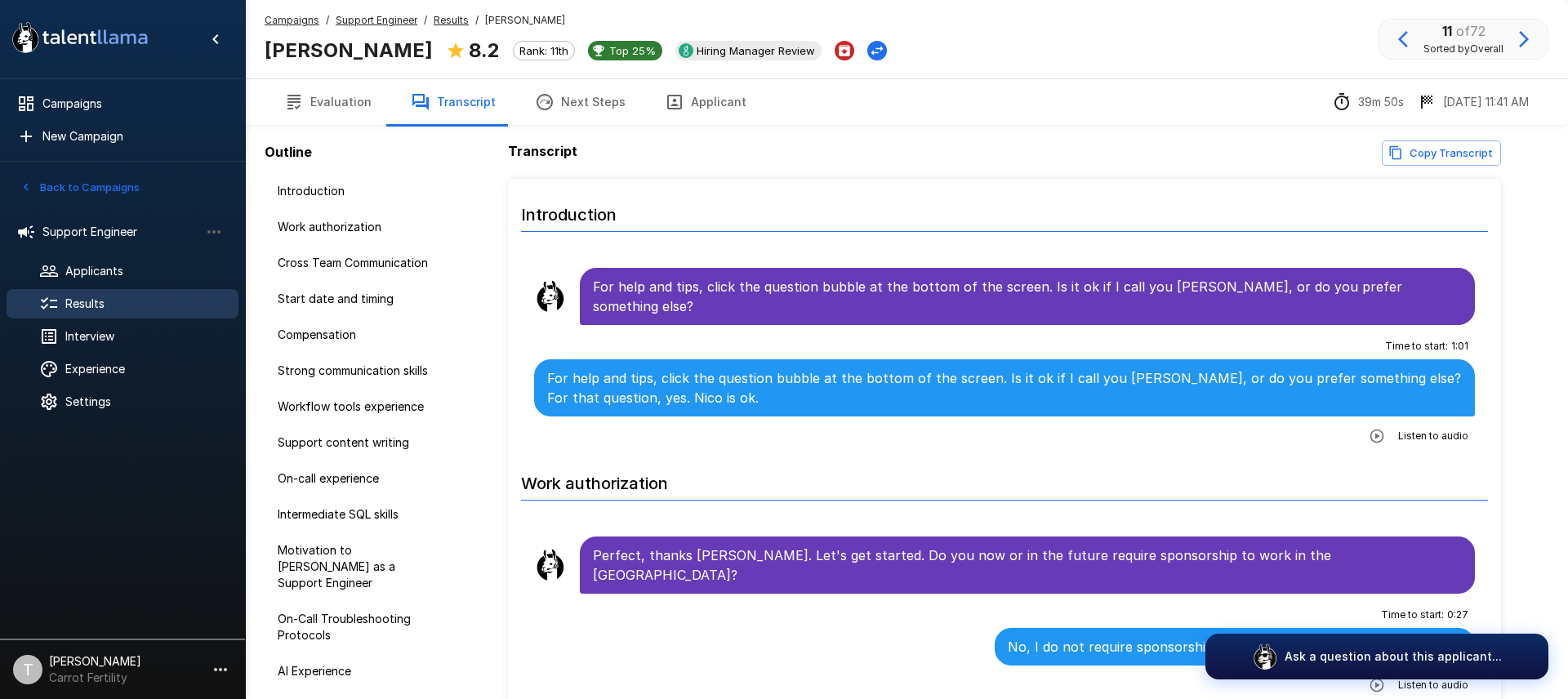
click at [1412, 428] on span "Listen to audio" at bounding box center [1433, 436] width 70 height 17
click at [1381, 428] on icon "button" at bounding box center [1377, 436] width 17 height 17
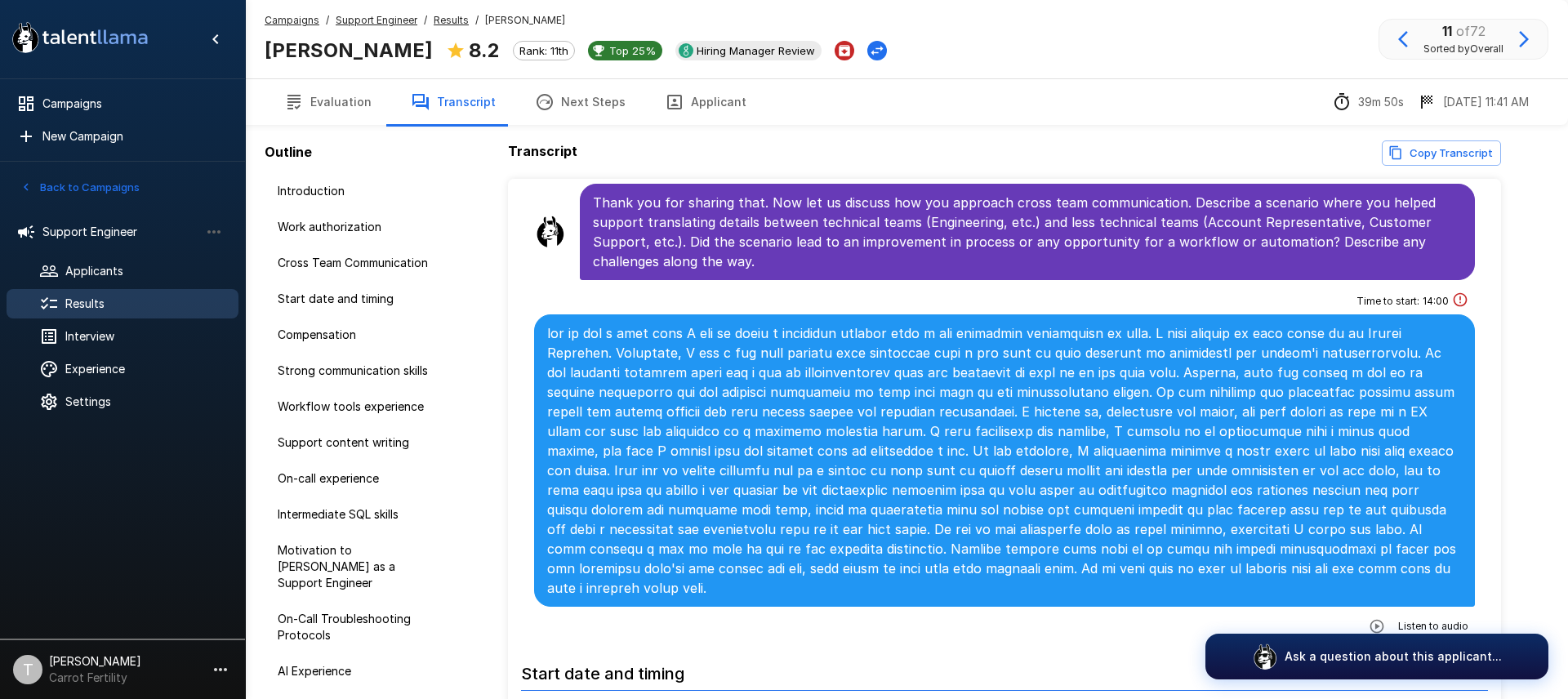
scroll to position [605, 0]
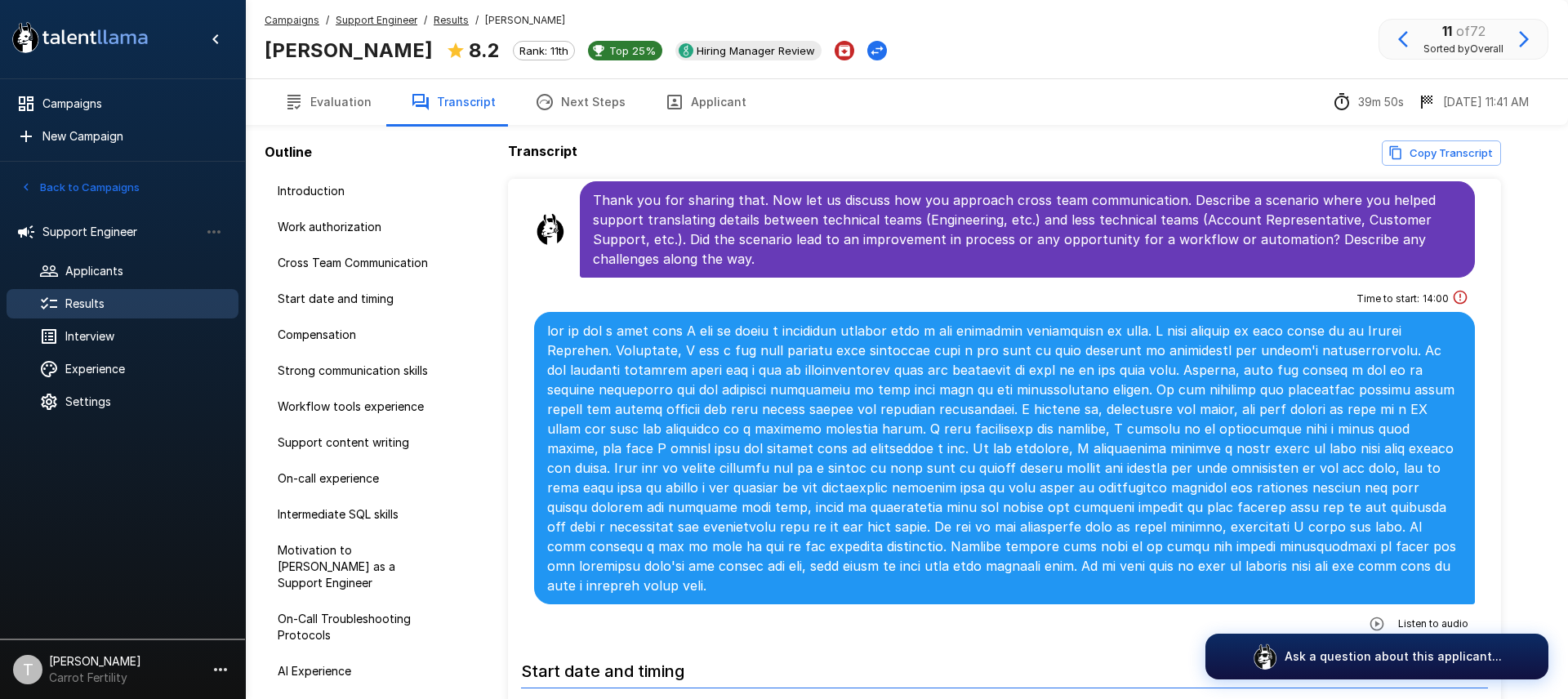
click at [1379, 616] on icon "button" at bounding box center [1377, 623] width 14 height 14
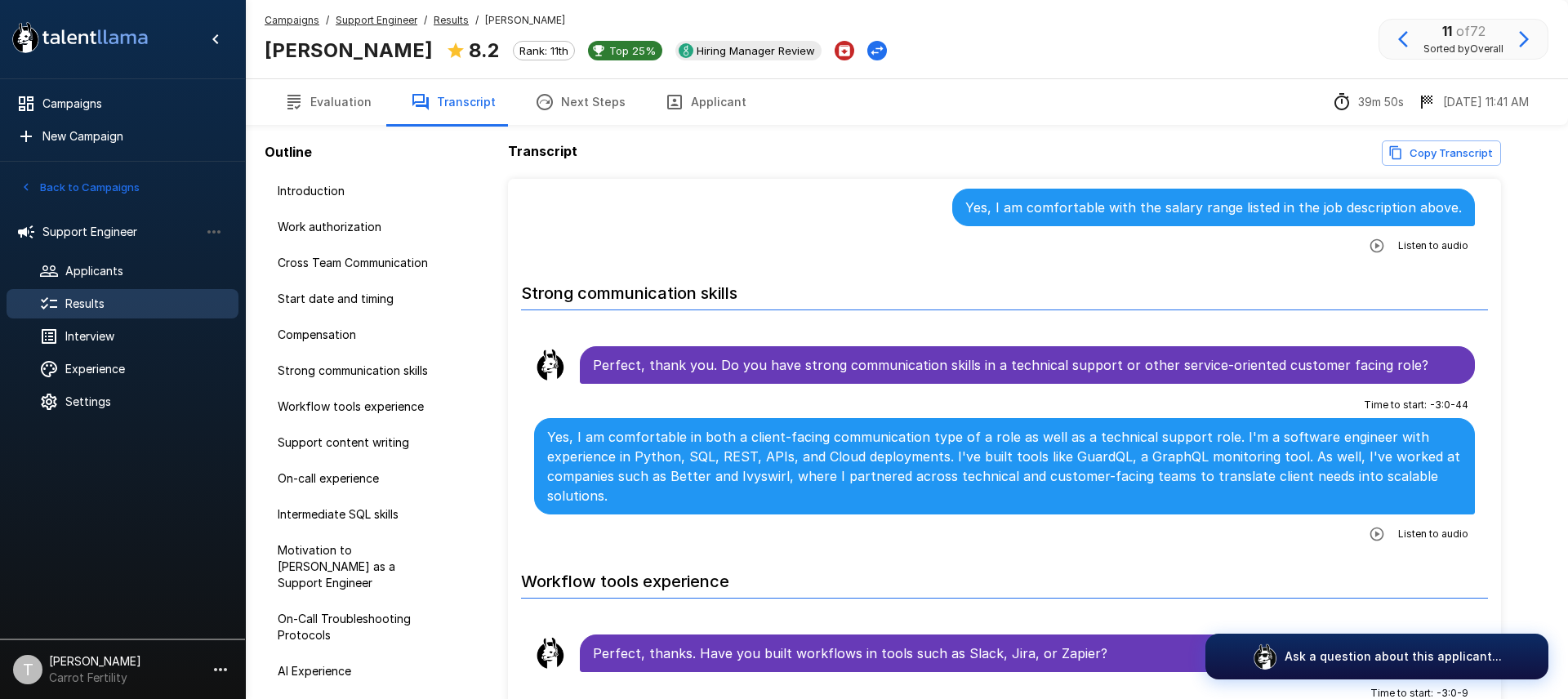
scroll to position [1539, 0]
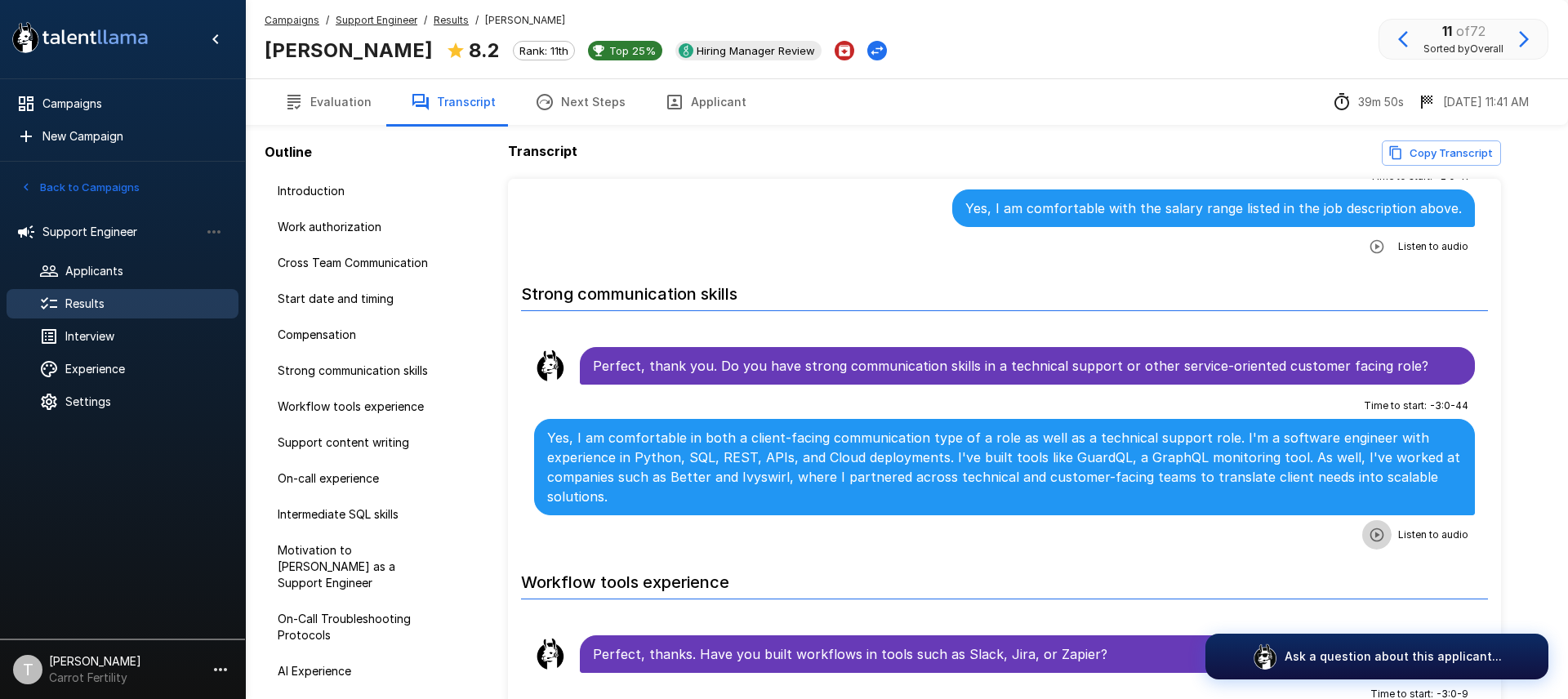
click at [1380, 526] on icon "button" at bounding box center [1377, 534] width 17 height 17
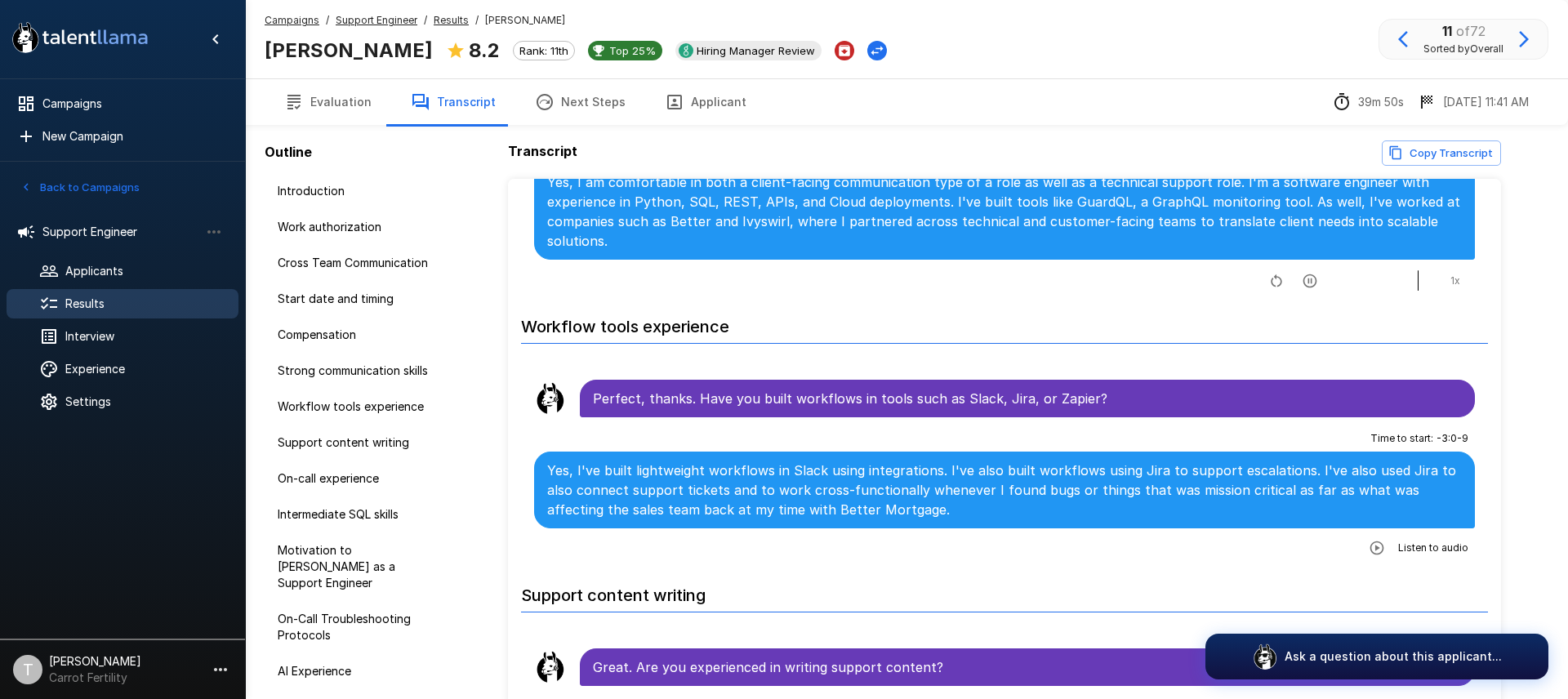
scroll to position [1796, 0]
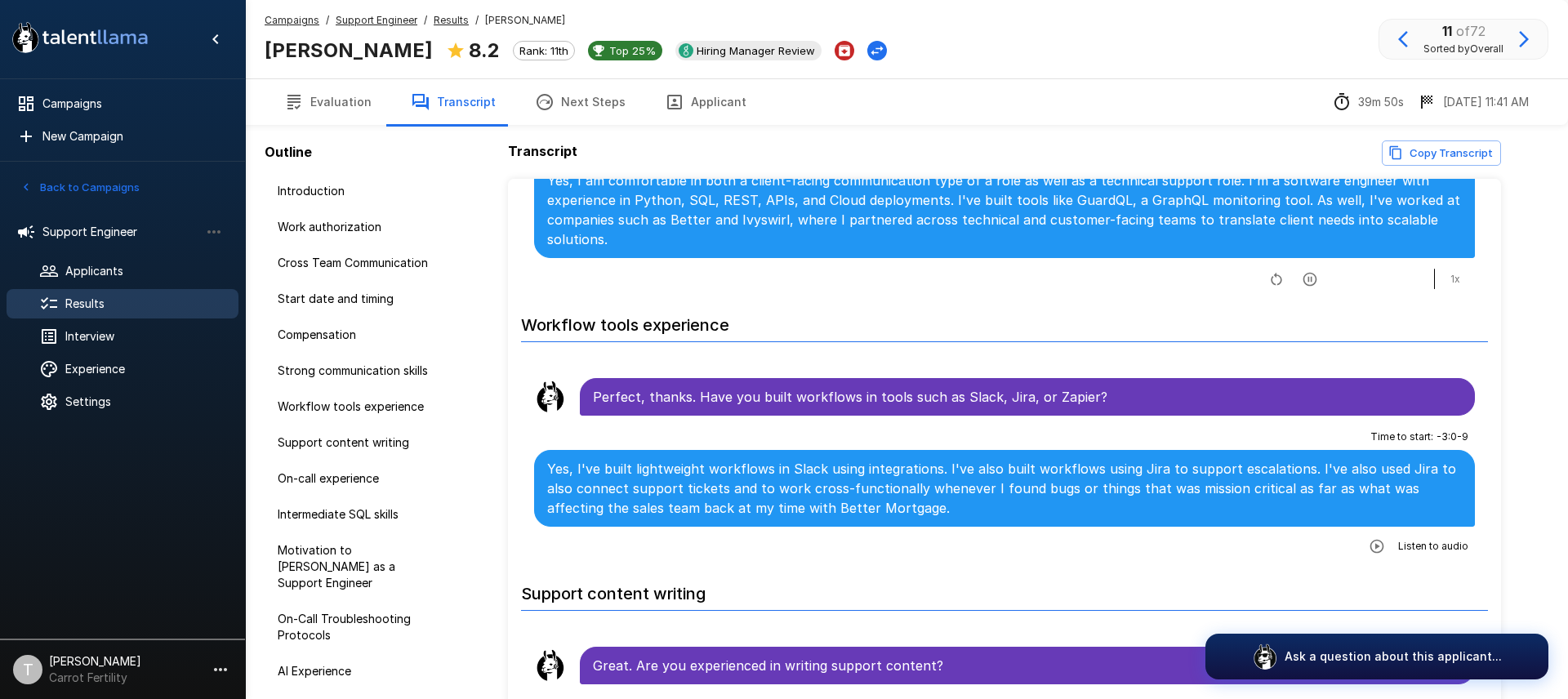
click at [1385, 538] on icon "button" at bounding box center [1377, 546] width 17 height 17
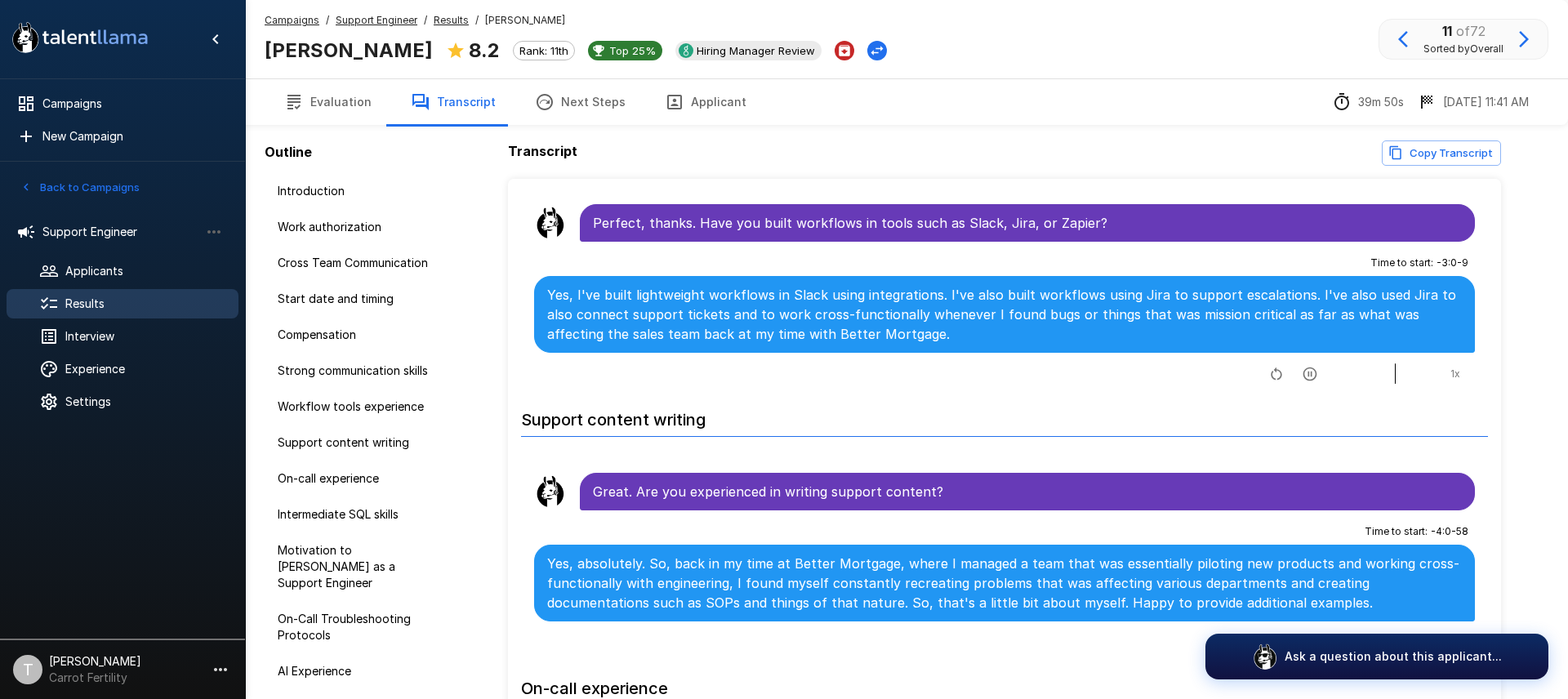
scroll to position [1969, 0]
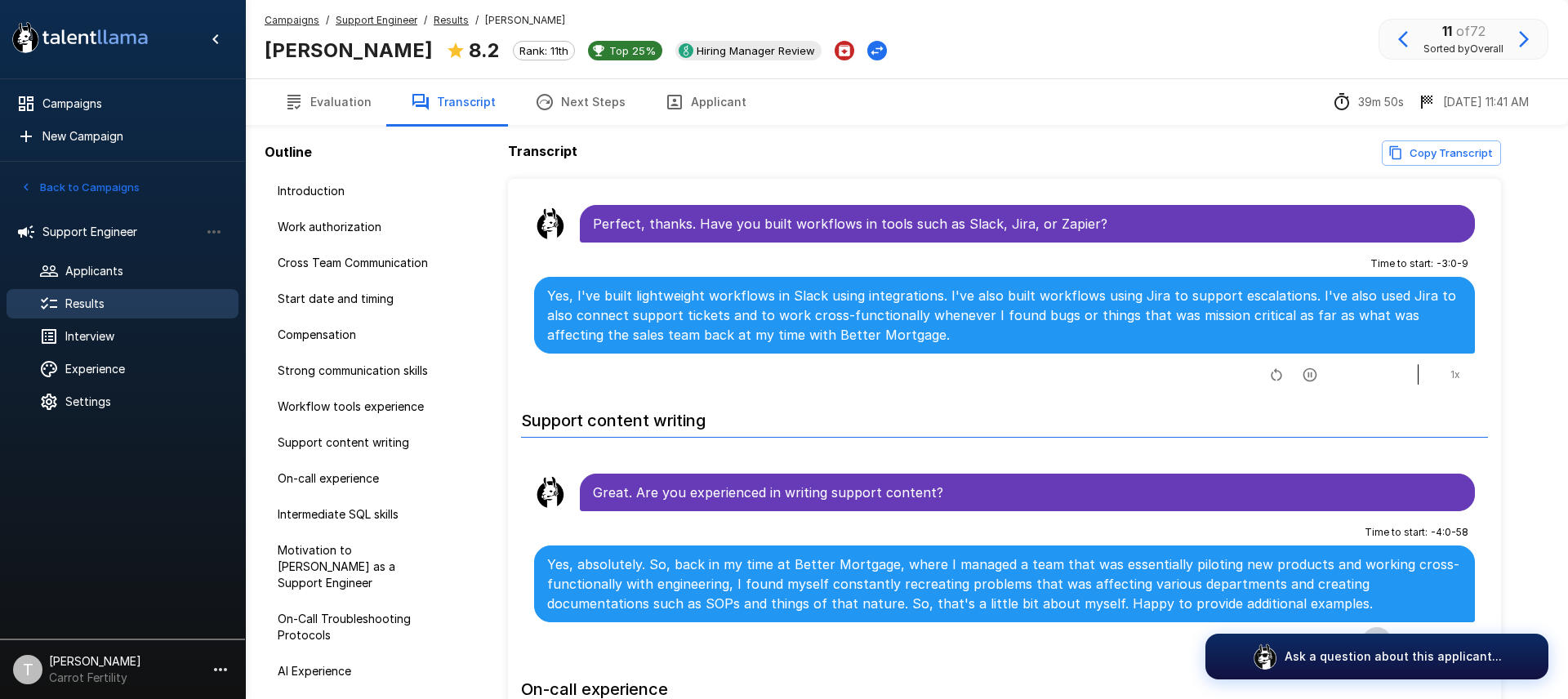
click at [1376, 634] on icon "button" at bounding box center [1377, 642] width 17 height 17
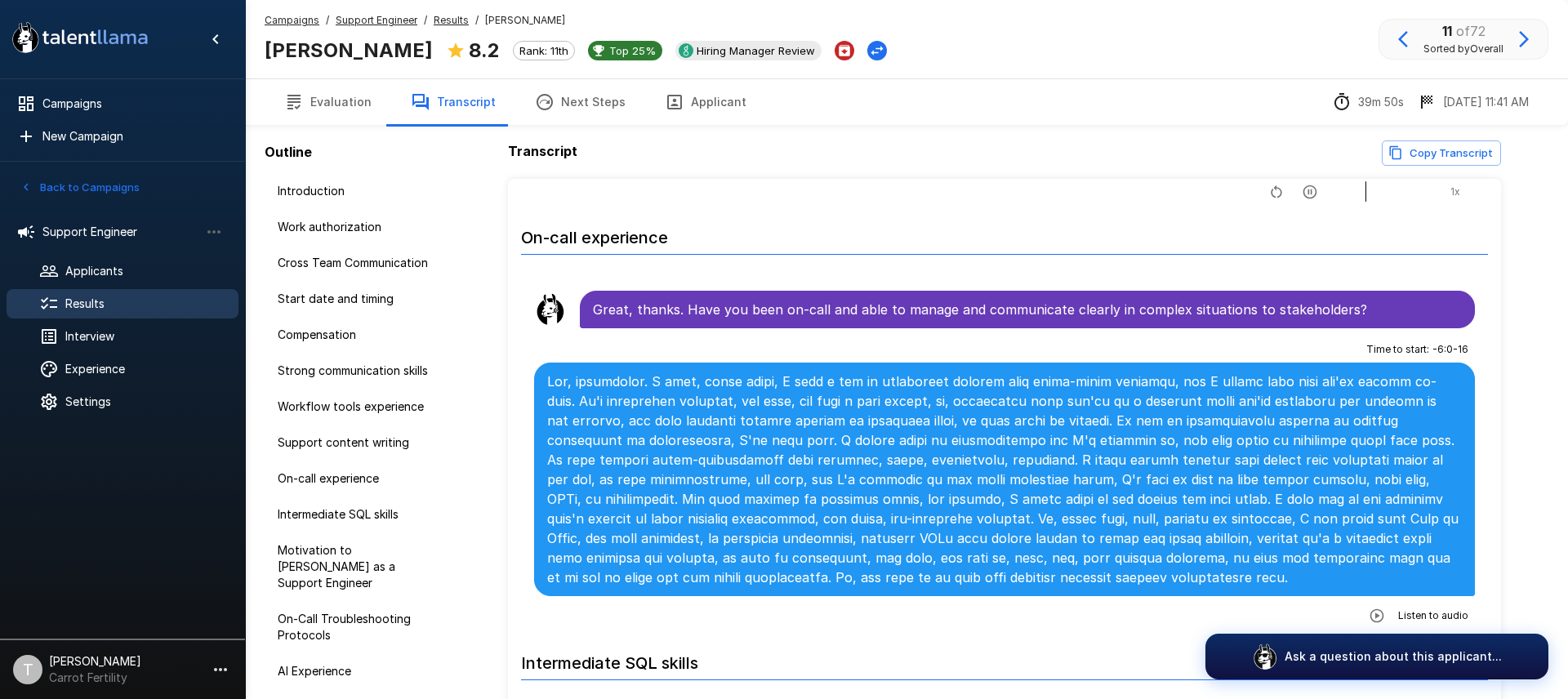
scroll to position [2433, 0]
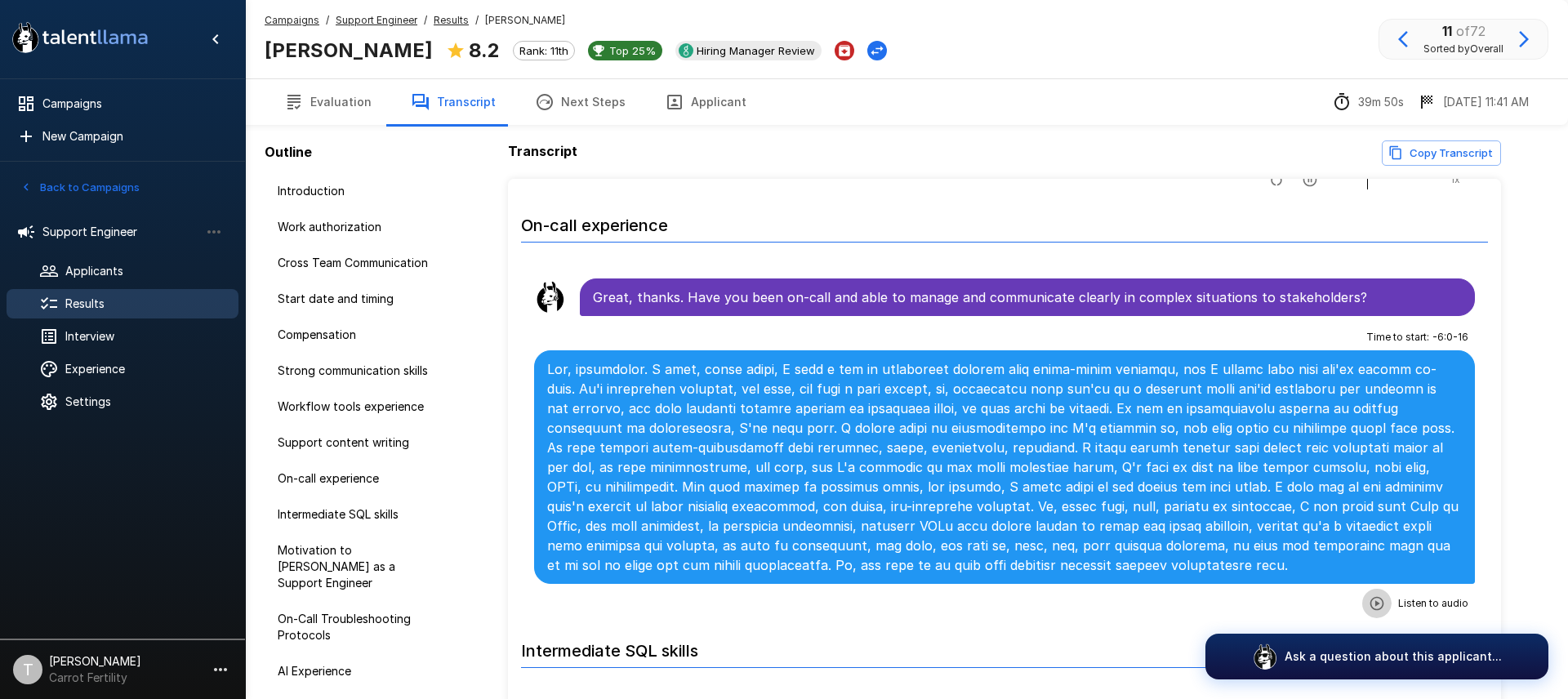
click at [1374, 596] on icon "button" at bounding box center [1377, 603] width 14 height 14
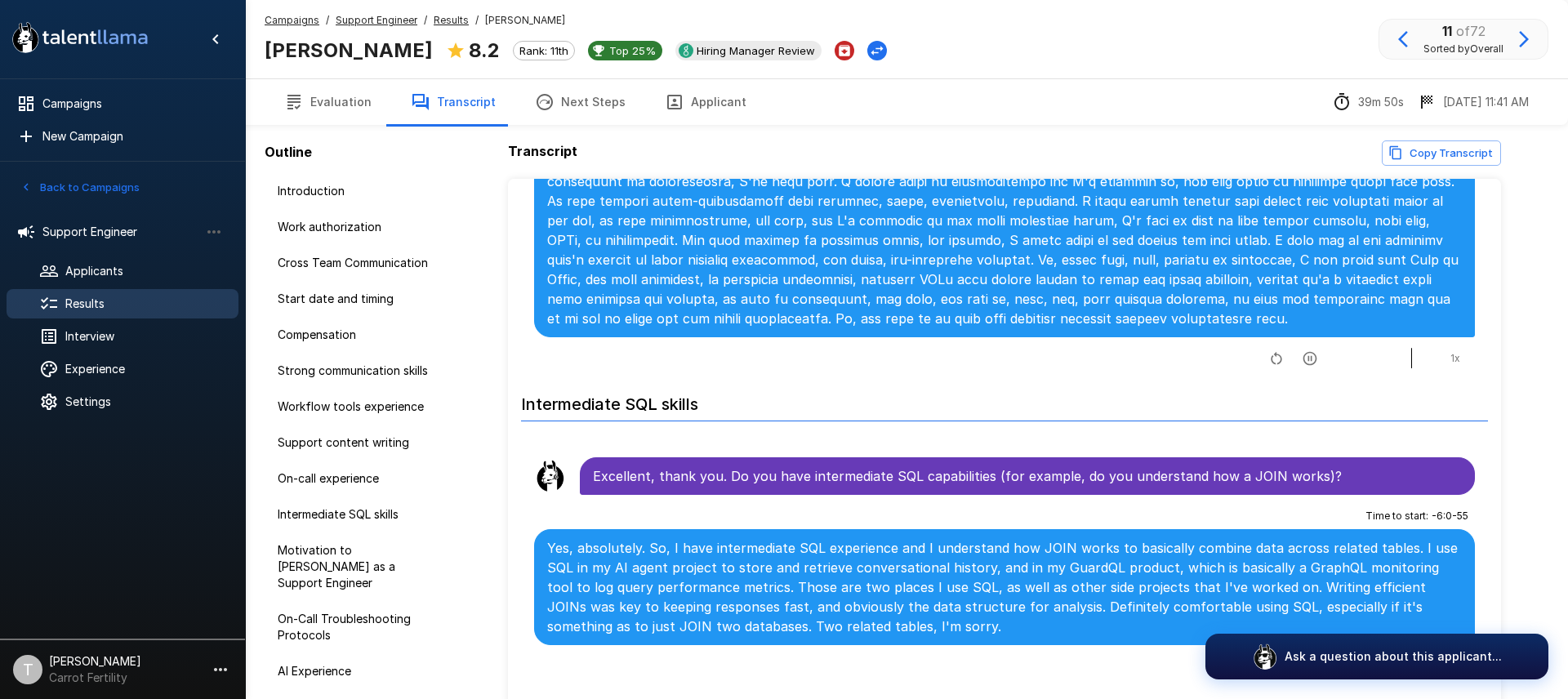
scroll to position [2698, 0]
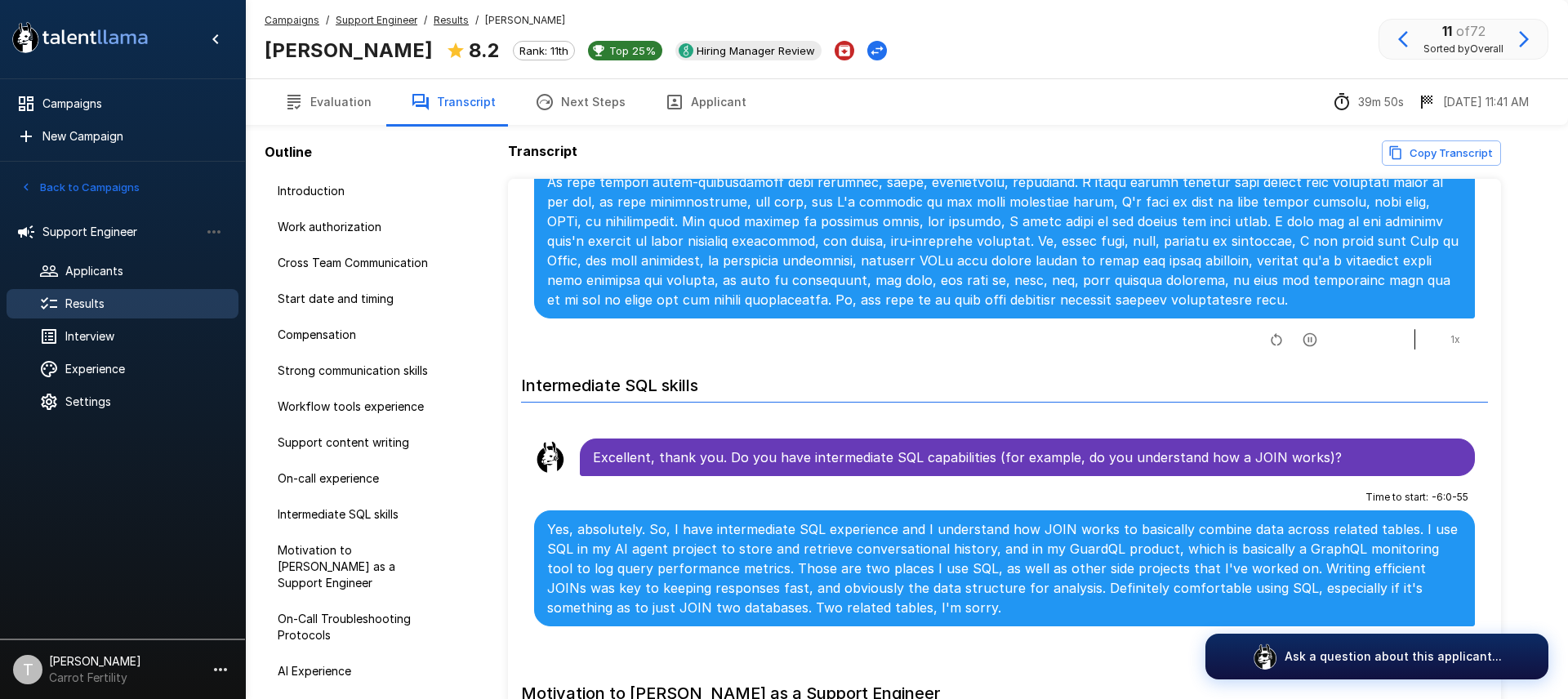
click at [1385, 638] on icon "button" at bounding box center [1377, 646] width 17 height 17
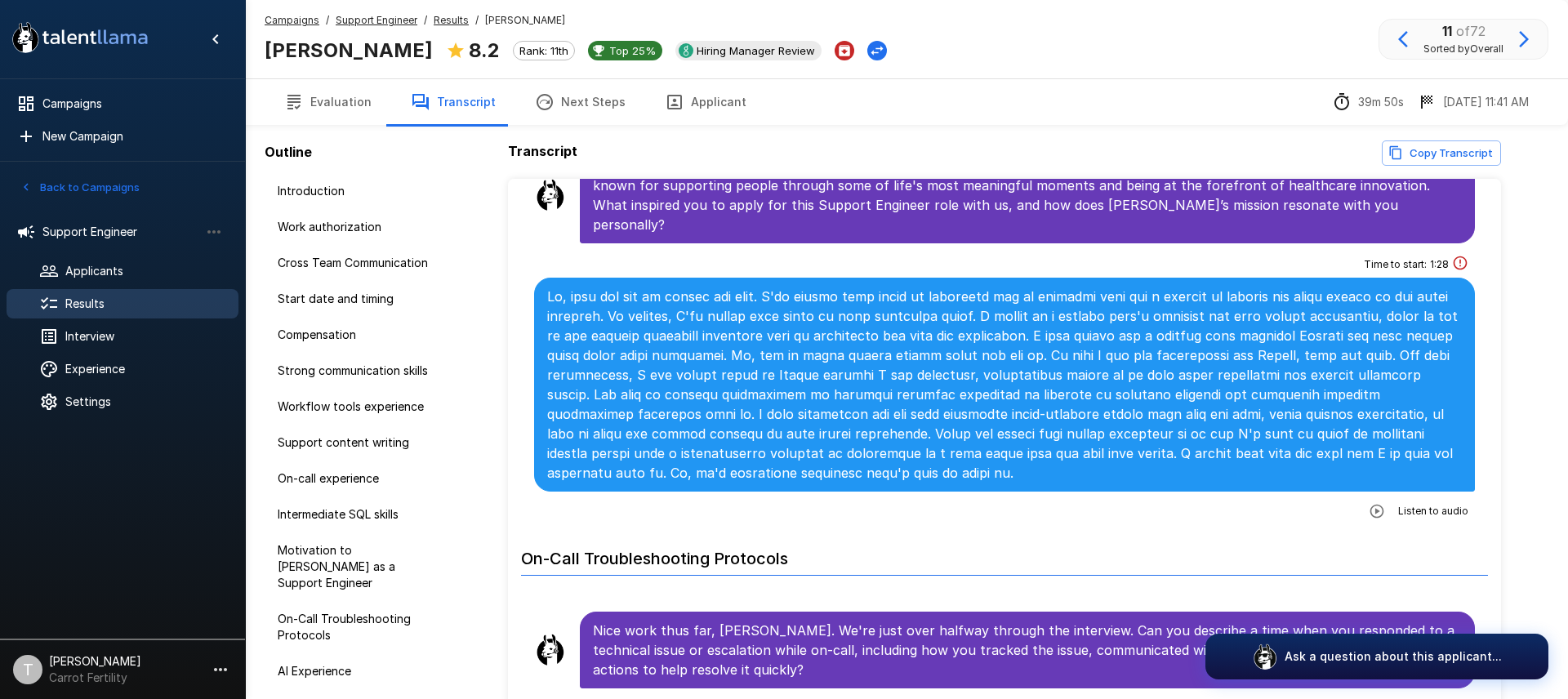
scroll to position [3300, 0]
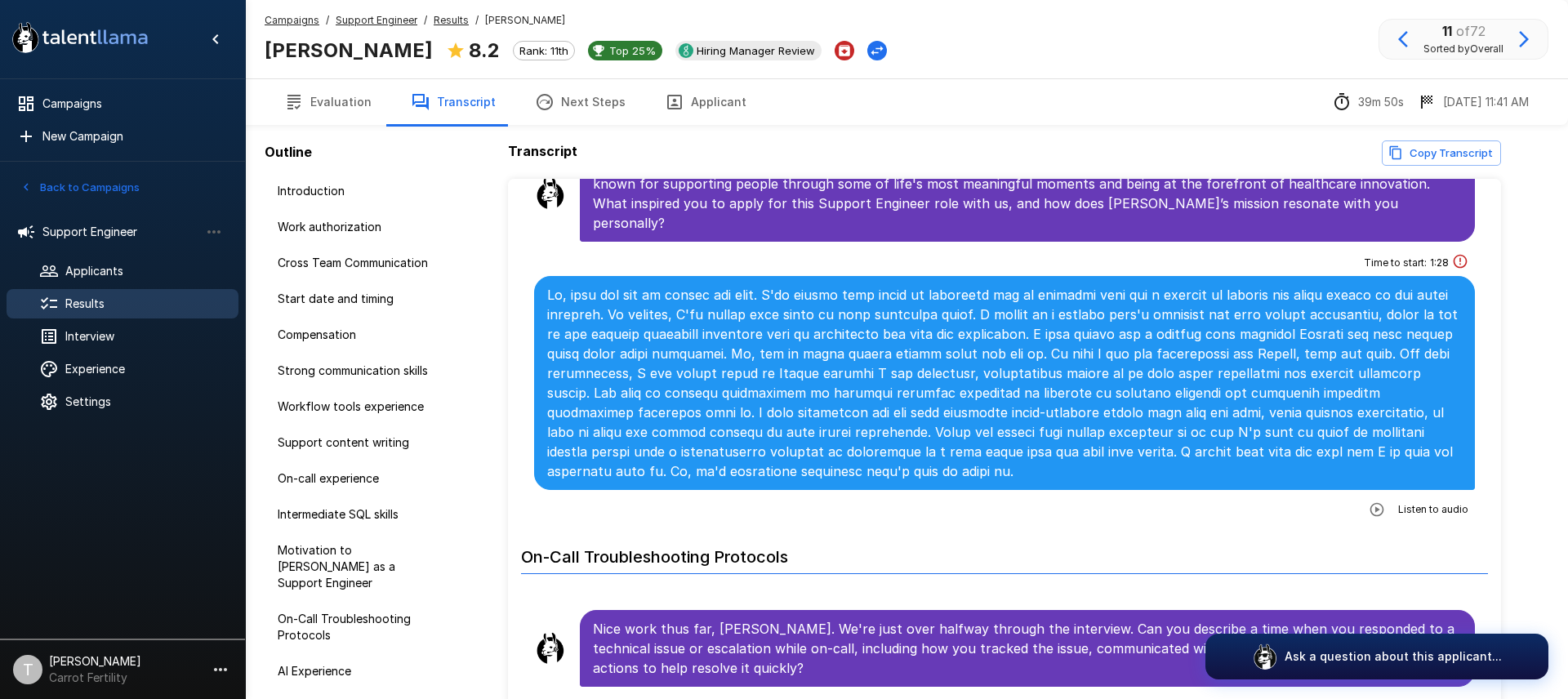
click at [1384, 502] on icon "button" at bounding box center [1377, 510] width 17 height 17
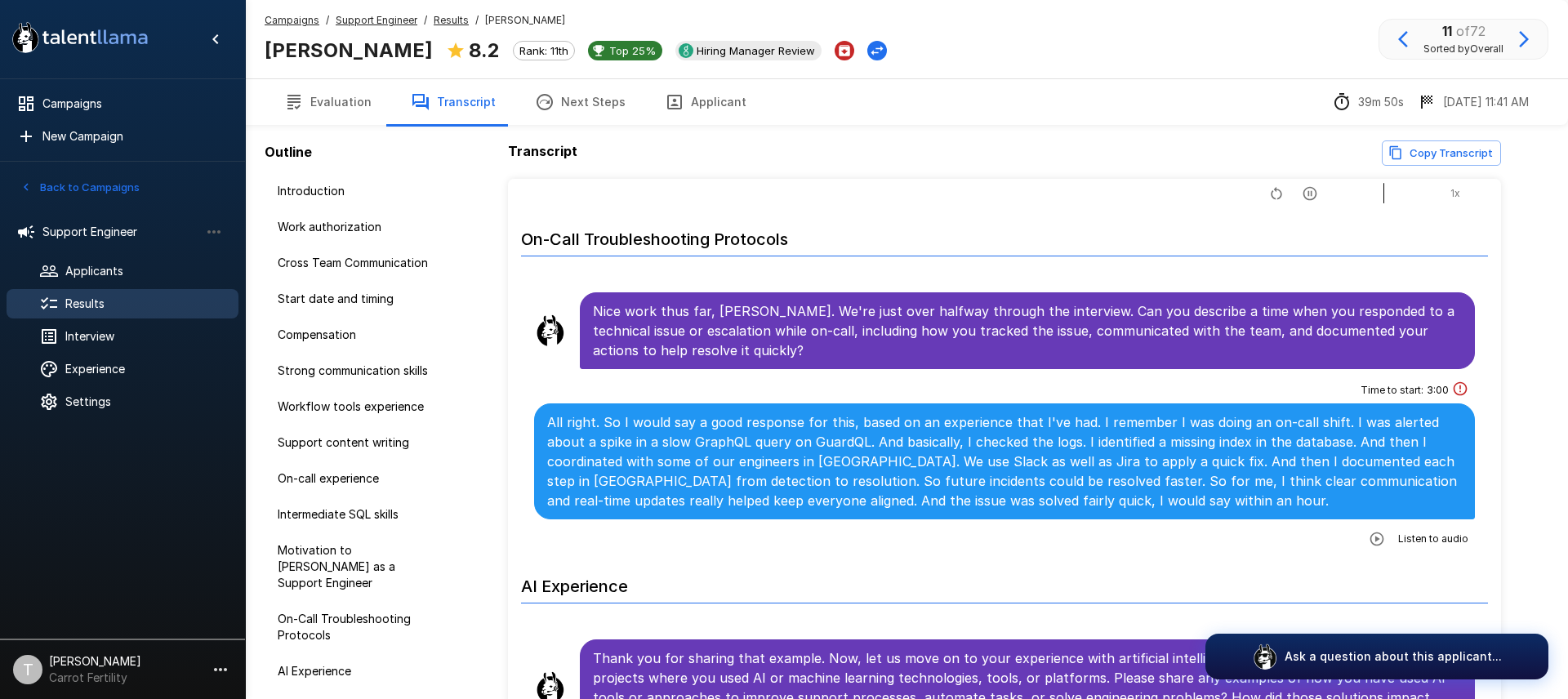
scroll to position [3619, 0]
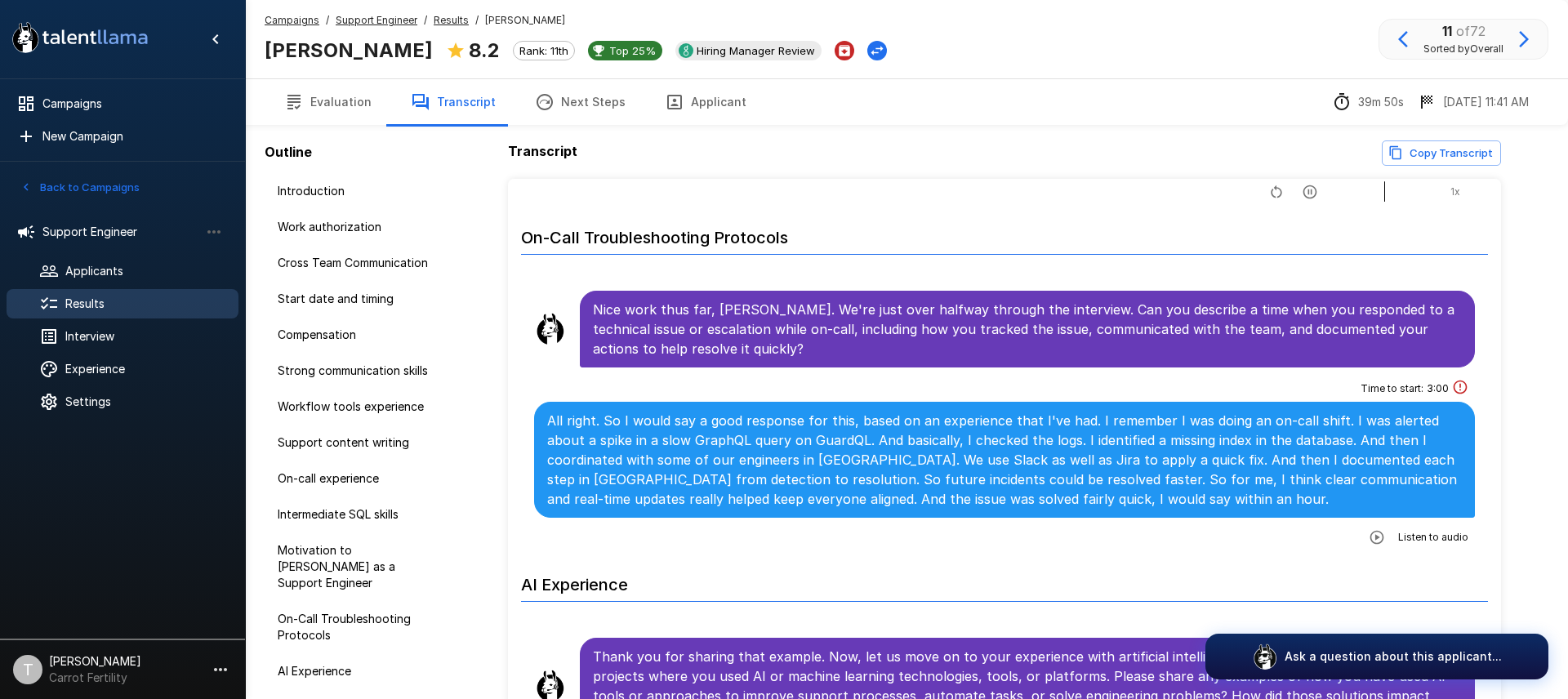
click at [1383, 530] on icon "button" at bounding box center [1377, 537] width 14 height 14
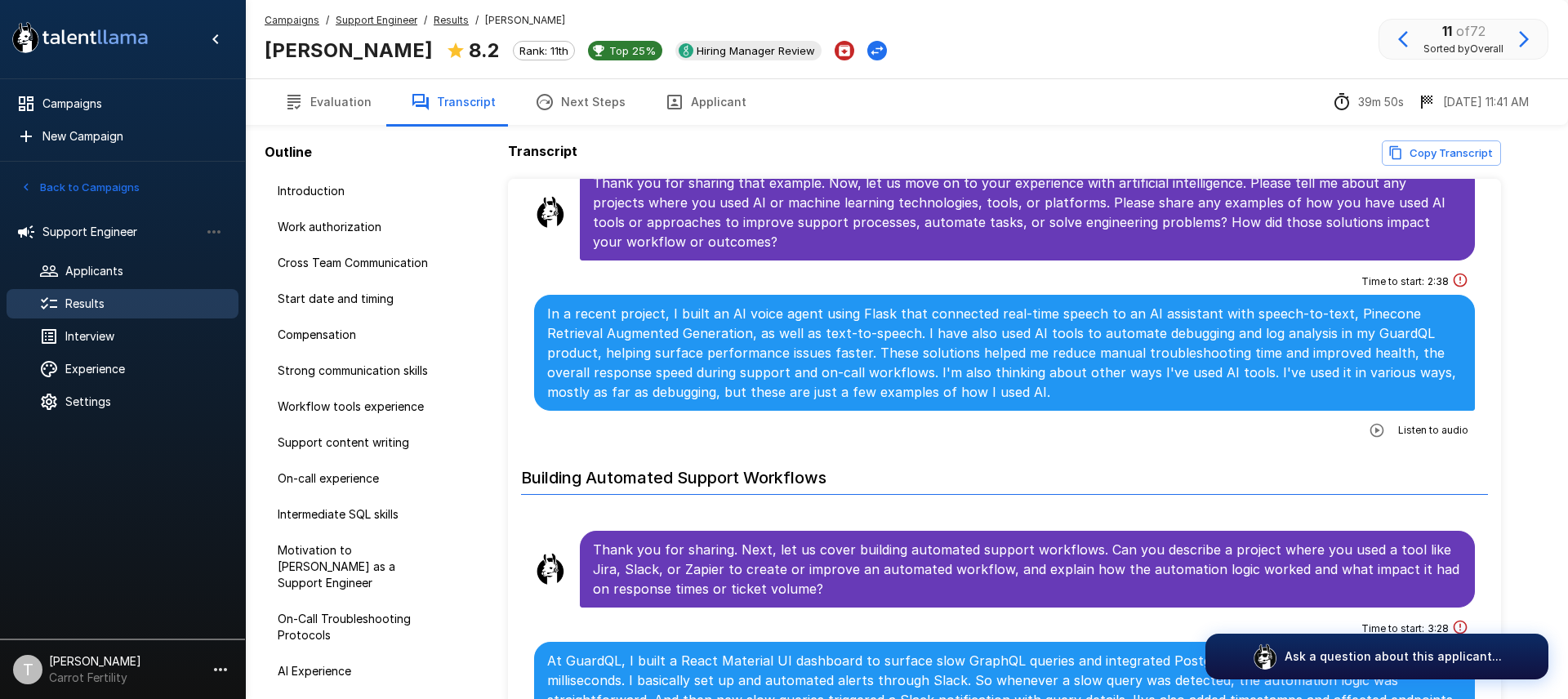
scroll to position [4094, 0]
click at [1385, 422] on icon "button" at bounding box center [1377, 430] width 17 height 17
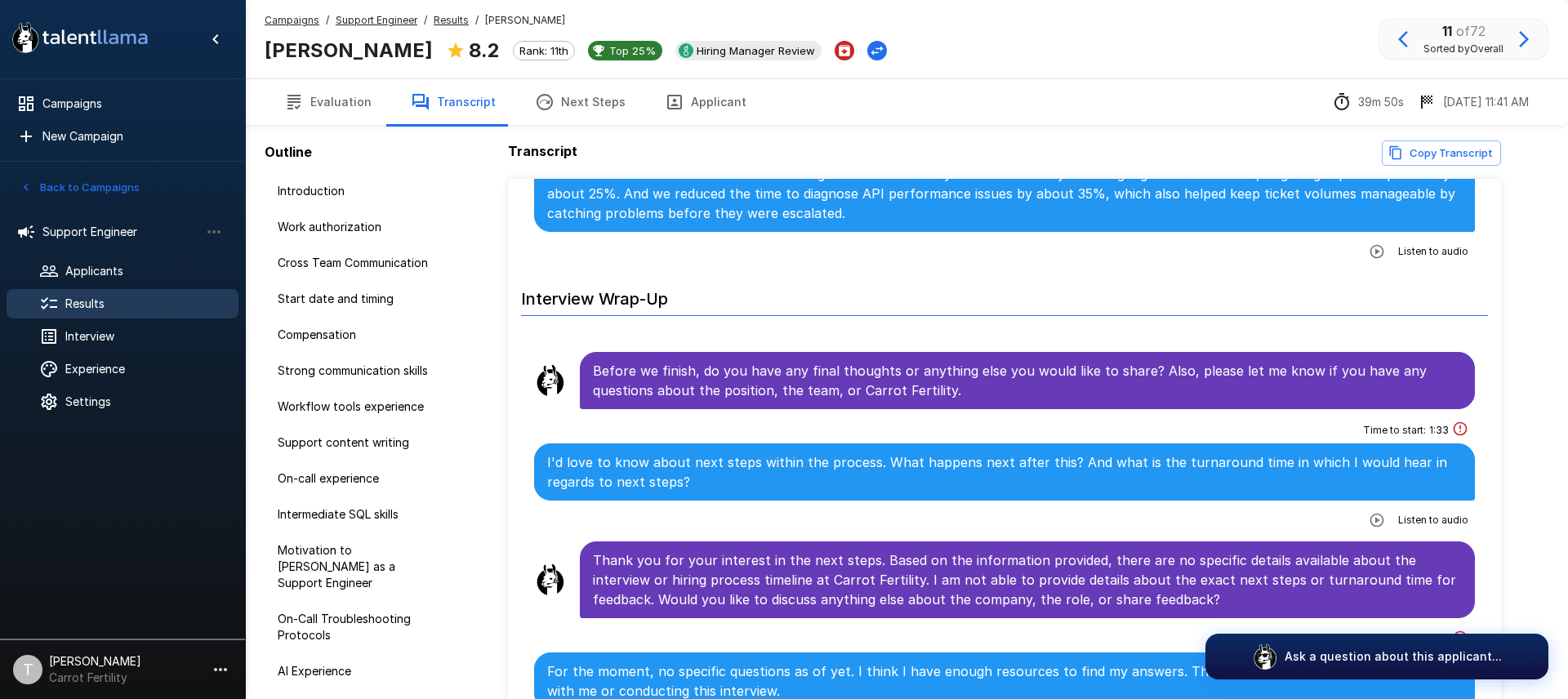
scroll to position [4649, 0]
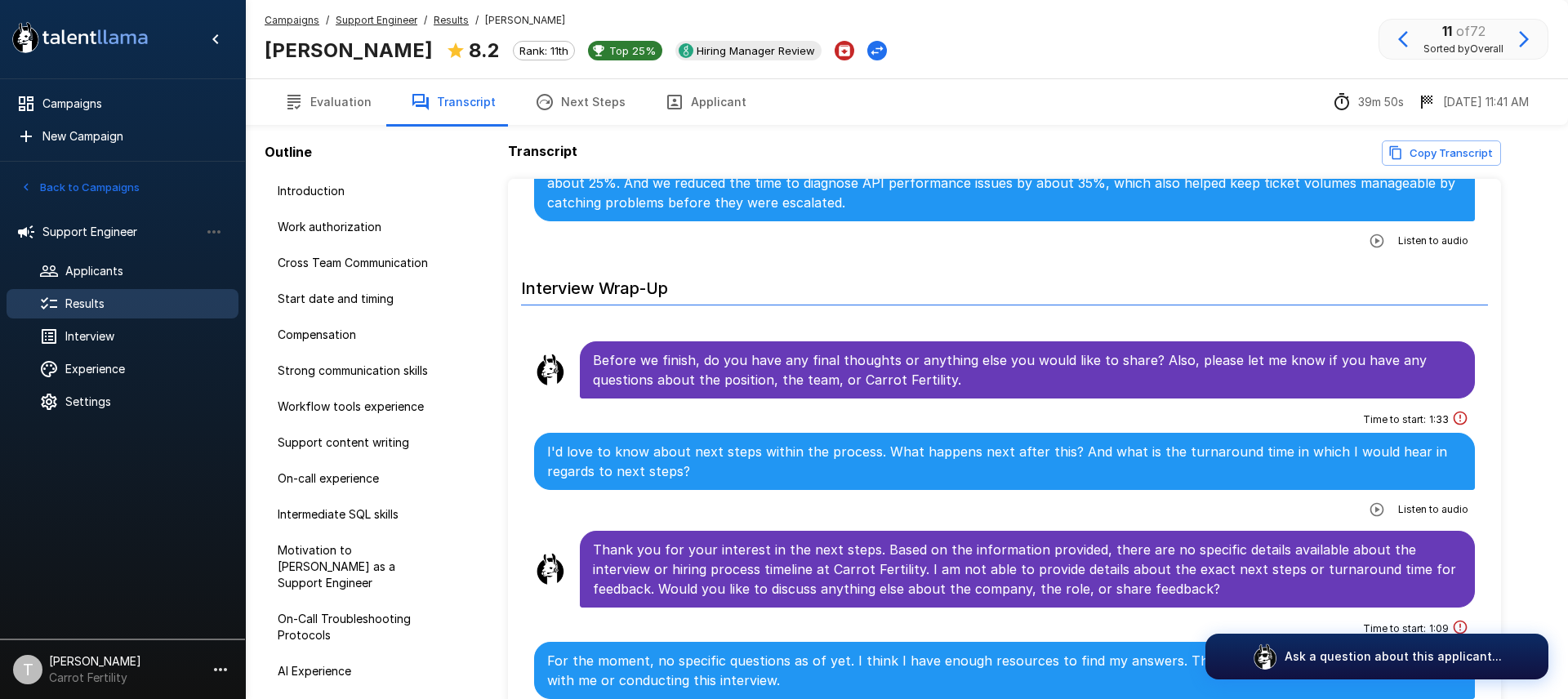
click at [112, 300] on span "Results" at bounding box center [145, 304] width 160 height 17
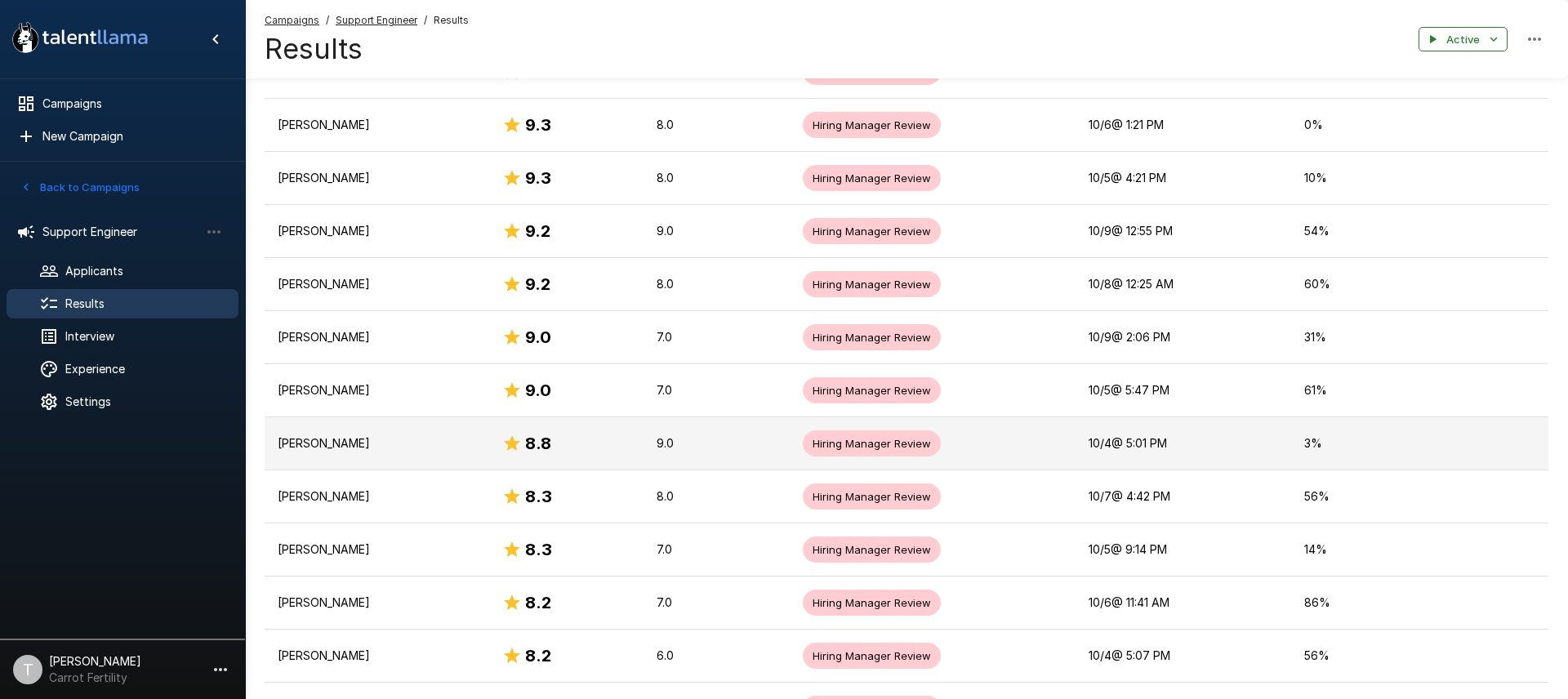
scroll to position [352, 0]
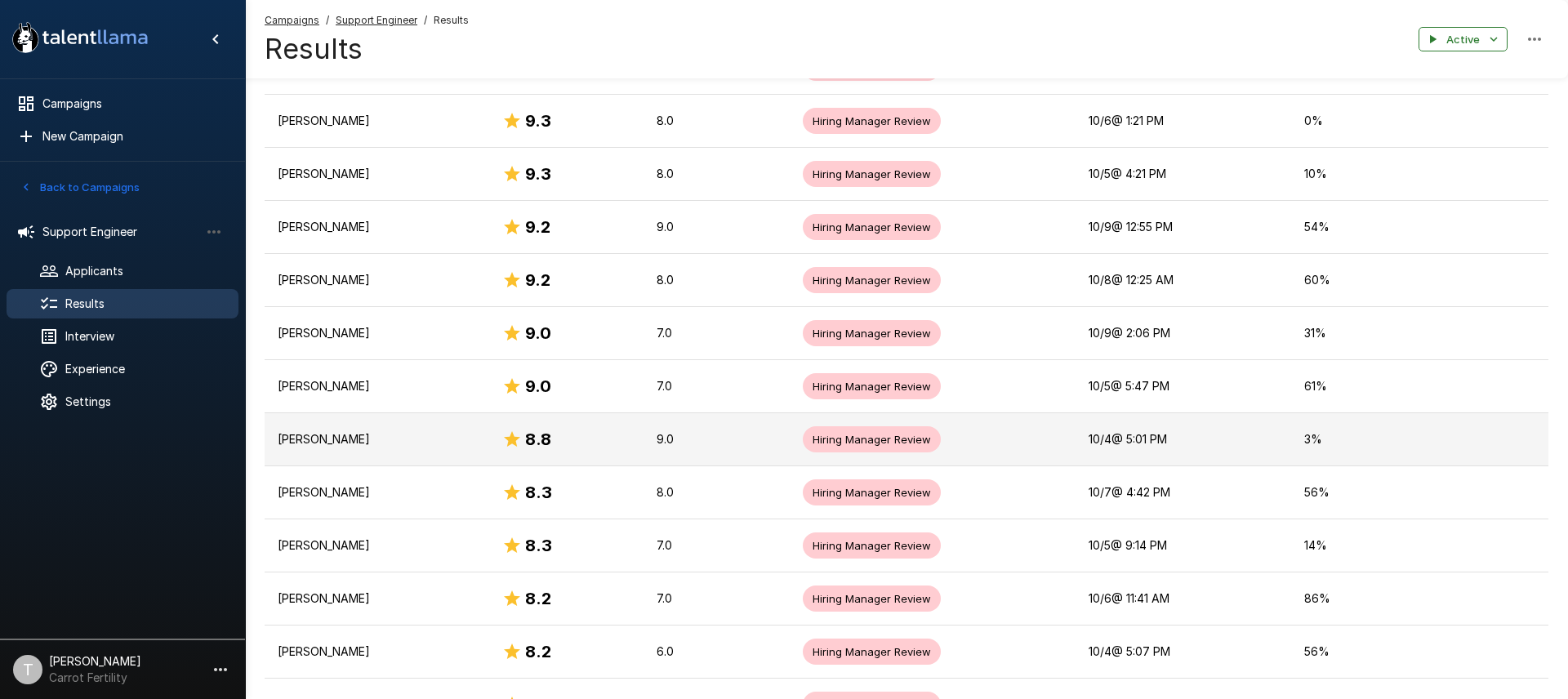
click at [334, 442] on p "[PERSON_NAME]" at bounding box center [376, 439] width 198 height 17
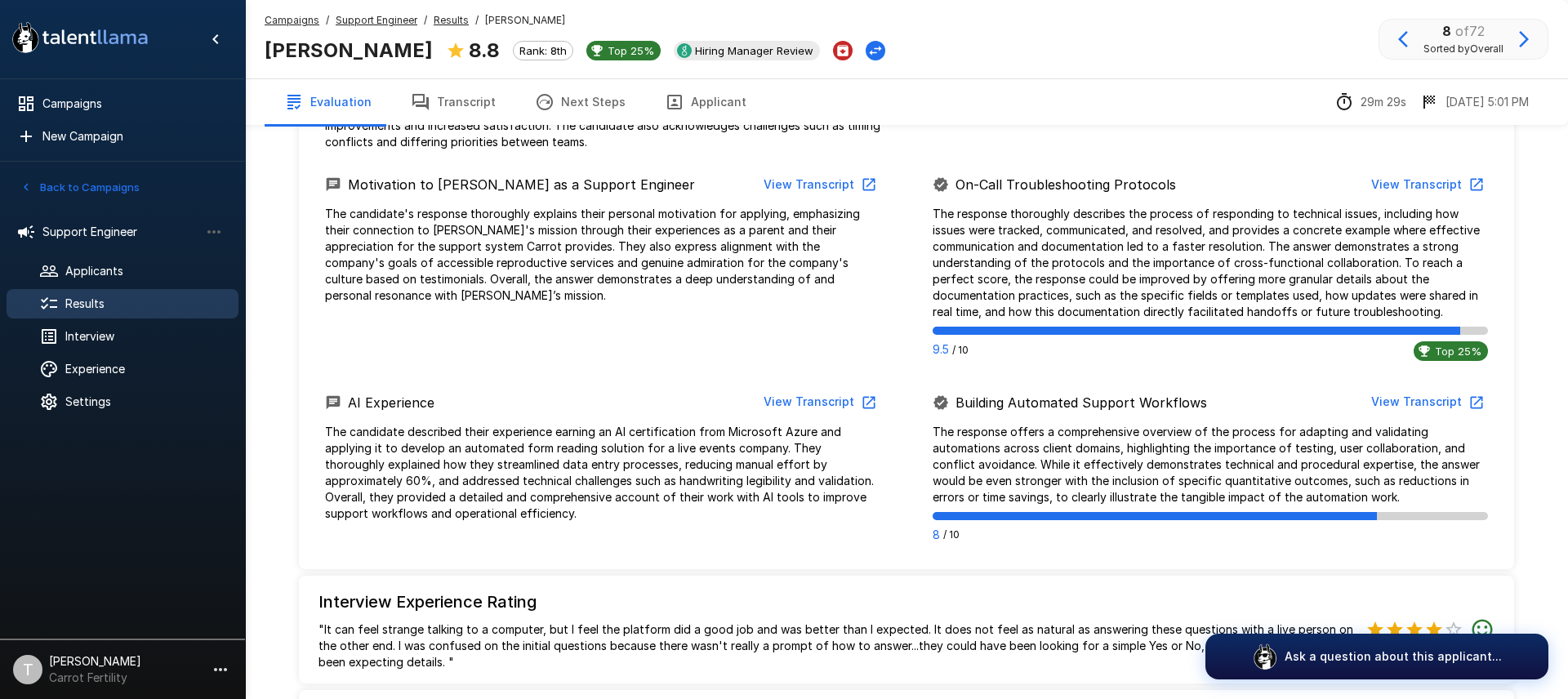
scroll to position [908, 0]
click at [1438, 183] on button "View Transcript" at bounding box center [1426, 183] width 123 height 30
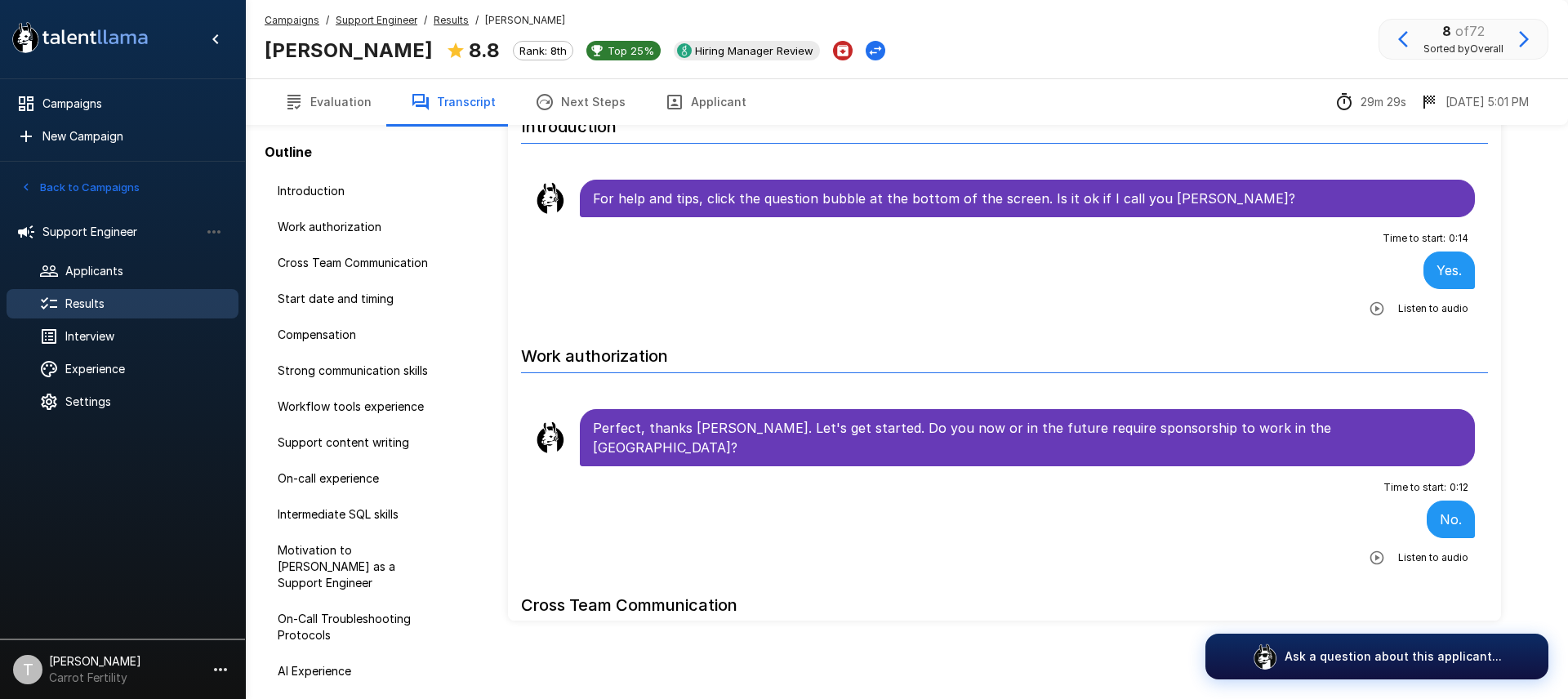
scroll to position [88, 0]
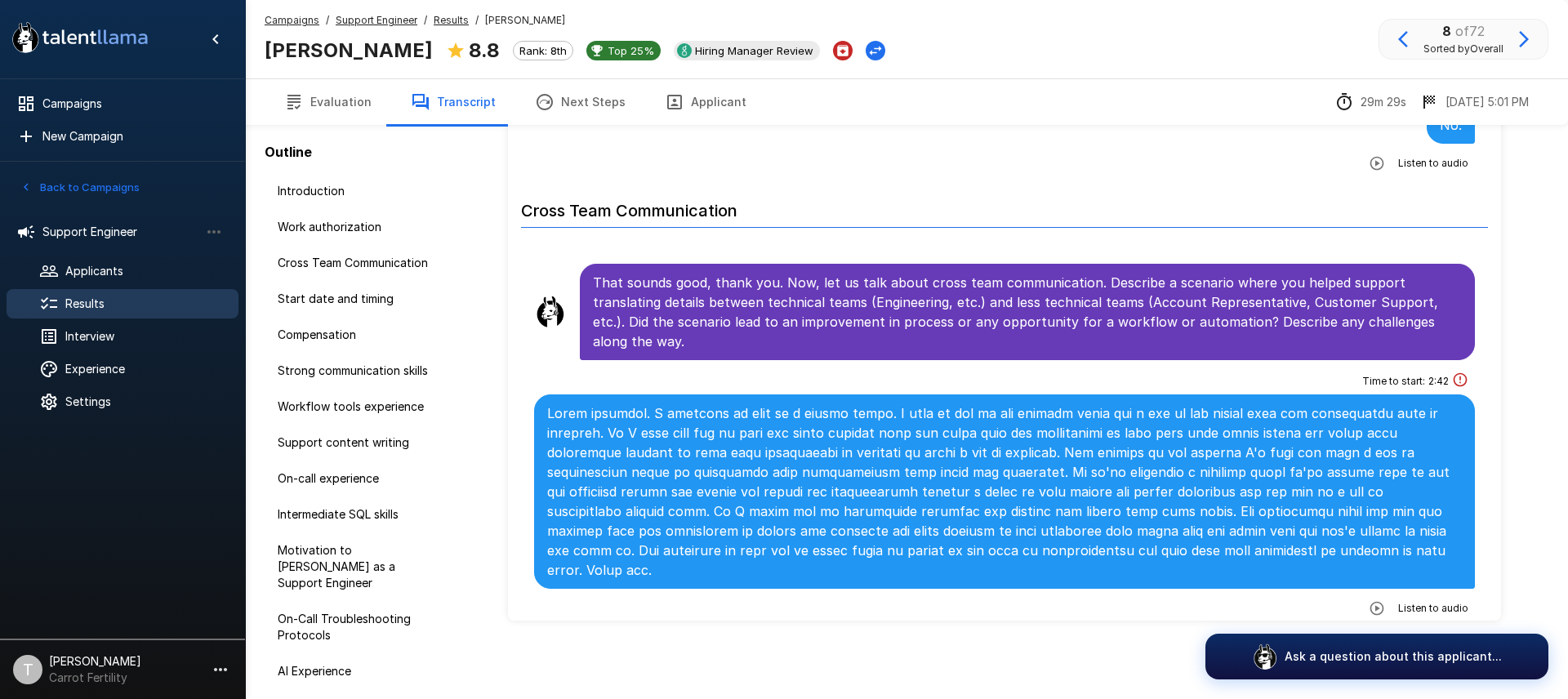
scroll to position [395, 0]
click at [1380, 600] on icon "button" at bounding box center [1377, 607] width 14 height 14
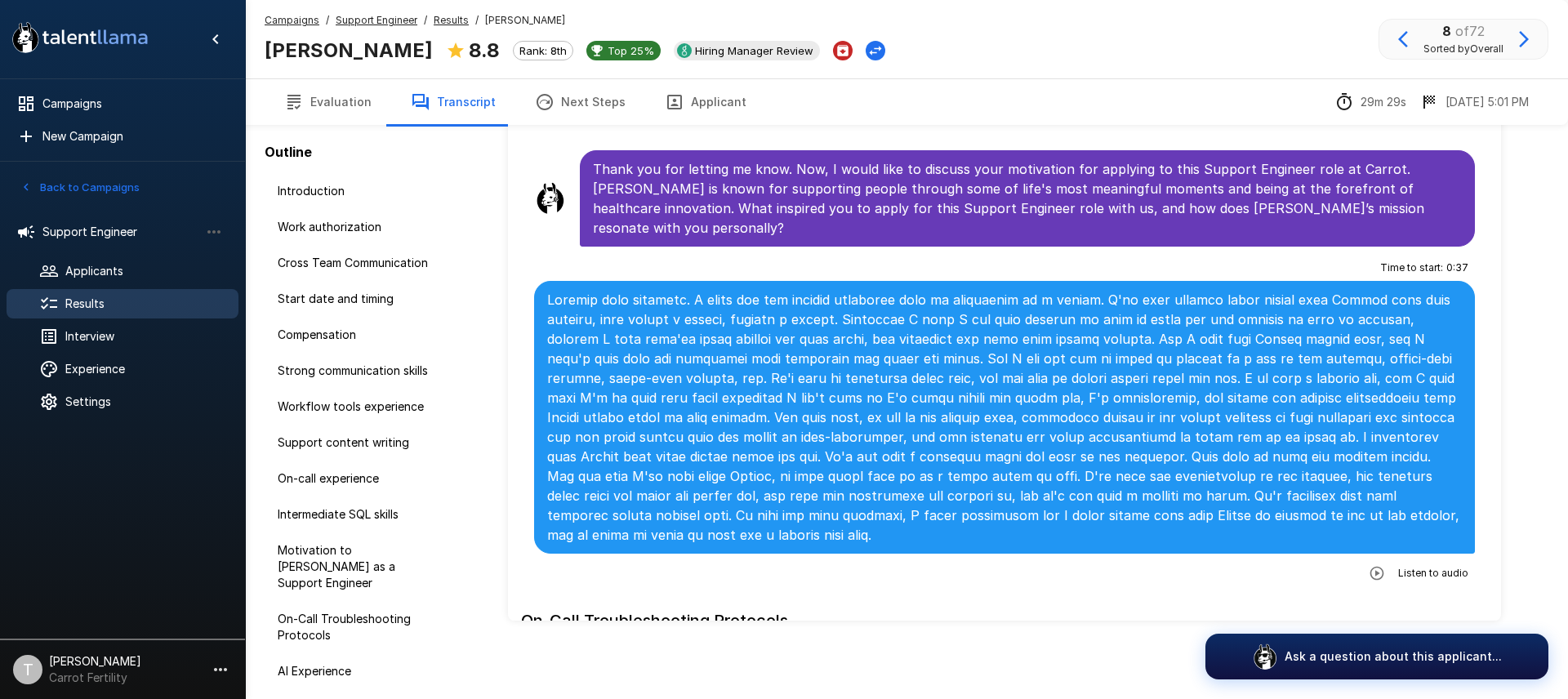
scroll to position [2644, 0]
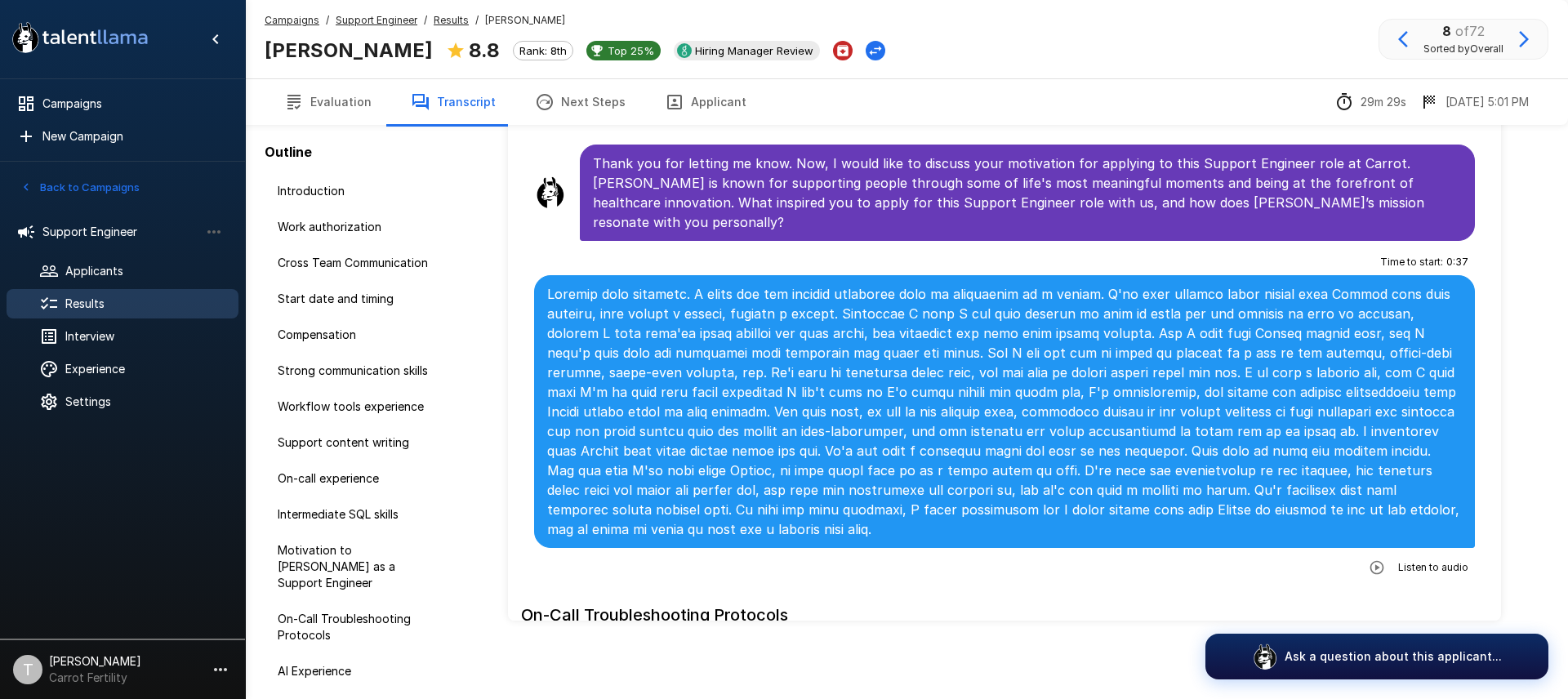
click at [1382, 560] on icon "button" at bounding box center [1377, 568] width 17 height 17
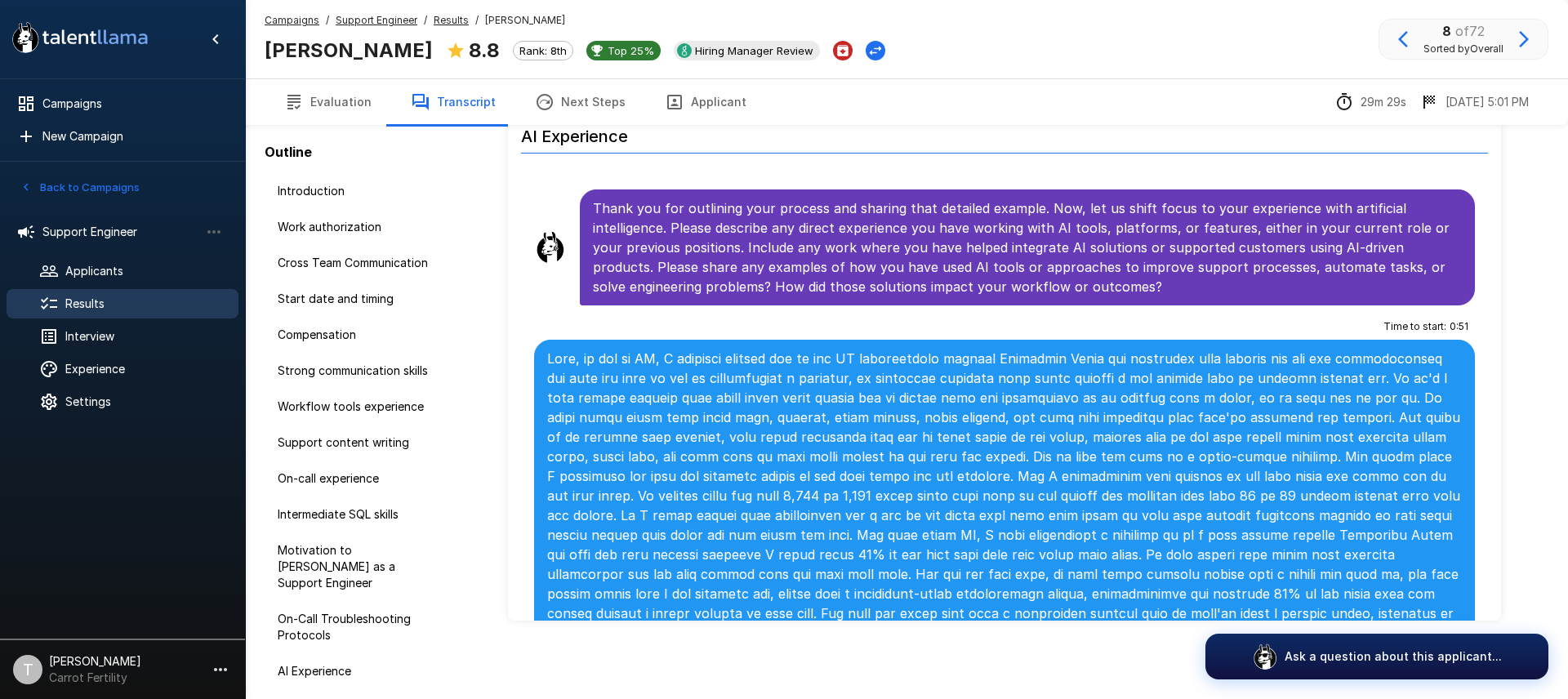
scroll to position [3848, 0]
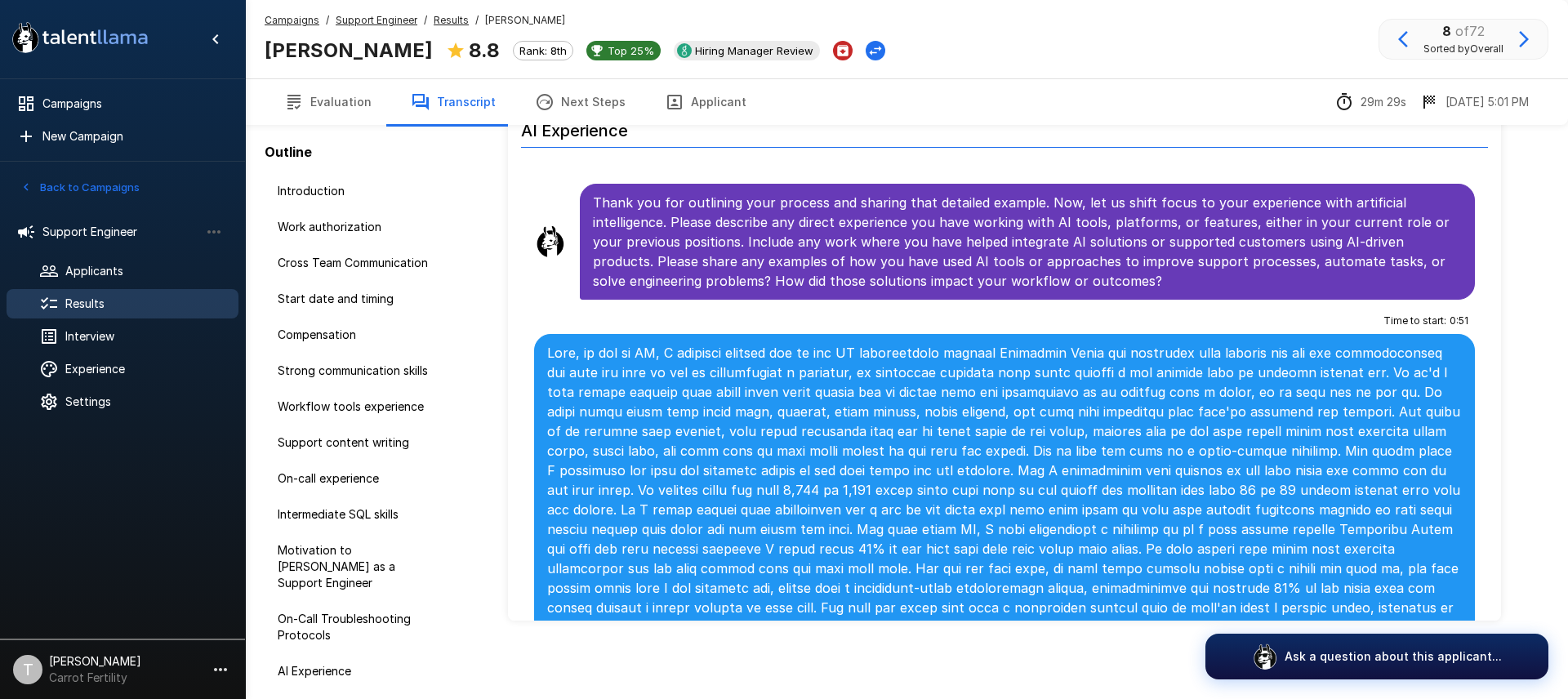
click at [1377, 677] on icon "button" at bounding box center [1377, 685] width 17 height 17
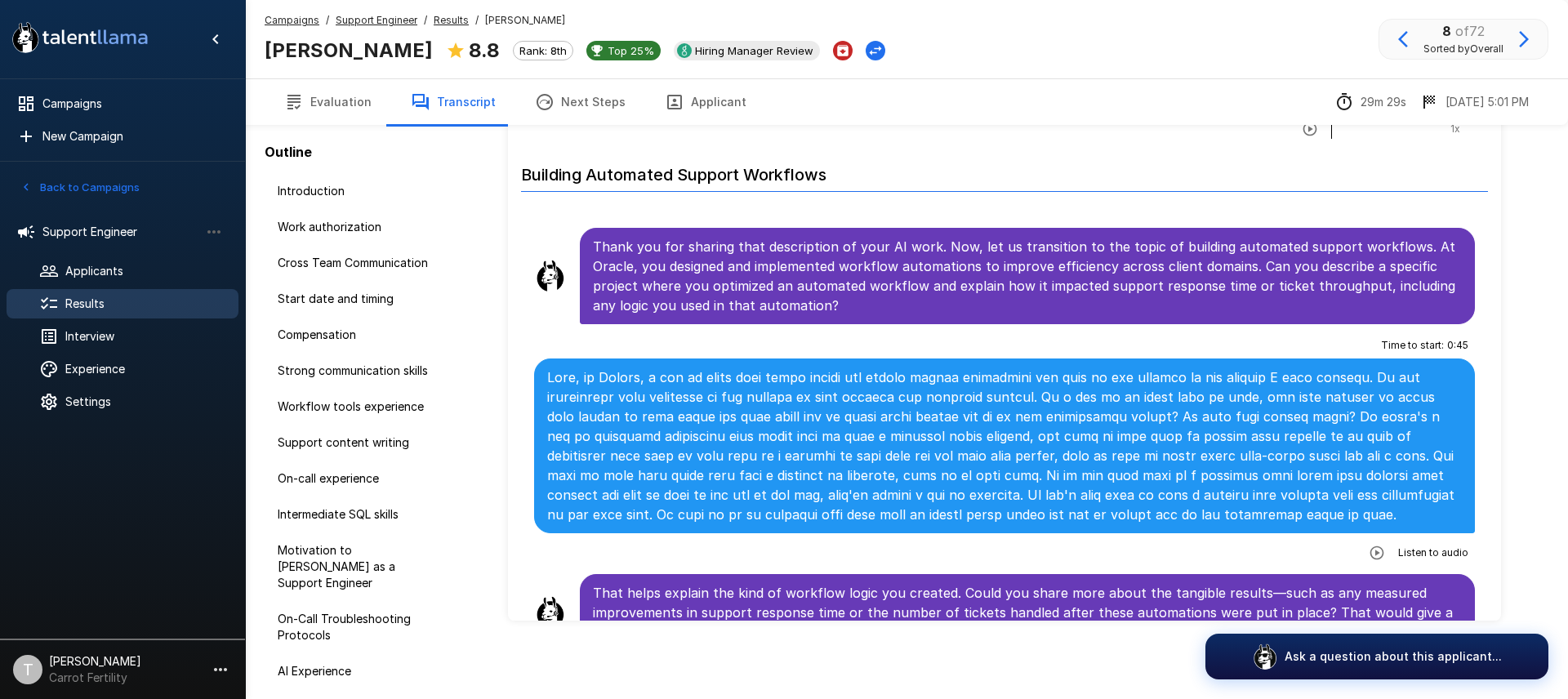
scroll to position [4404, 0]
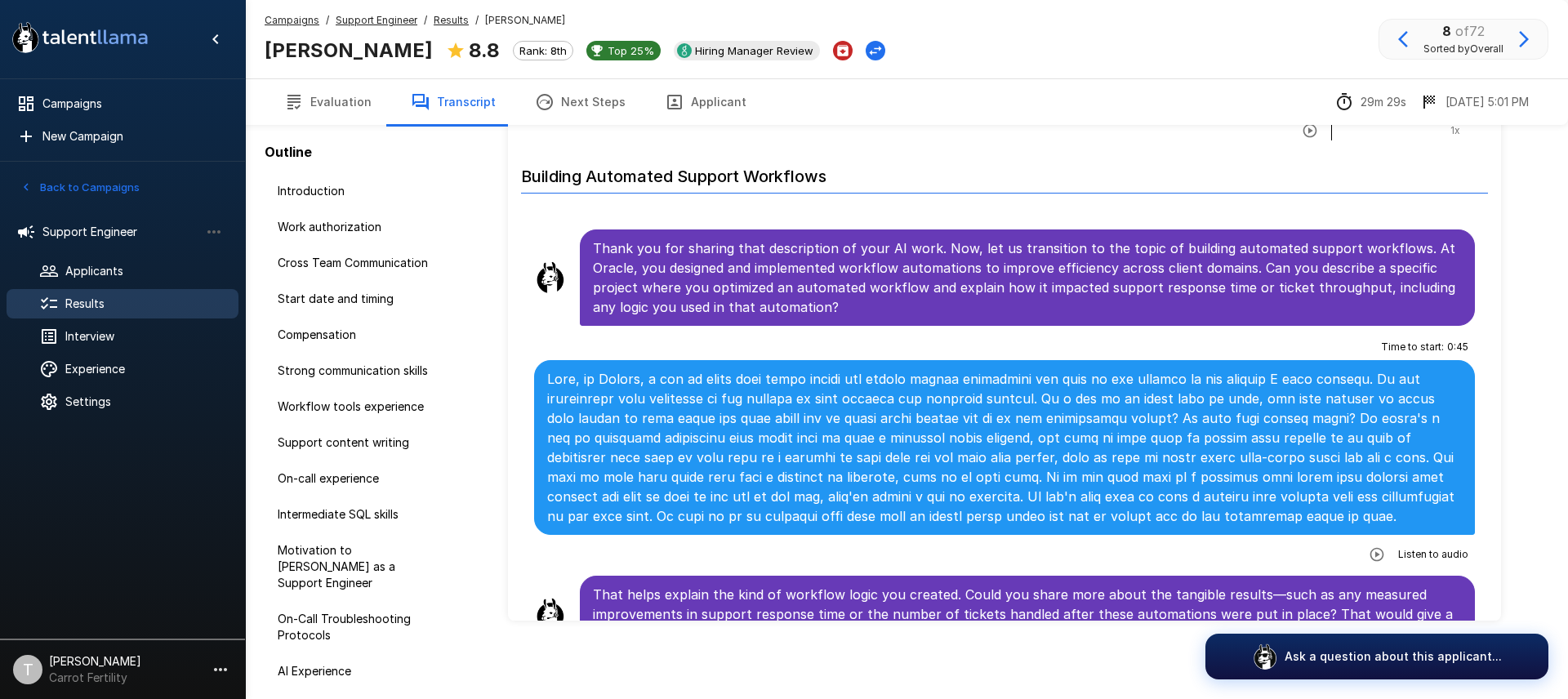
click at [1384, 548] on icon "button" at bounding box center [1377, 555] width 14 height 14
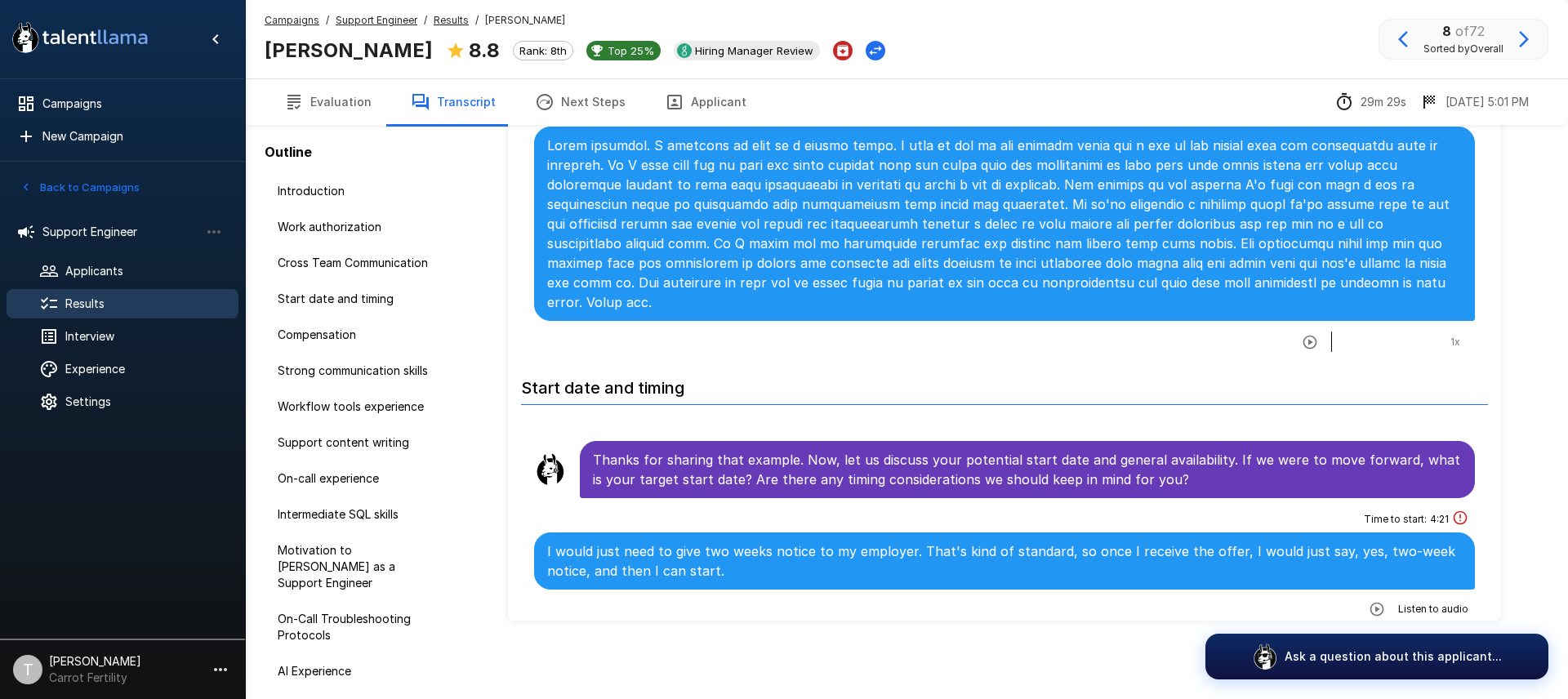
scroll to position [0, 0]
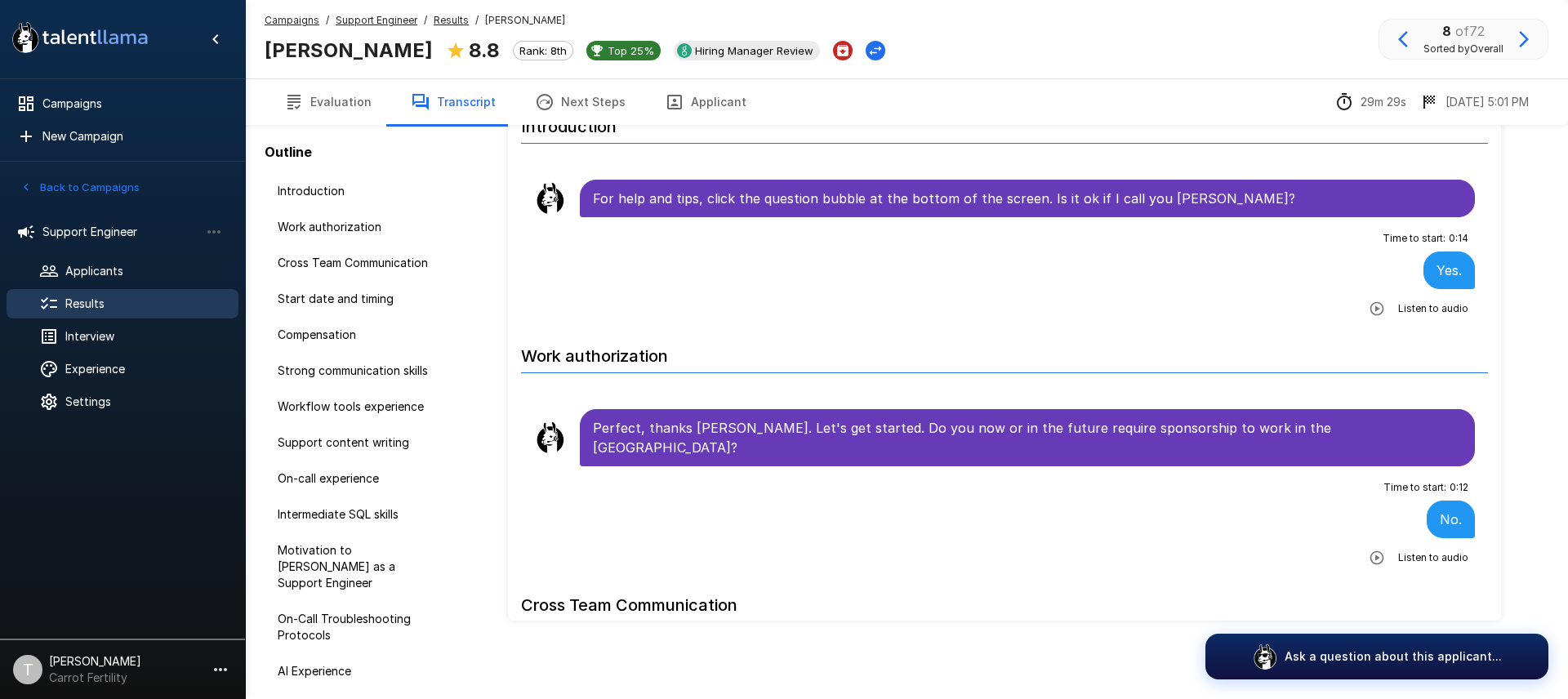
click at [114, 309] on span "Results" at bounding box center [145, 304] width 160 height 17
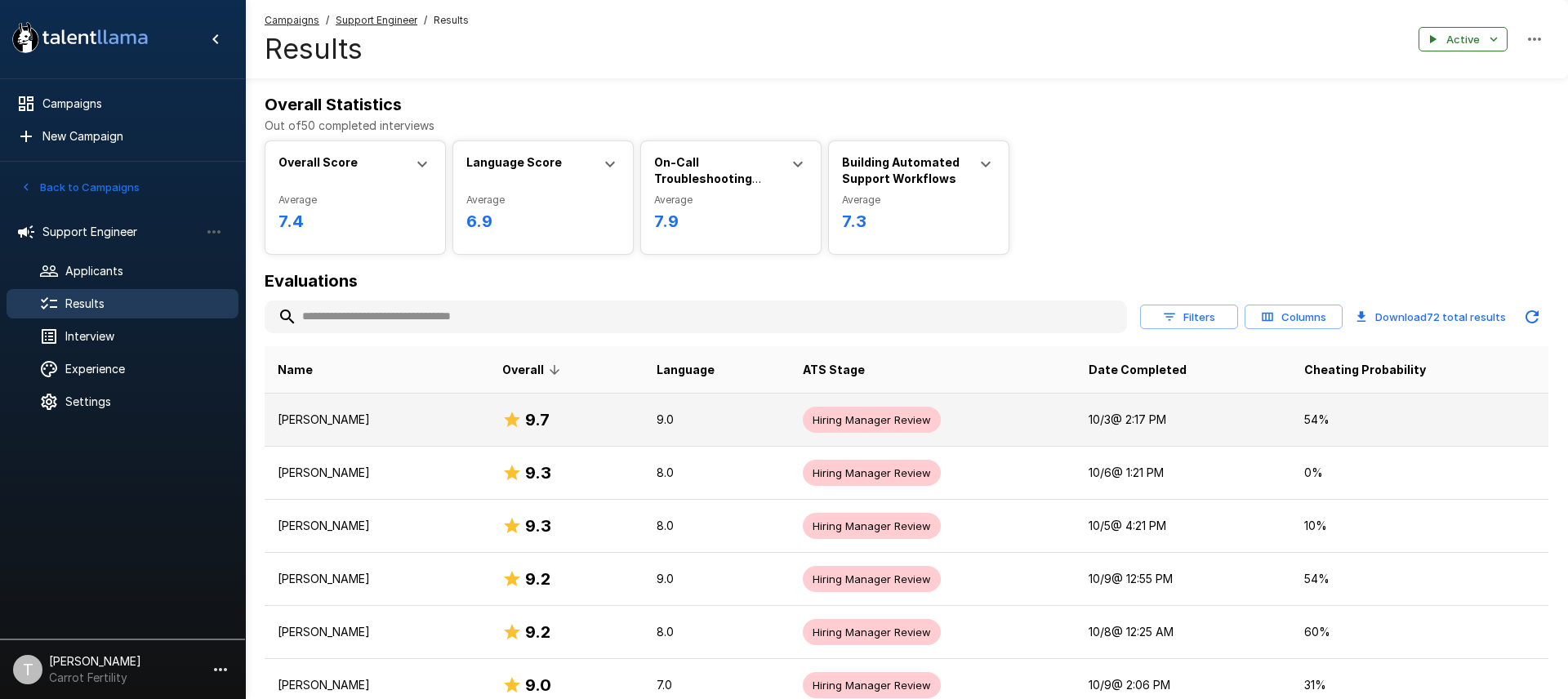
click at [350, 420] on p "[PERSON_NAME]" at bounding box center [376, 420] width 198 height 17
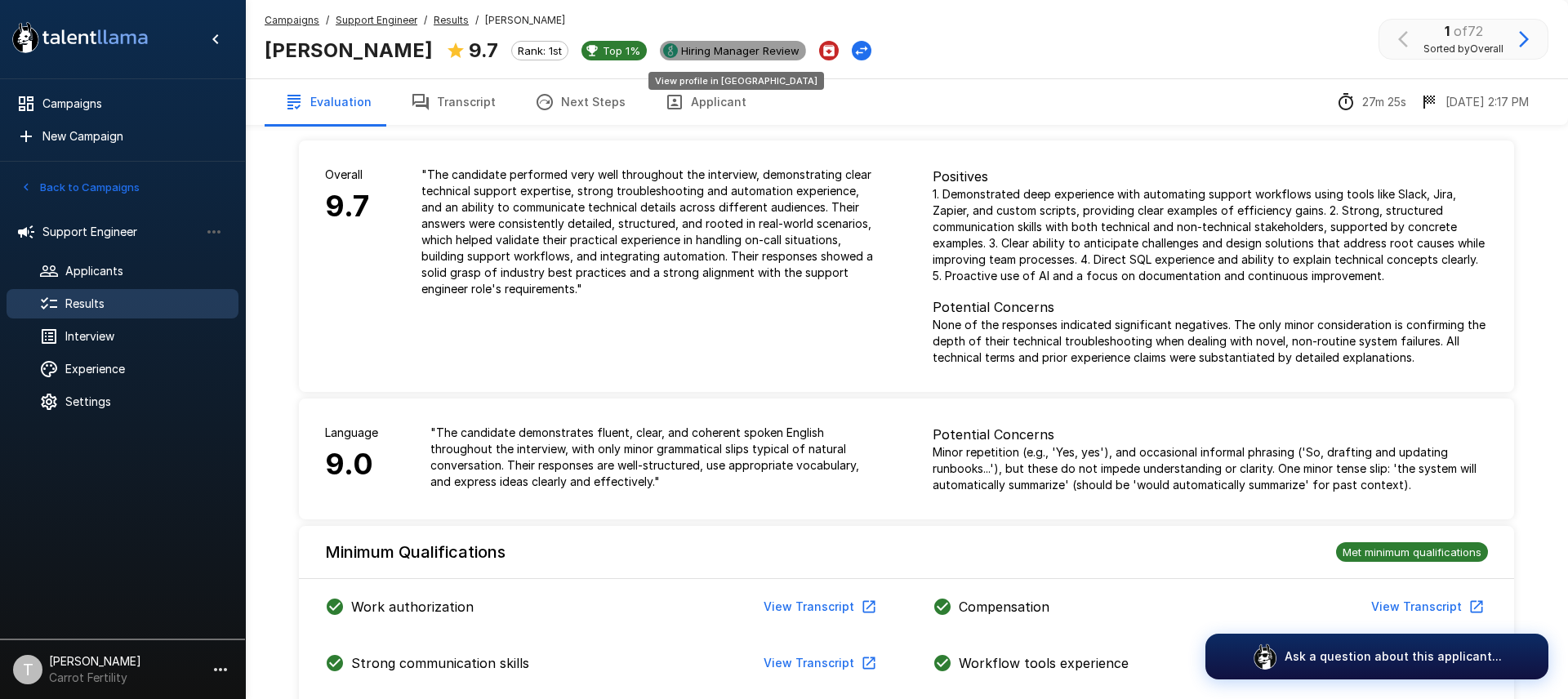
click at [687, 57] on div "Hiring Manager Review" at bounding box center [733, 50] width 146 height 19
